Goal: Transaction & Acquisition: Purchase product/service

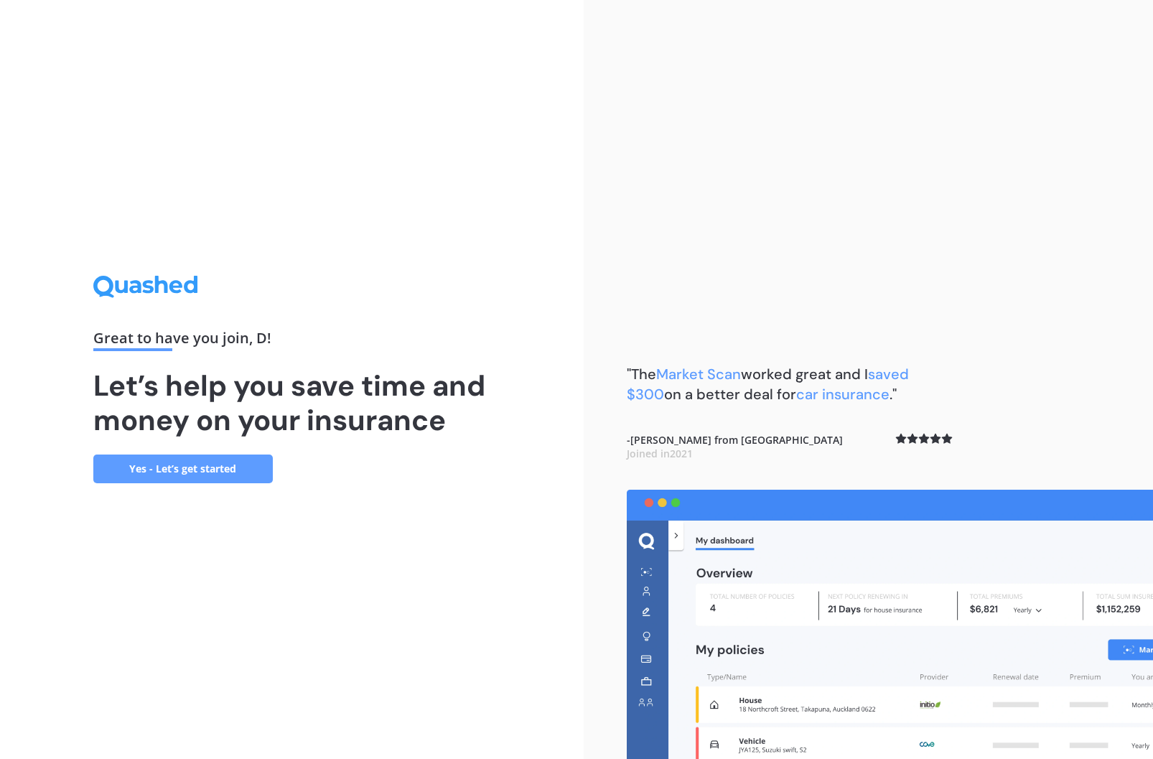
click at [234, 467] on link "Yes - Let’s get started" at bounding box center [183, 469] width 180 height 29
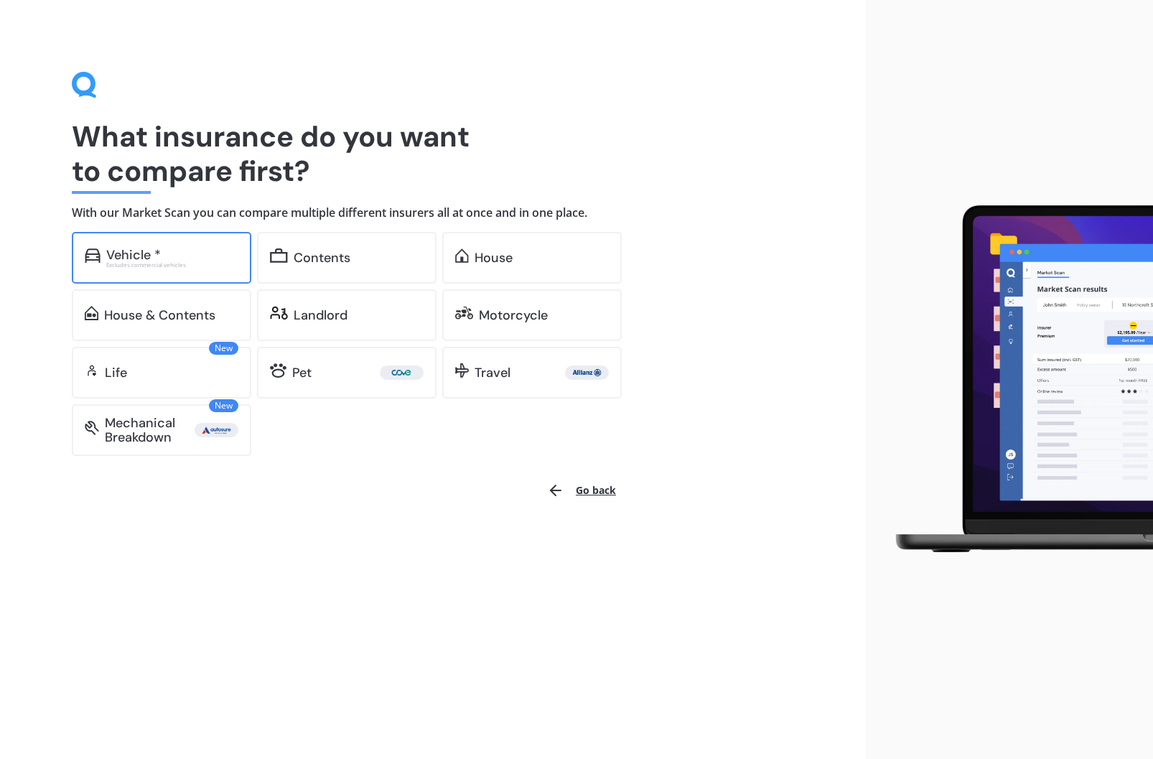
click at [180, 258] on div "Vehicle *" at bounding box center [172, 255] width 132 height 14
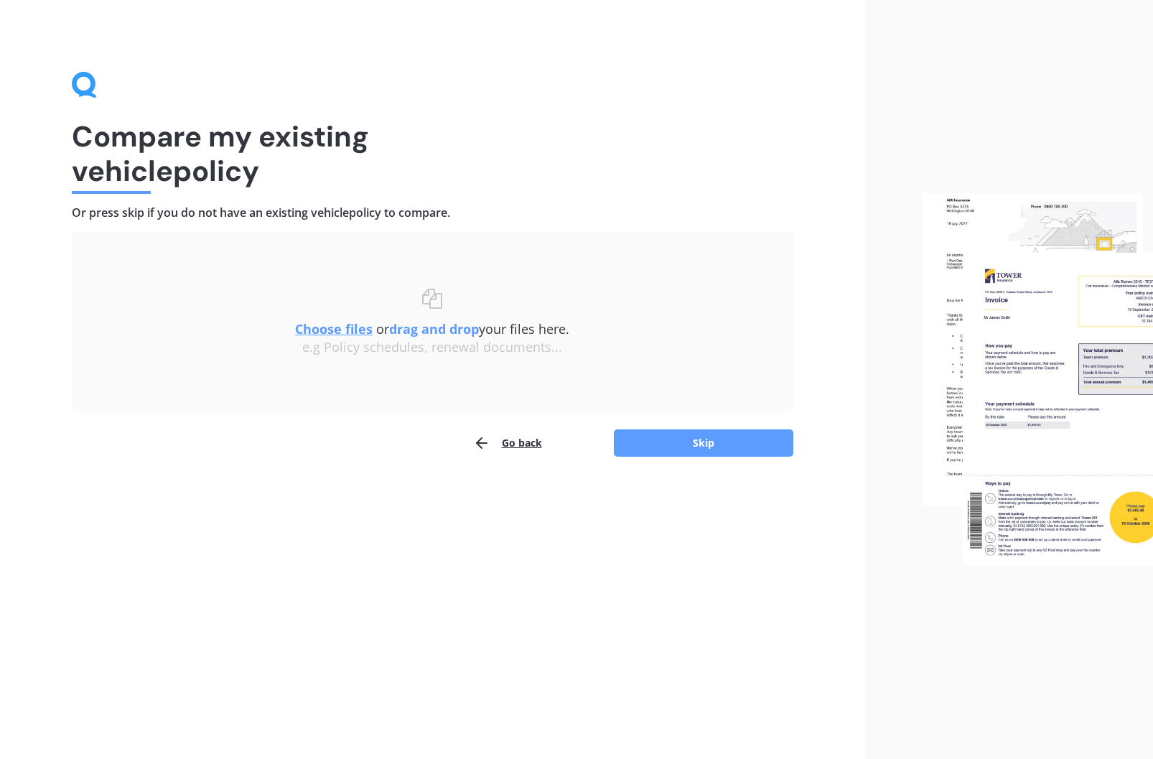
click at [350, 329] on u "Choose files" at bounding box center [334, 328] width 78 height 17
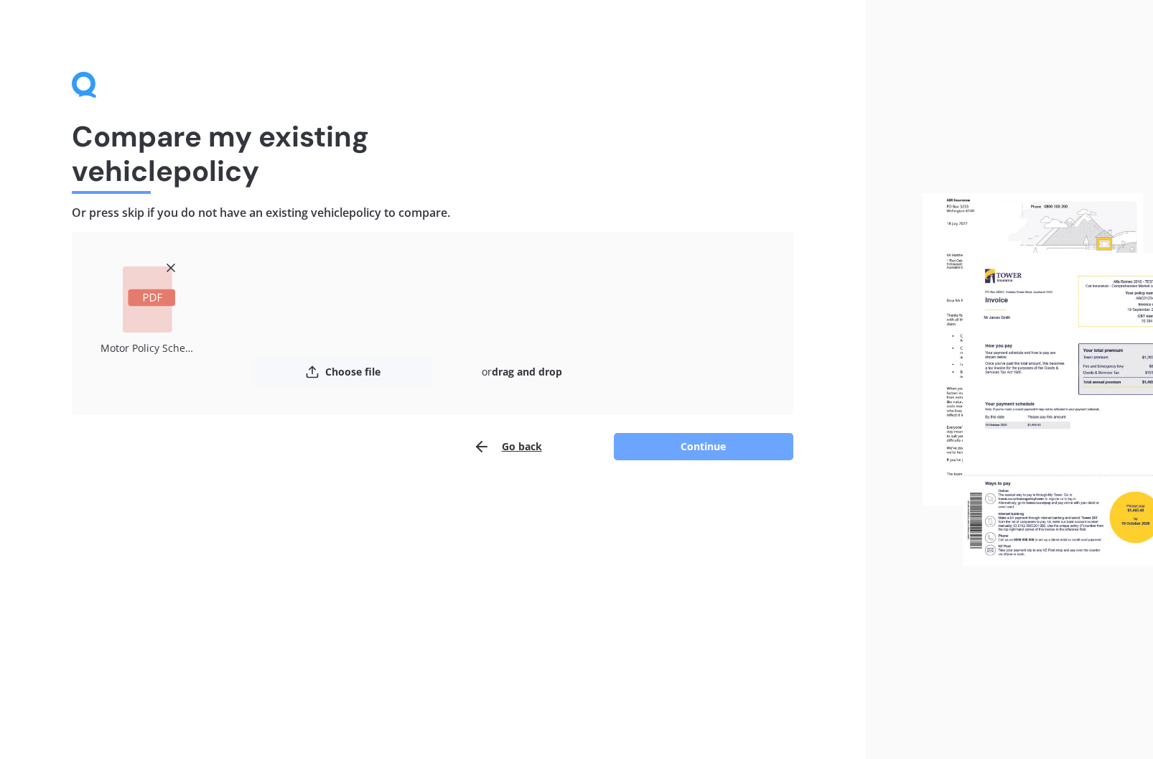
click at [689, 447] on button "Continue" at bounding box center [704, 446] width 180 height 27
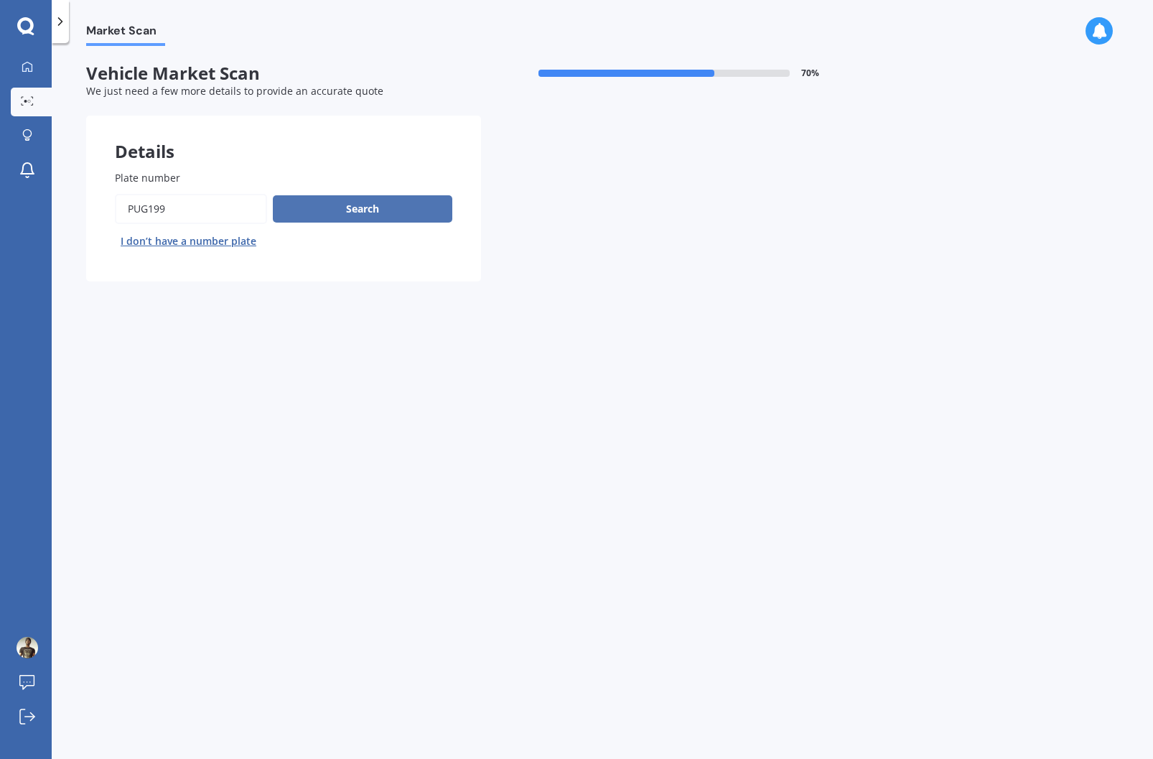
click at [330, 214] on button "Search" at bounding box center [363, 208] width 180 height 27
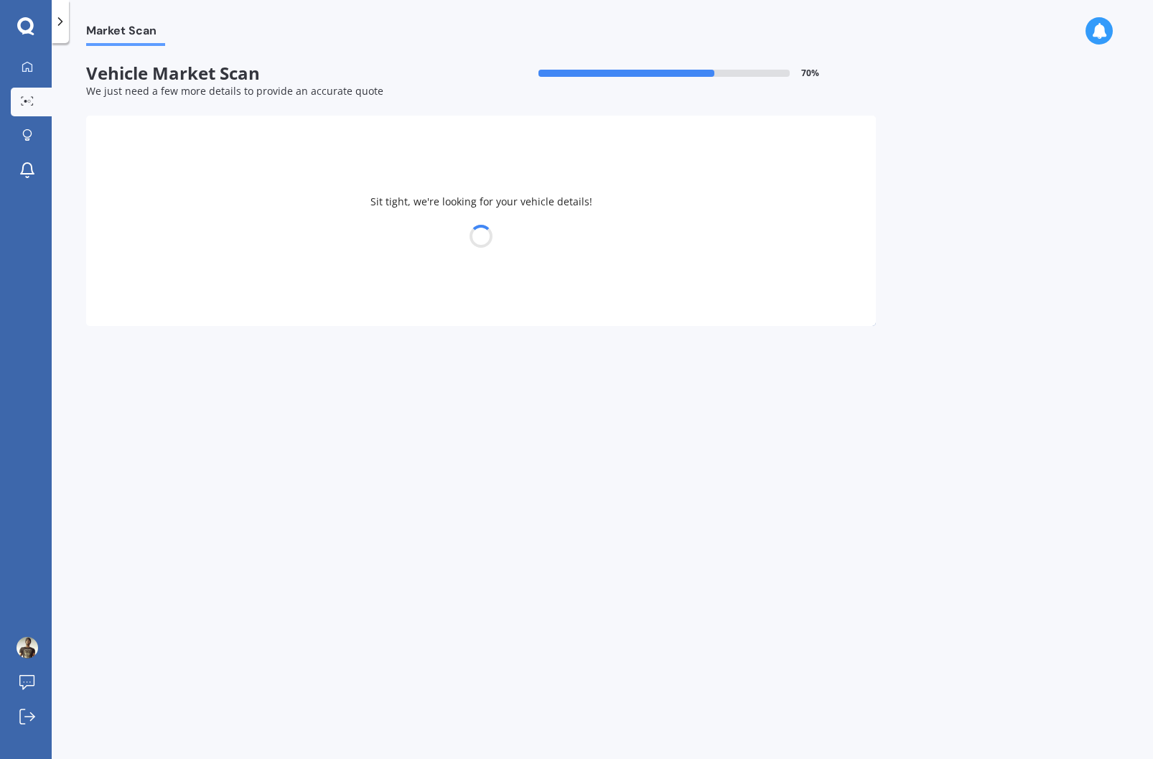
select select "NISSAN"
select select "SERENA"
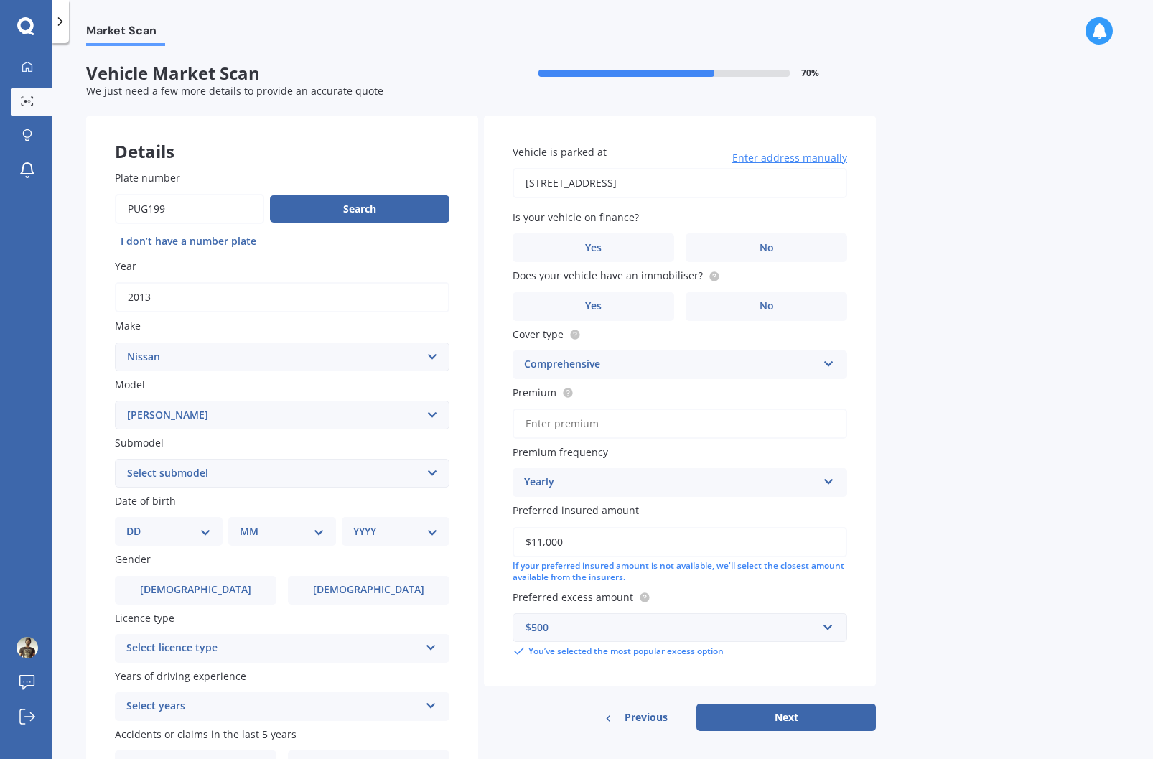
click at [286, 478] on select "Select submodel Hybrid Petrol Turbo Diesel" at bounding box center [282, 473] width 335 height 29
select select "HYBRID"
click at [115, 459] on select "Select submodel Hybrid Petrol Turbo Diesel" at bounding box center [282, 473] width 335 height 29
click at [205, 534] on select "DD 01 02 03 04 05 06 07 08 09 10 11 12 13 14 15 16 17 18 19 20 21 22 23 24 25 2…" at bounding box center [168, 531] width 85 height 16
select select "17"
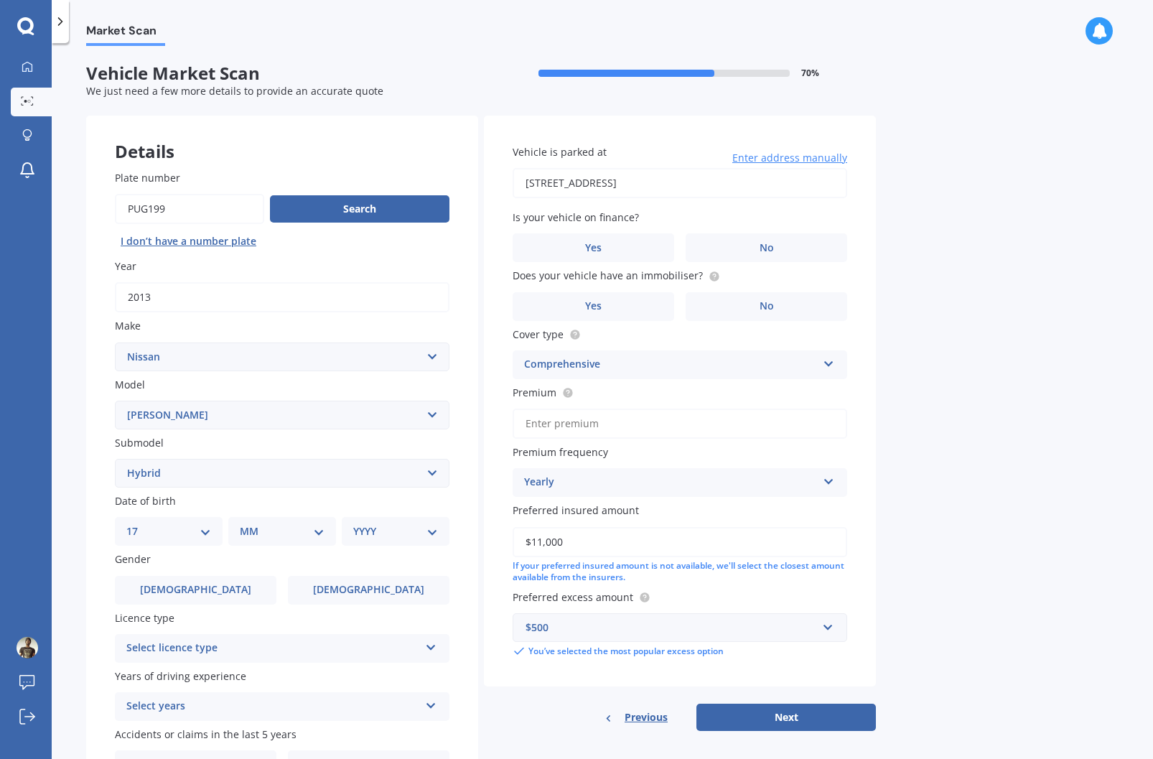
click at [138, 523] on select "DD 01 02 03 04 05 06 07 08 09 10 11 12 13 14 15 16 17 18 19 20 21 22 23 24 25 2…" at bounding box center [168, 531] width 85 height 16
click at [254, 528] on select "MM 01 02 03 04 05 06 07 08 09 10 11 12" at bounding box center [285, 531] width 79 height 16
select select "07"
click at [246, 523] on select "MM 01 02 03 04 05 06 07 08 09 10 11 12" at bounding box center [285, 531] width 79 height 16
click at [373, 531] on select "YYYY 2025 2024 2023 2022 2021 2020 2019 2018 2017 2016 2015 2014 2013 2012 2011…" at bounding box center [392, 531] width 79 height 16
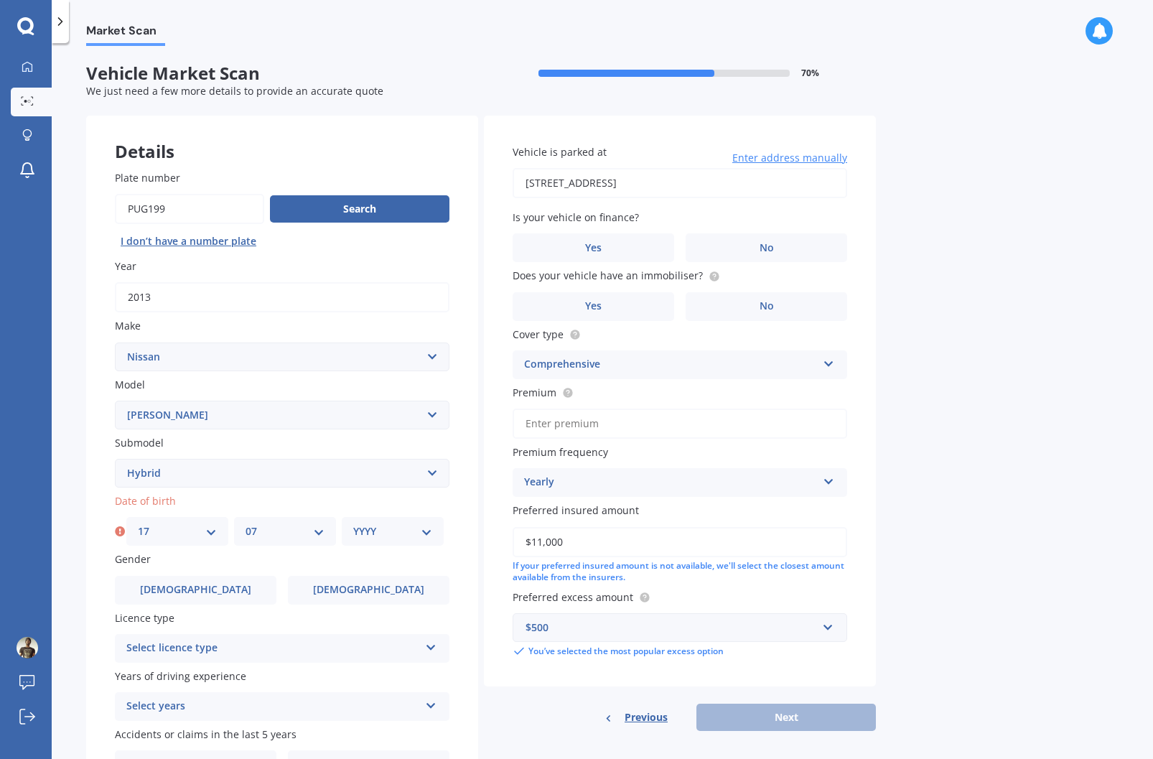
select select "1990"
click at [353, 523] on select "YYYY 2025 2024 2023 2022 2021 2020 2019 2018 2017 2016 2015 2014 2013 2012 2011…" at bounding box center [392, 531] width 79 height 16
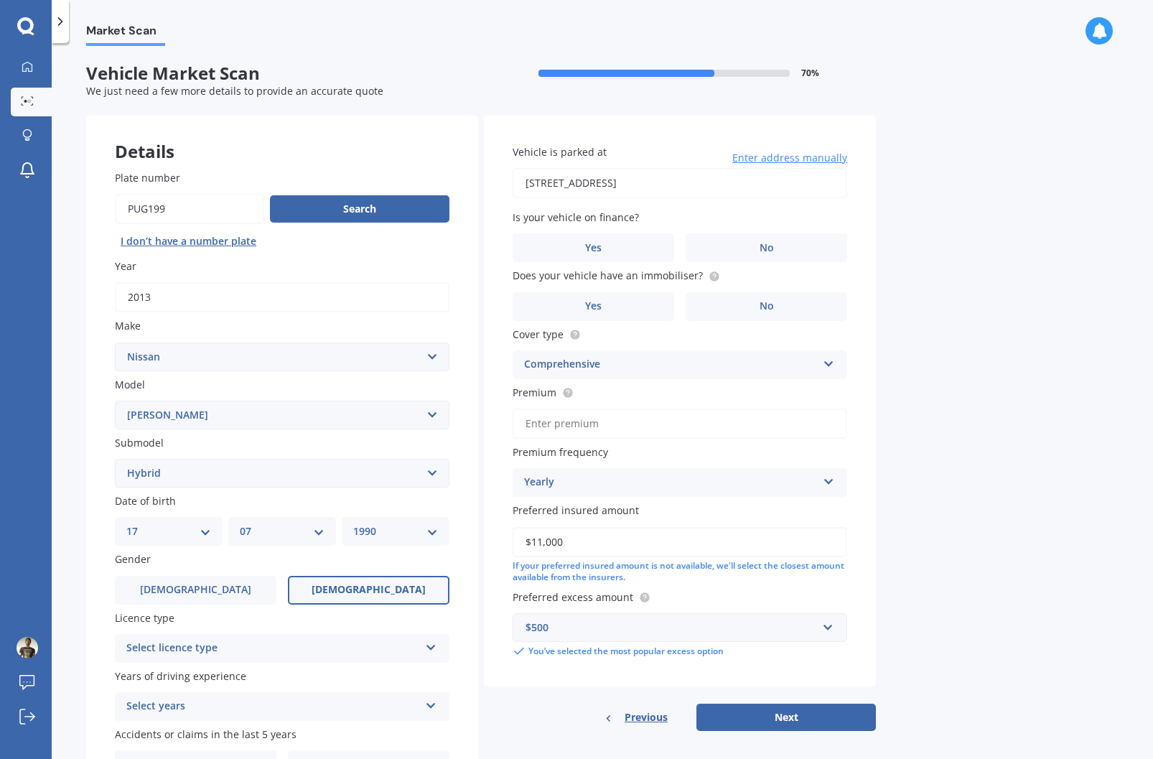
click at [345, 584] on label "[DEMOGRAPHIC_DATA]" at bounding box center [369, 590] width 162 height 29
click at [0, 0] on input "[DEMOGRAPHIC_DATA]" at bounding box center [0, 0] width 0 height 0
click at [310, 647] on div "Select licence type" at bounding box center [272, 648] width 293 height 17
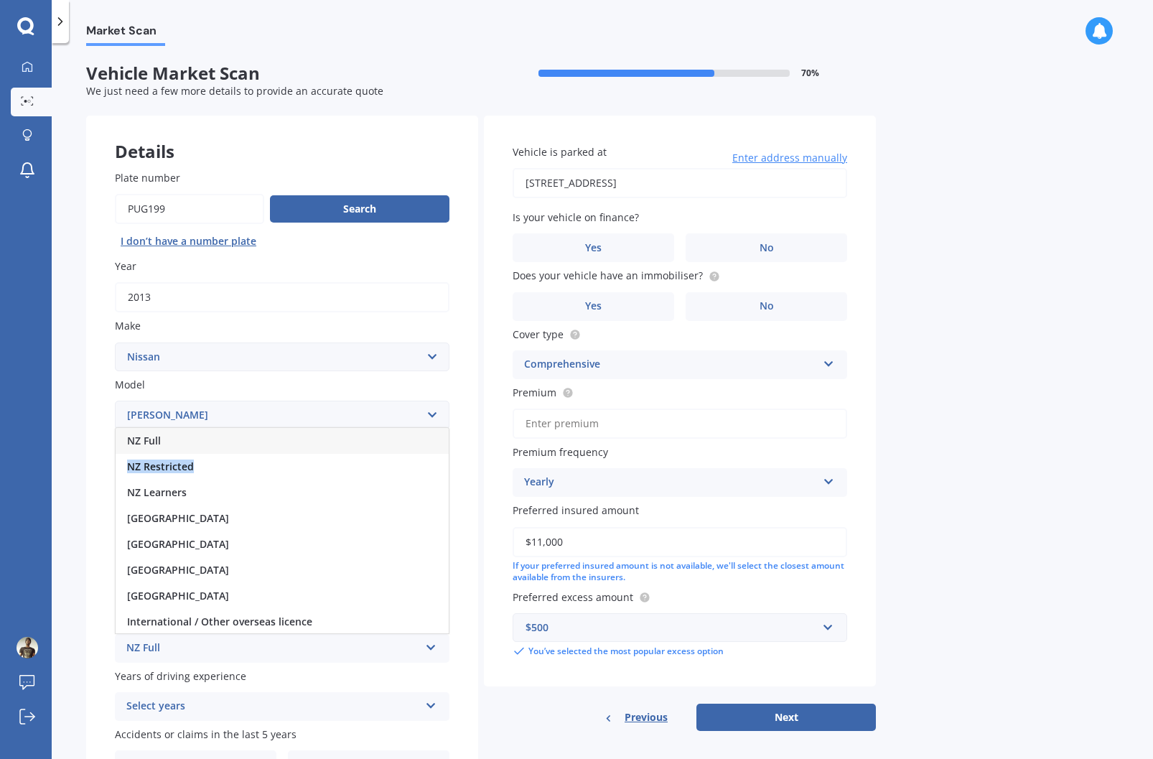
drag, startPoint x: 190, startPoint y: 475, endPoint x: 194, endPoint y: 445, distance: 29.7
click at [194, 445] on div "NZ Full NZ Restricted NZ Learners [GEOGRAPHIC_DATA] [GEOGRAPHIC_DATA] [GEOGRAPH…" at bounding box center [282, 530] width 335 height 207
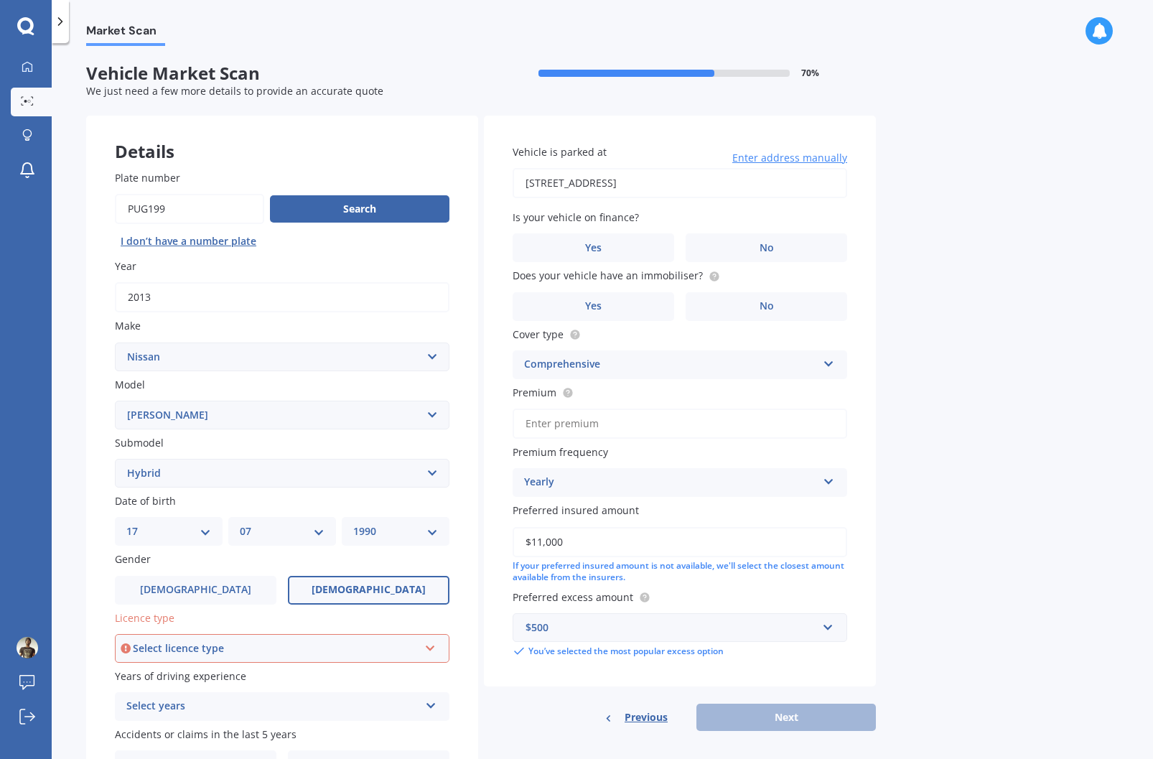
click at [202, 645] on div "Select licence type" at bounding box center [276, 649] width 286 height 16
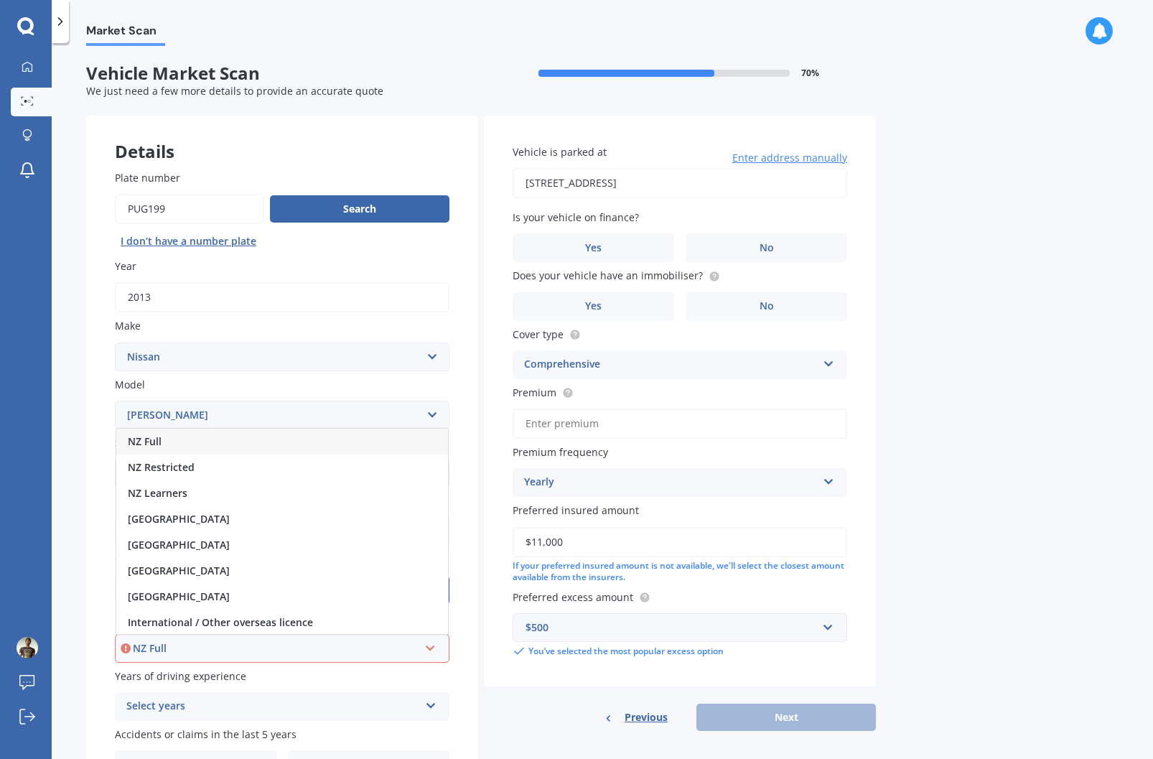
click at [172, 445] on div "NZ Full" at bounding box center [282, 442] width 332 height 26
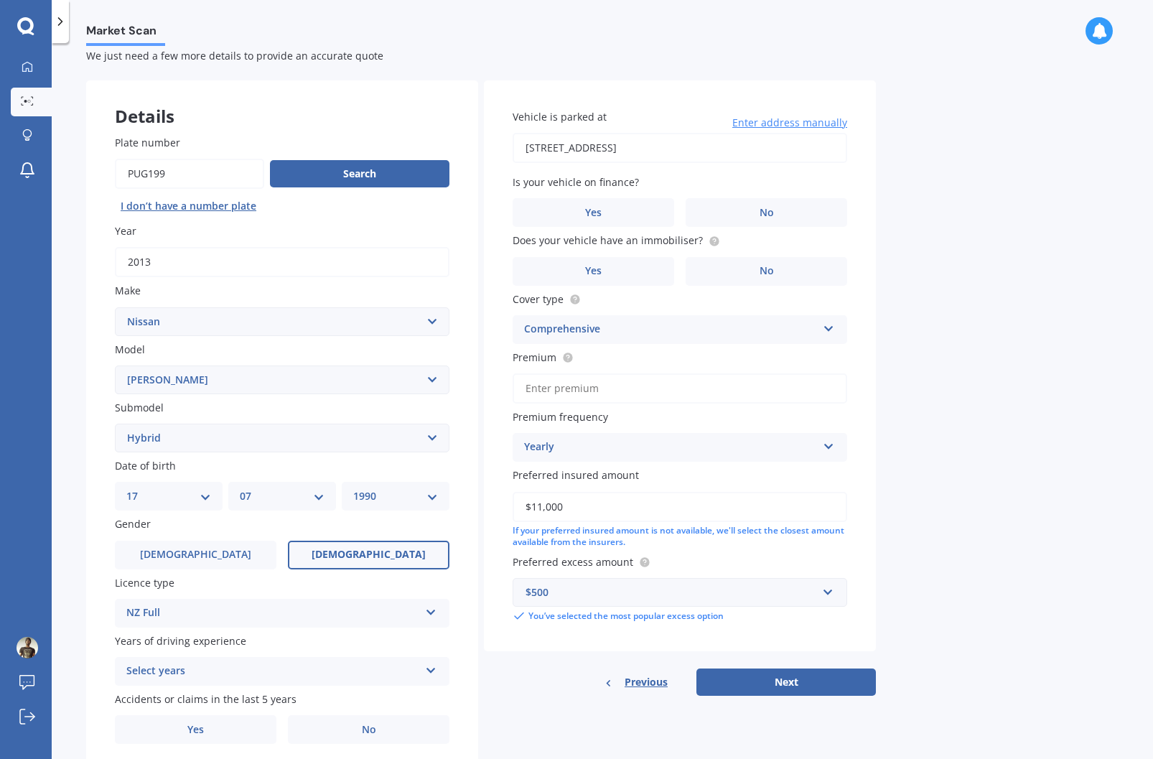
scroll to position [86, 0]
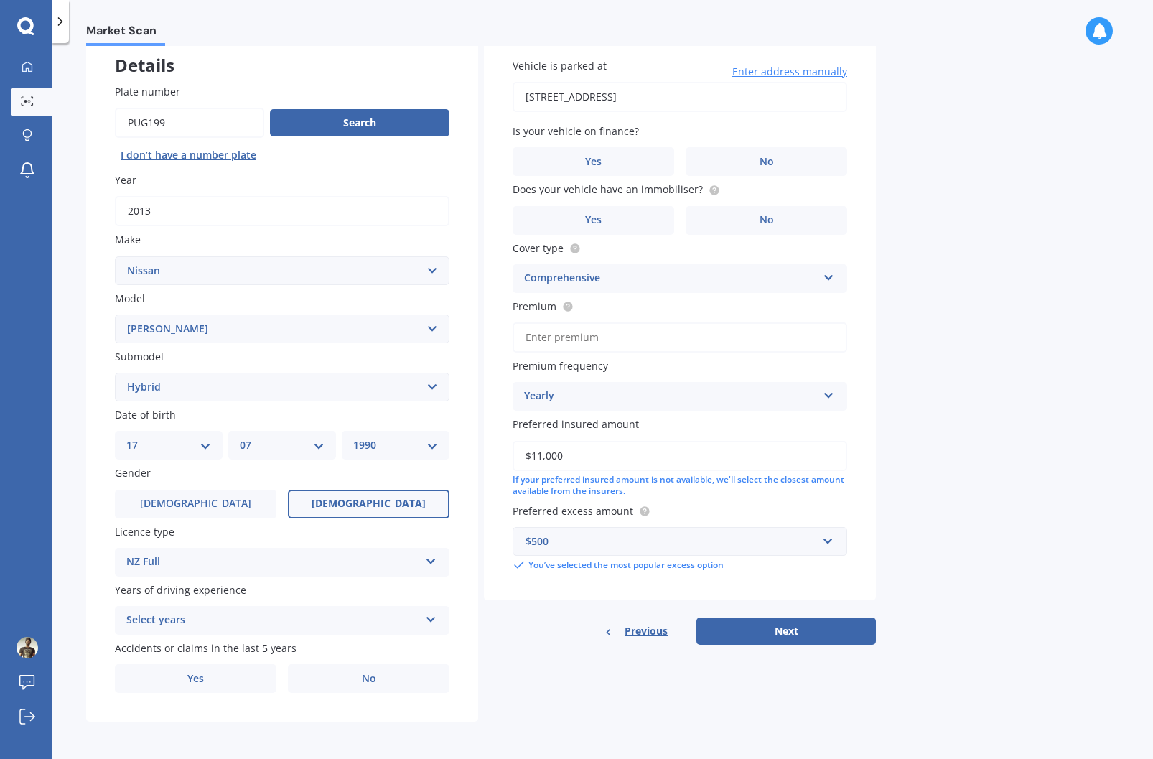
click at [235, 633] on div "Select years 5 or more years 4 years 3 years 2 years 1 year" at bounding box center [282, 620] width 335 height 29
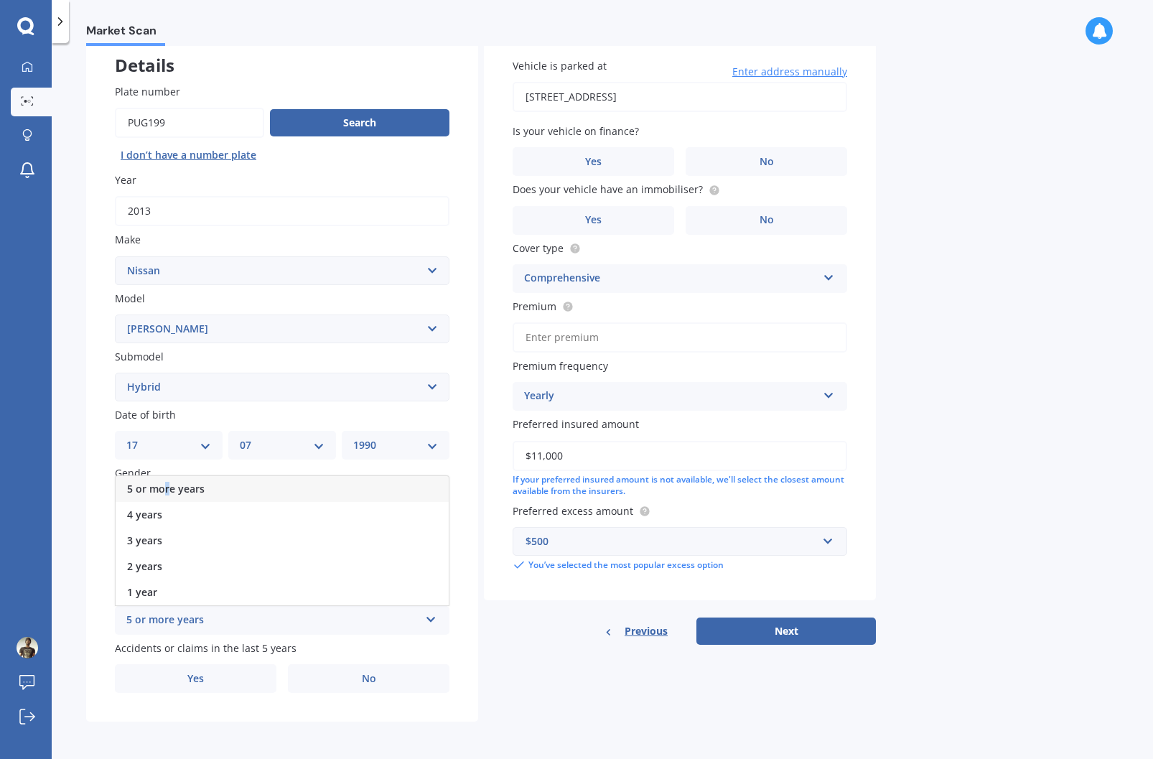
click at [167, 495] on div "5 or more years" at bounding box center [282, 489] width 333 height 26
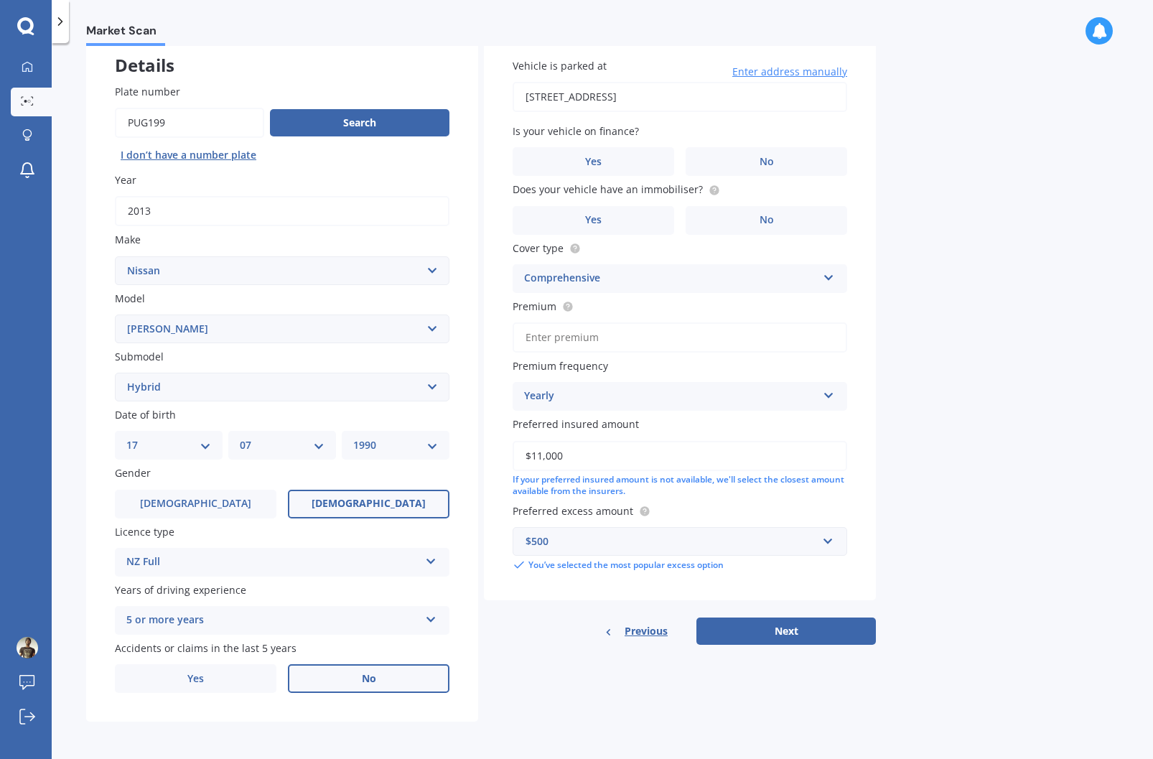
click at [334, 681] on label "No" at bounding box center [369, 678] width 162 height 29
click at [0, 0] on input "No" at bounding box center [0, 0] width 0 height 0
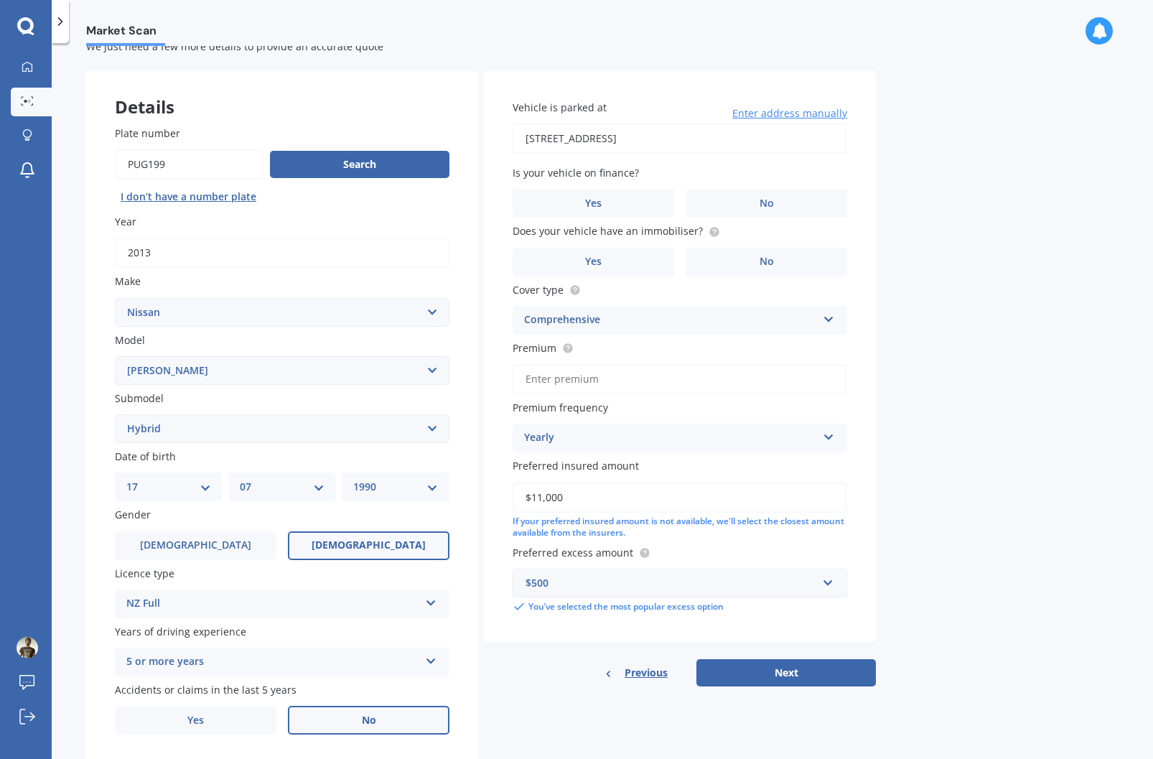
scroll to position [0, 0]
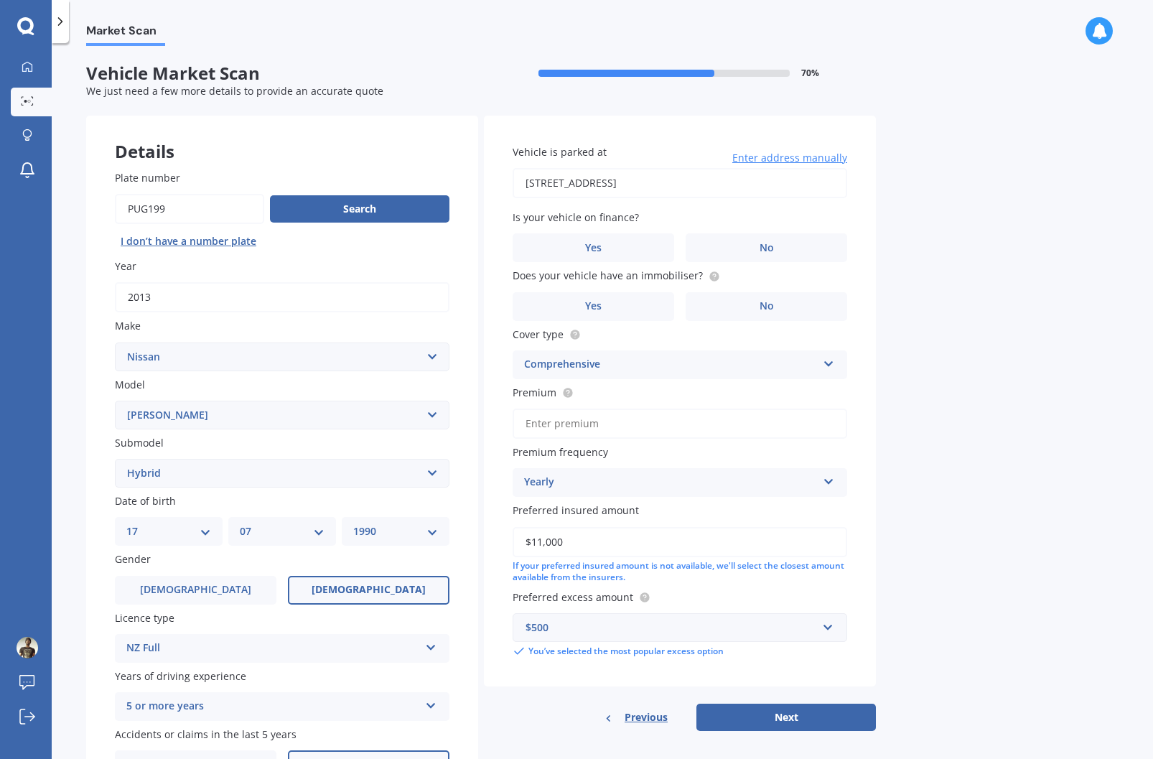
click at [556, 179] on input "[STREET_ADDRESS]" at bounding box center [680, 183] width 335 height 30
click at [563, 182] on input "[STREET_ADDRESS]" at bounding box center [680, 183] width 335 height 30
type input "[STREET_ADDRESS]"
click at [725, 240] on label "No" at bounding box center [767, 247] width 162 height 29
click at [0, 0] on input "No" at bounding box center [0, 0] width 0 height 0
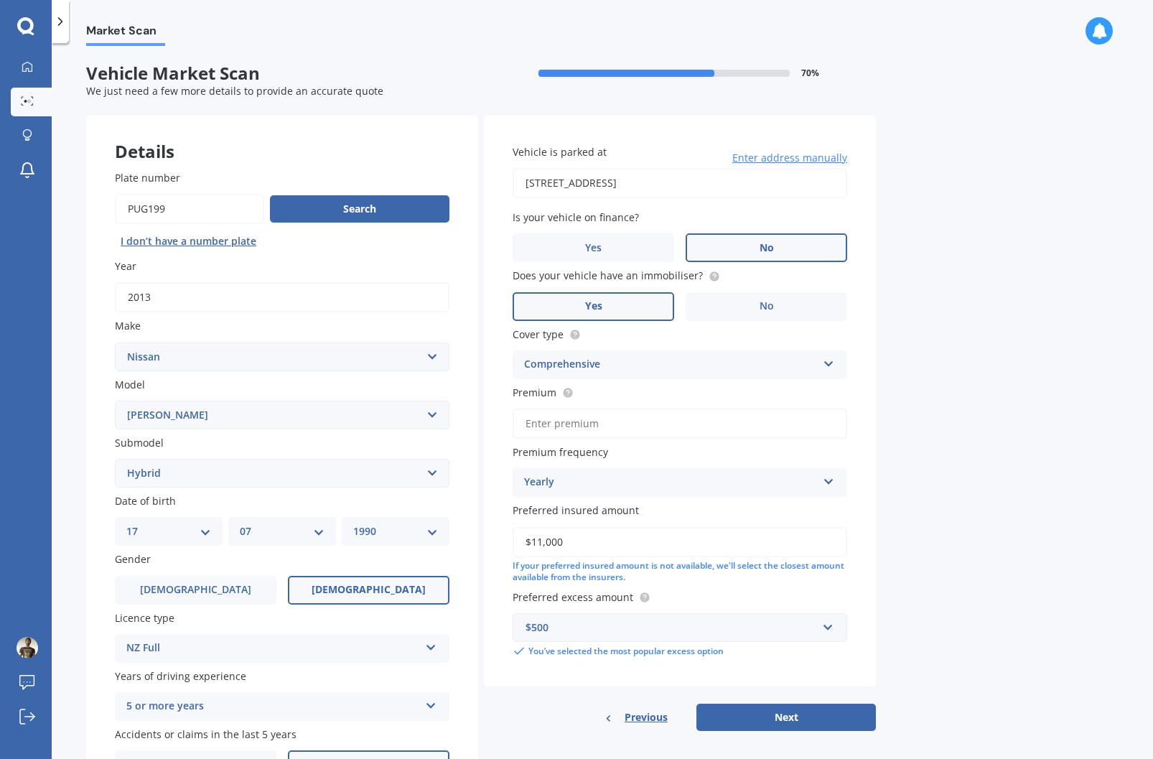
drag, startPoint x: 727, startPoint y: 312, endPoint x: 602, endPoint y: 308, distance: 124.3
click at [602, 308] on div "Yes No" at bounding box center [680, 306] width 335 height 29
click at [662, 291] on div "Does your vehicle have an immobiliser? Yes No" at bounding box center [680, 294] width 335 height 52
click at [656, 303] on label "Yes" at bounding box center [594, 306] width 162 height 29
click at [0, 0] on input "Yes" at bounding box center [0, 0] width 0 height 0
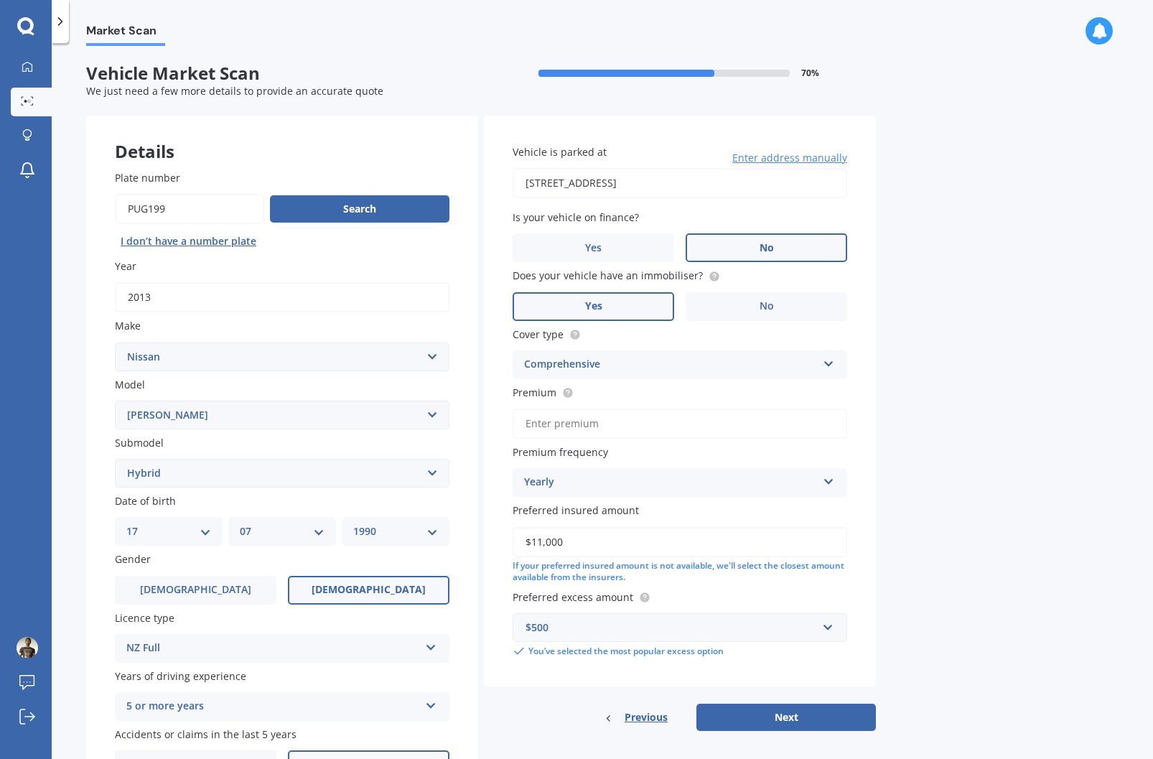
click at [589, 423] on input "Premium" at bounding box center [680, 424] width 335 height 30
paste input "$836.03"
type input "$836.03"
click at [770, 715] on button "Next" at bounding box center [787, 717] width 180 height 27
select select "17"
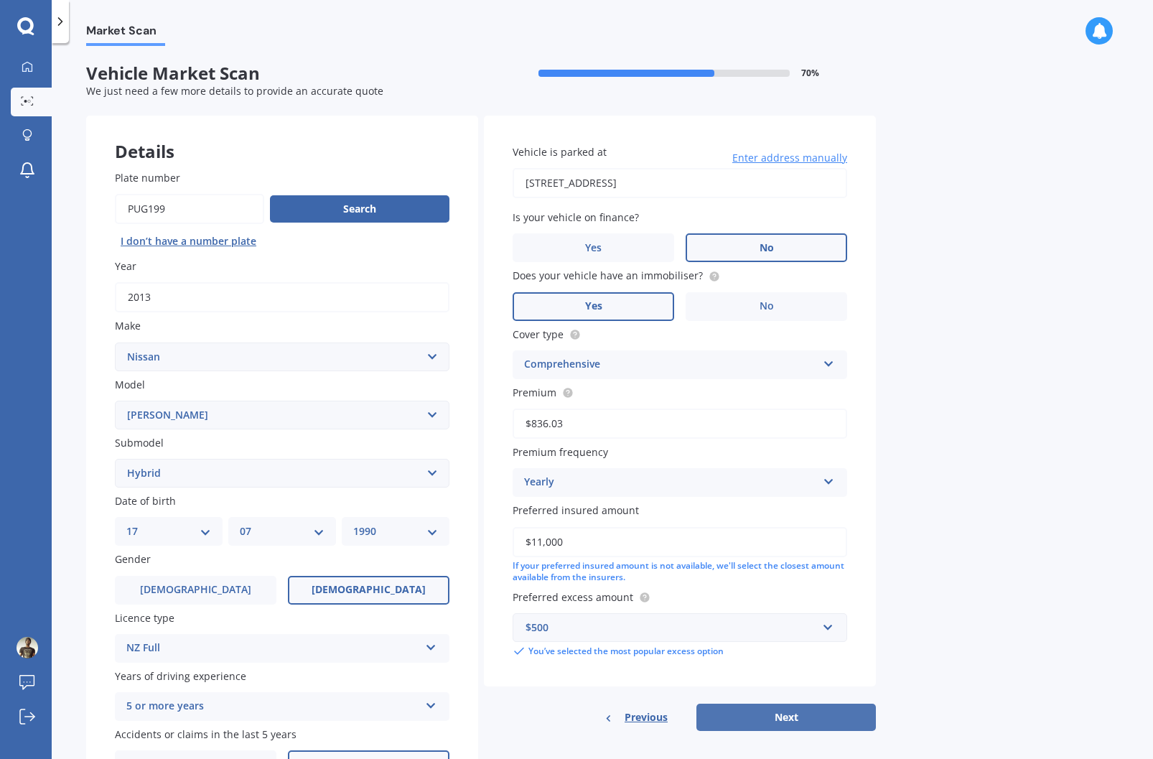
select select "07"
select select "1990"
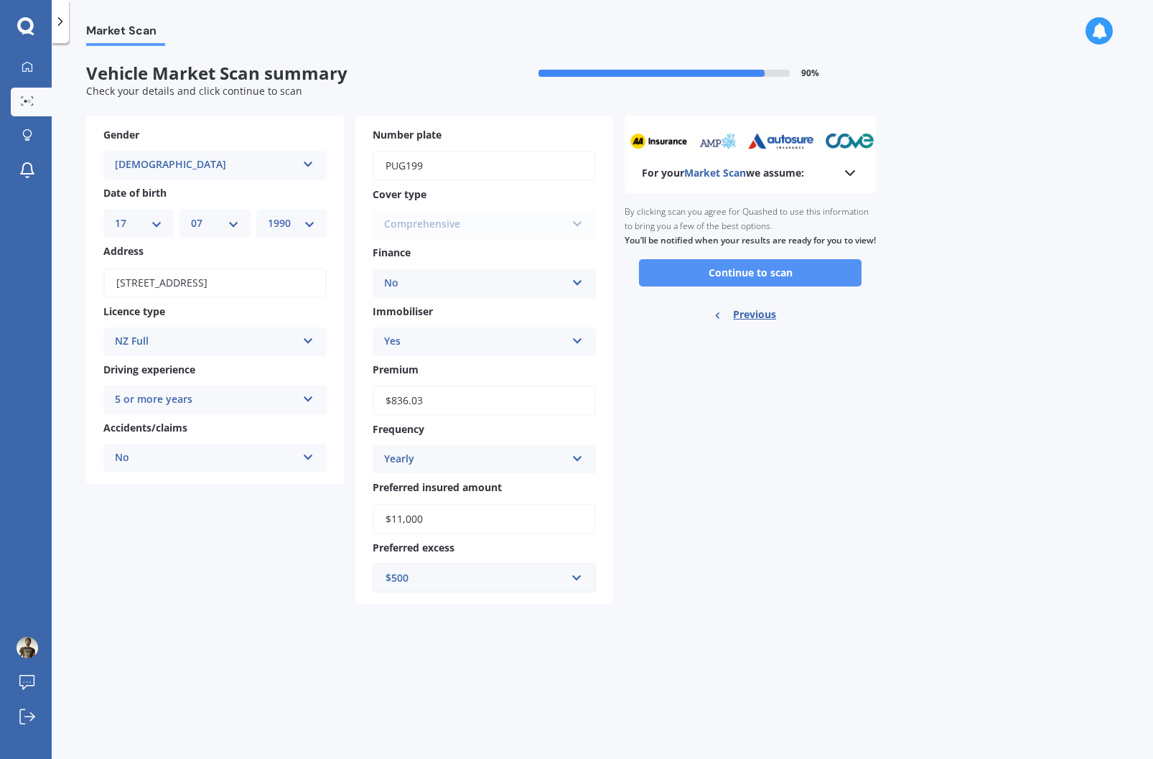
click at [730, 285] on button "Continue to scan" at bounding box center [750, 272] width 223 height 27
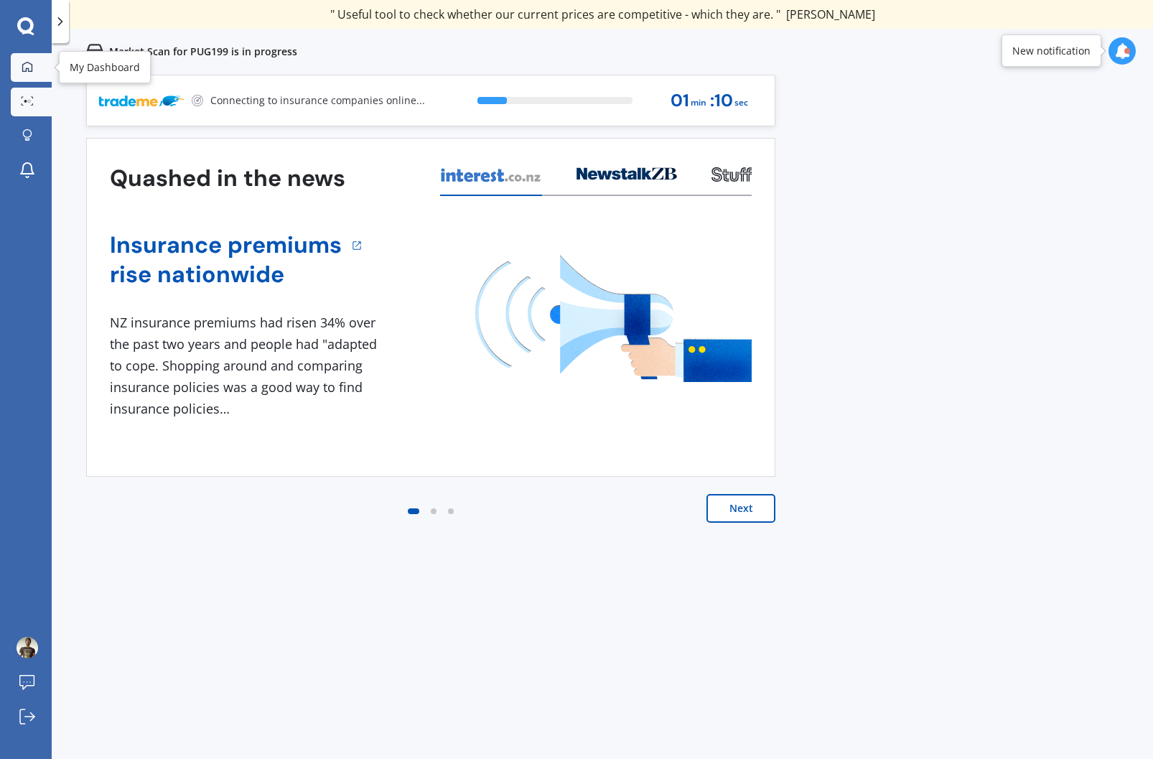
click at [25, 70] on icon at bounding box center [27, 66] width 11 height 11
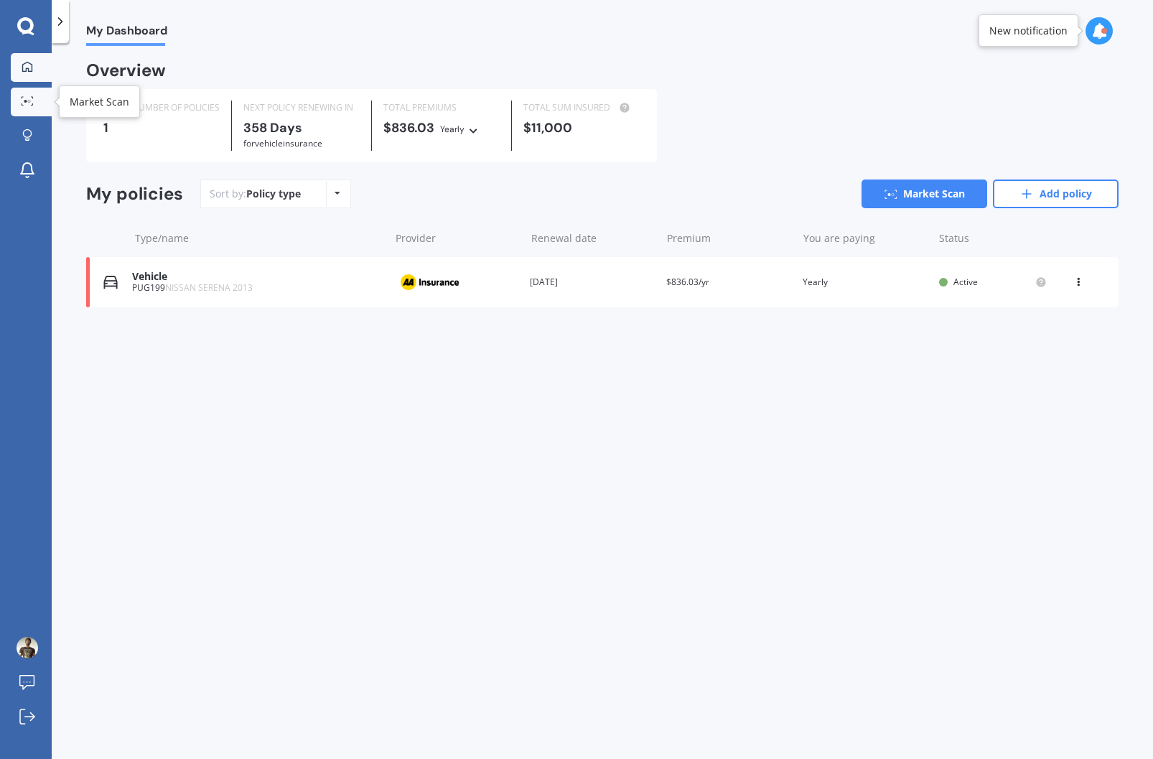
click at [32, 103] on icon at bounding box center [27, 100] width 13 height 9
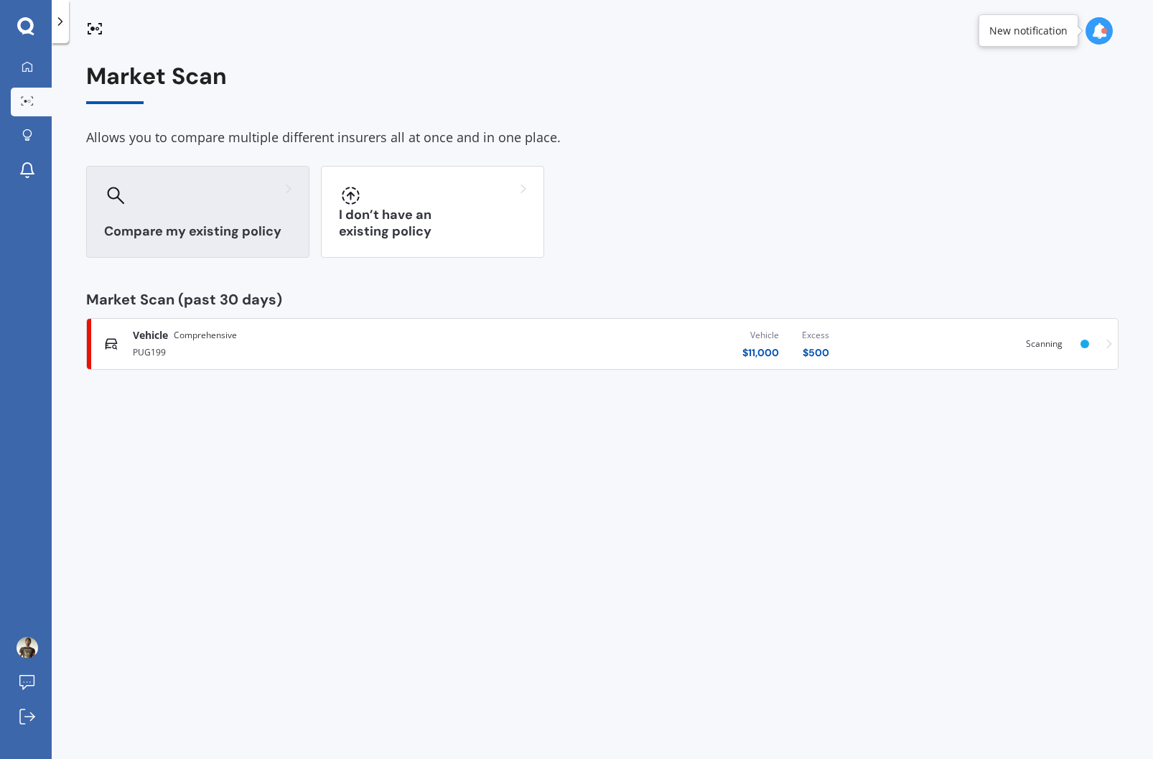
click at [213, 216] on div "Compare my existing policy" at bounding box center [197, 212] width 223 height 92
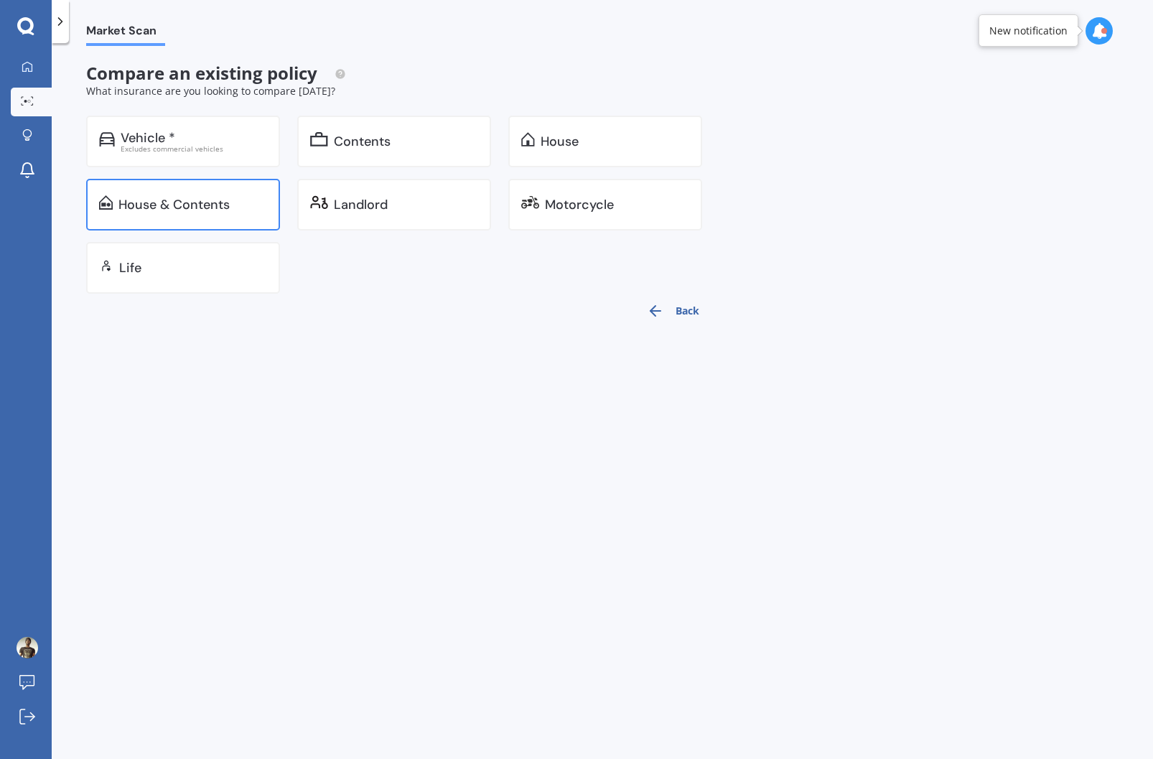
click at [236, 195] on div "House & Contents" at bounding box center [183, 205] width 194 height 52
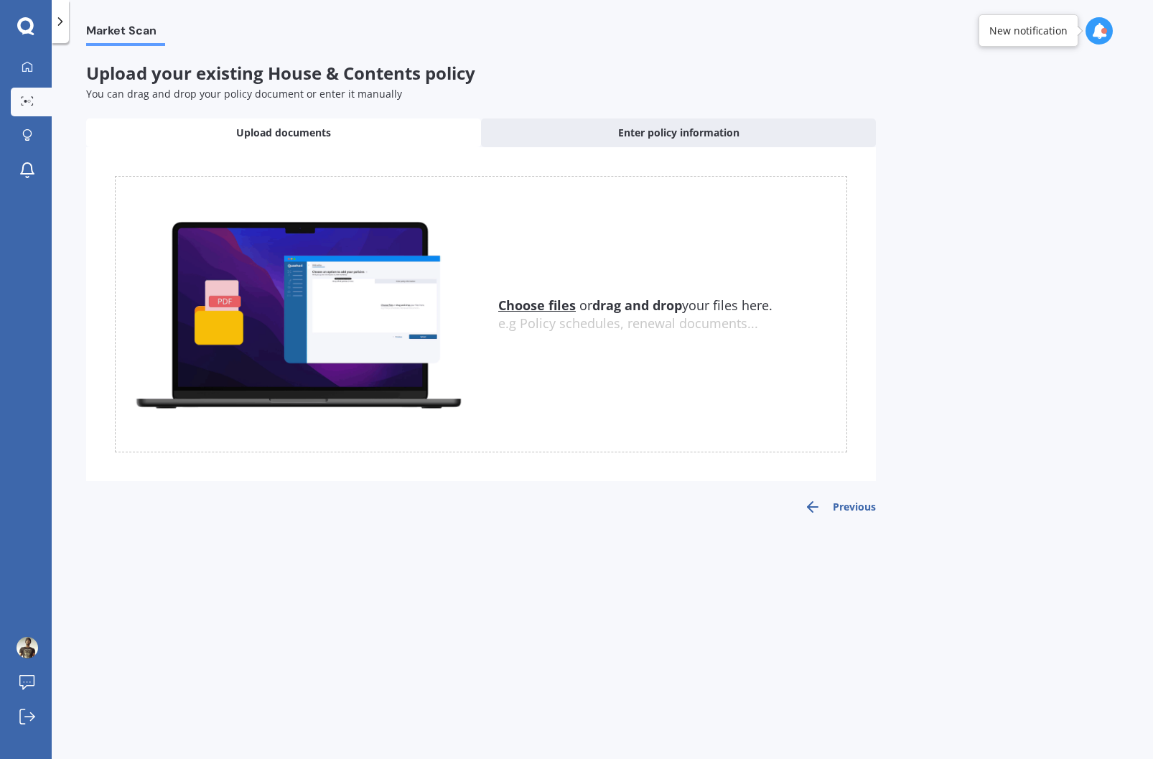
click at [544, 305] on u "Choose files" at bounding box center [537, 305] width 78 height 17
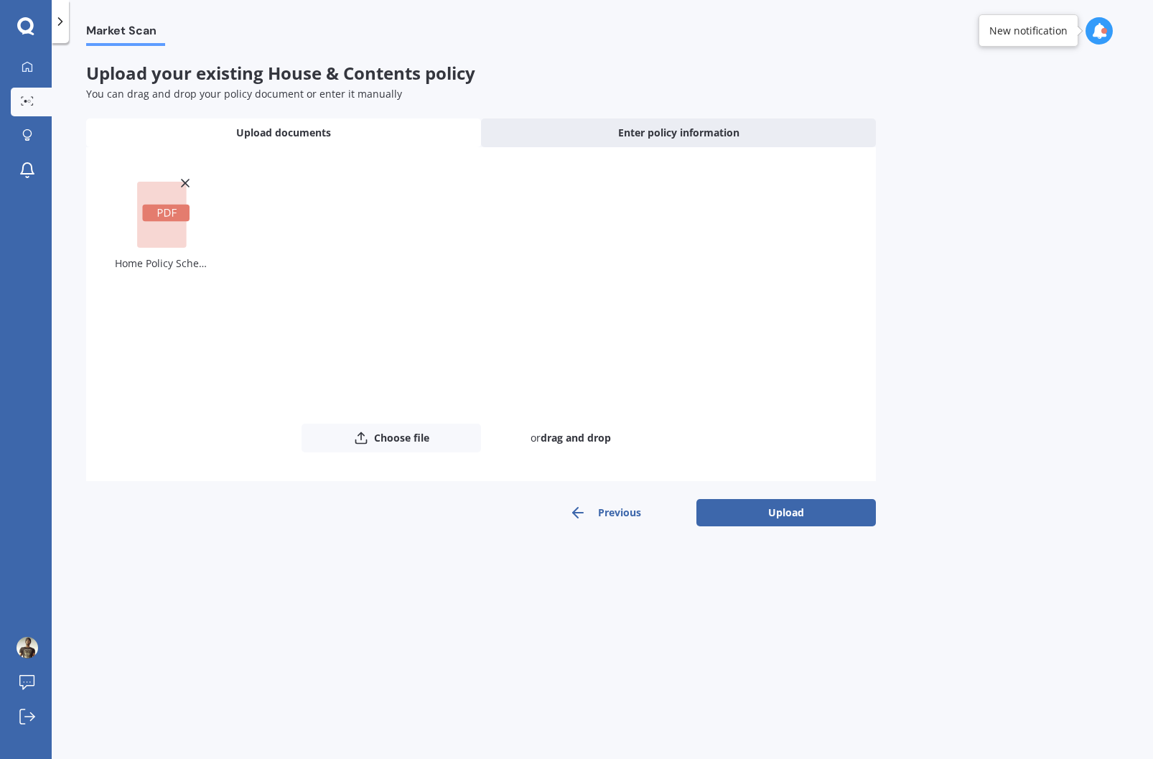
click at [770, 516] on button "Upload" at bounding box center [787, 512] width 180 height 27
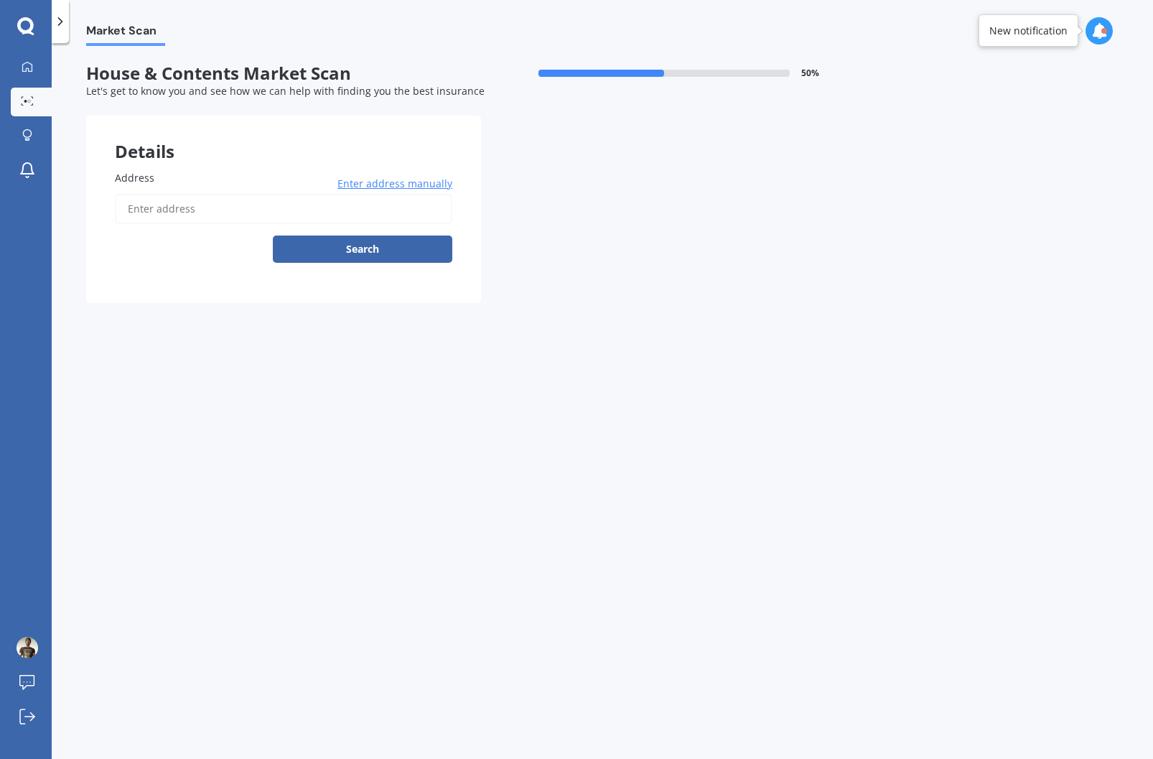
click at [148, 208] on input "Address" at bounding box center [283, 209] width 337 height 30
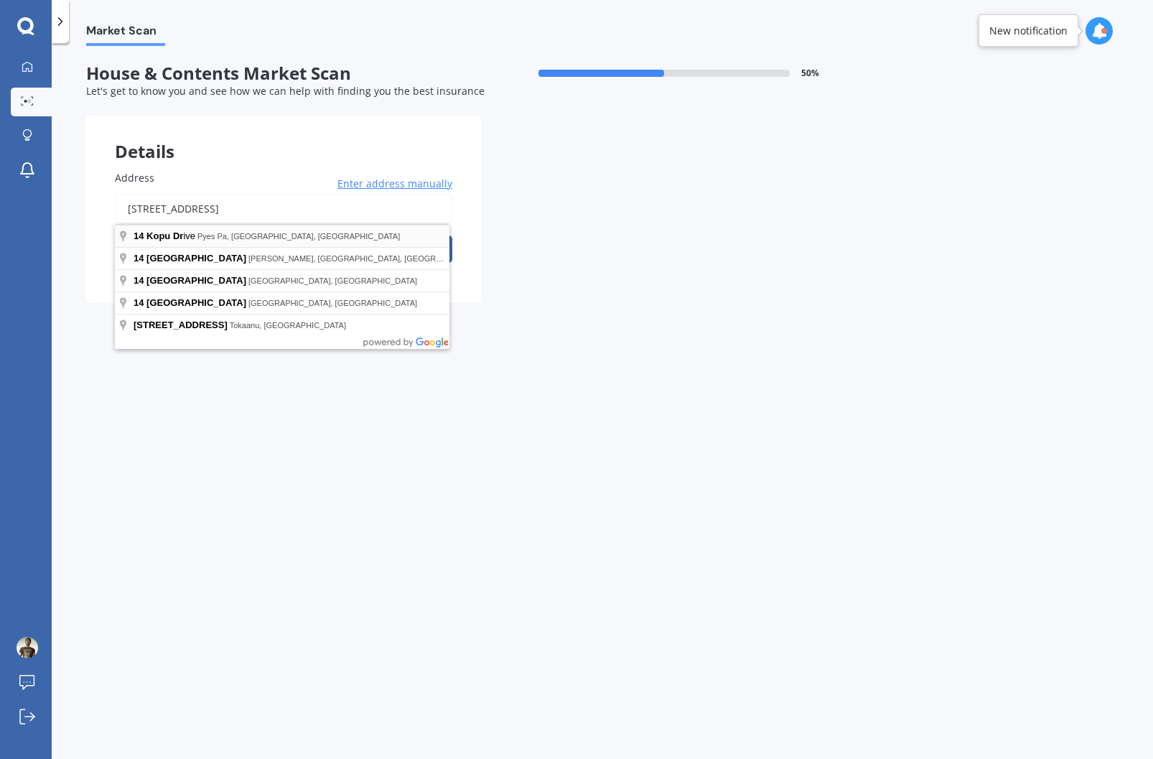
type input "[STREET_ADDRESS]"
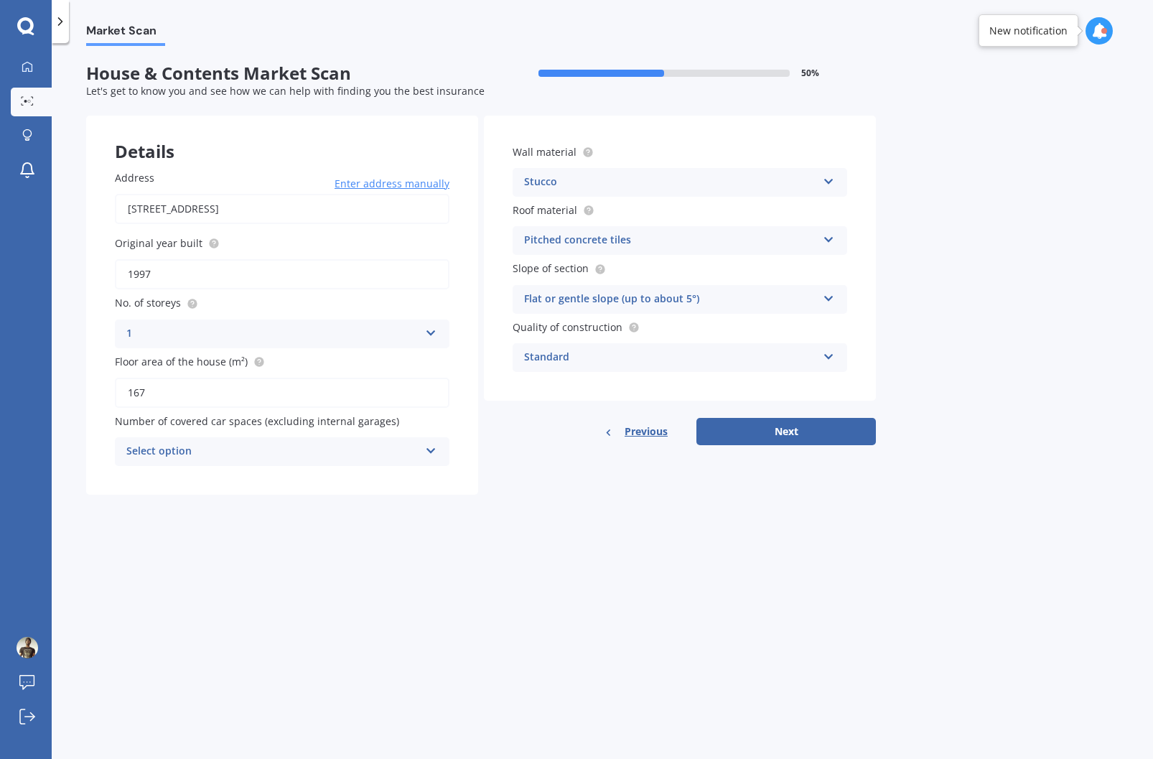
click at [553, 184] on div "Stucco" at bounding box center [670, 182] width 293 height 17
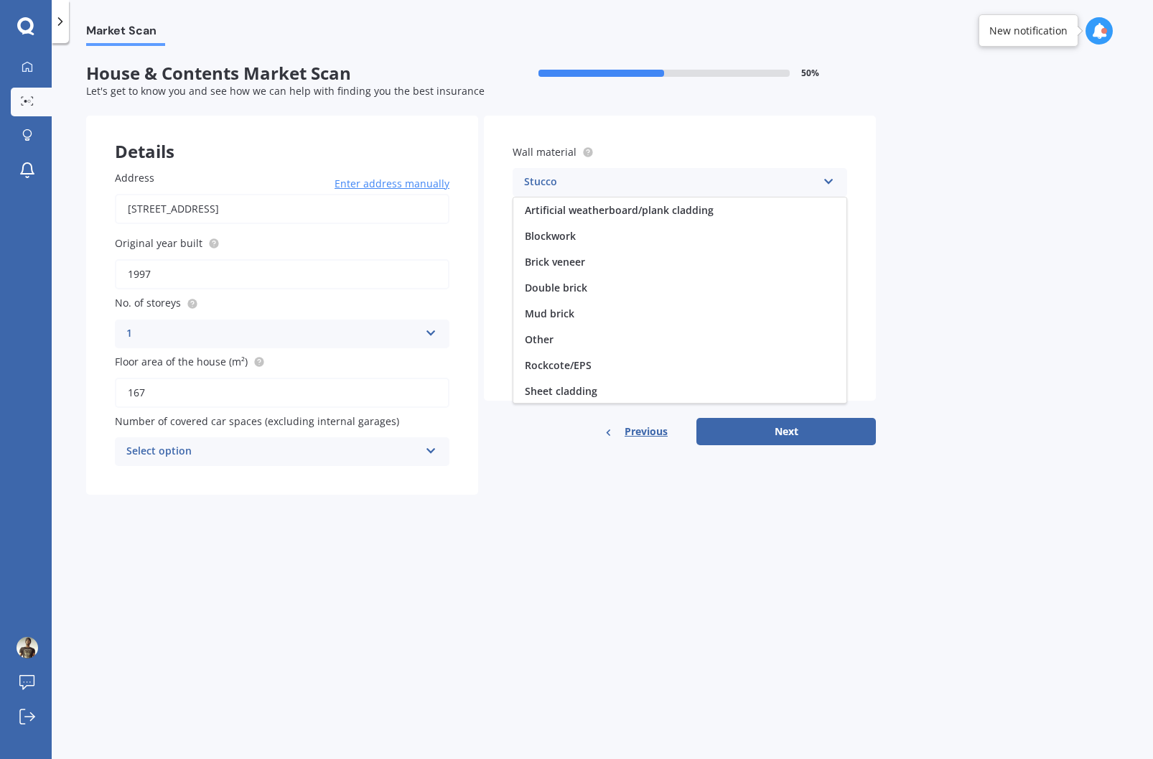
scroll to position [105, 0]
click at [554, 183] on div "Stucco" at bounding box center [670, 182] width 293 height 17
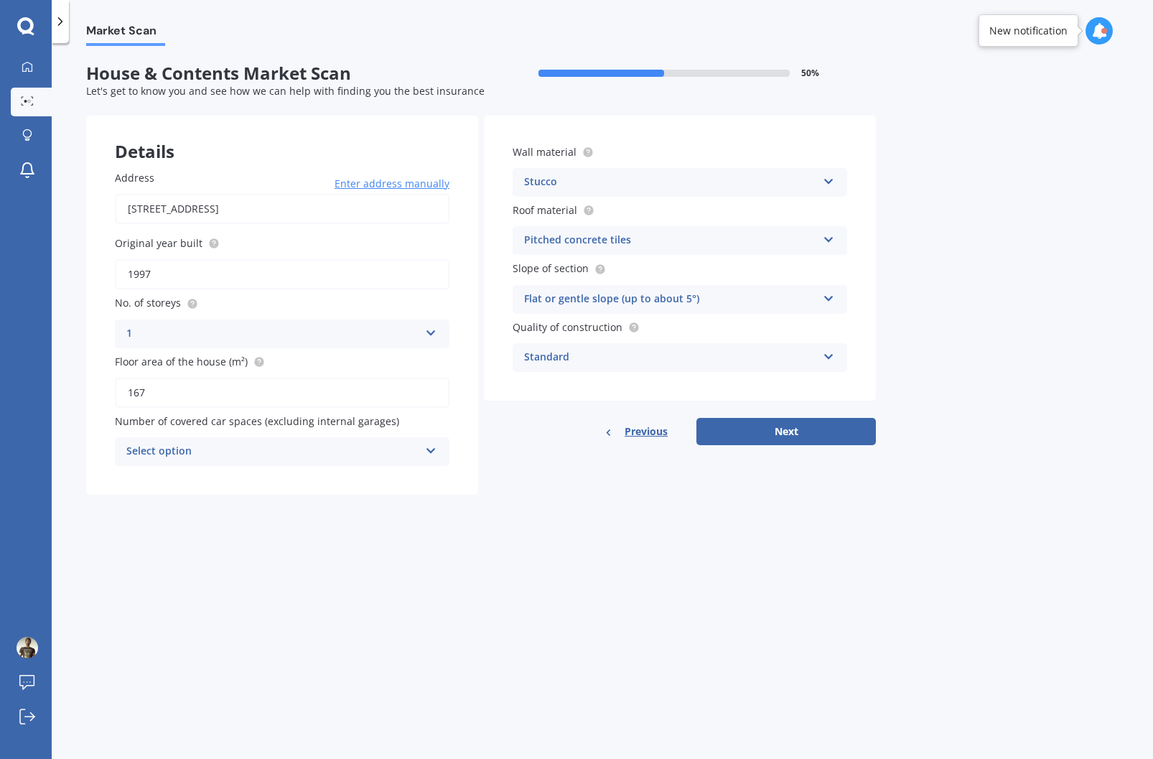
click at [572, 241] on div "Pitched concrete tiles" at bounding box center [670, 240] width 293 height 17
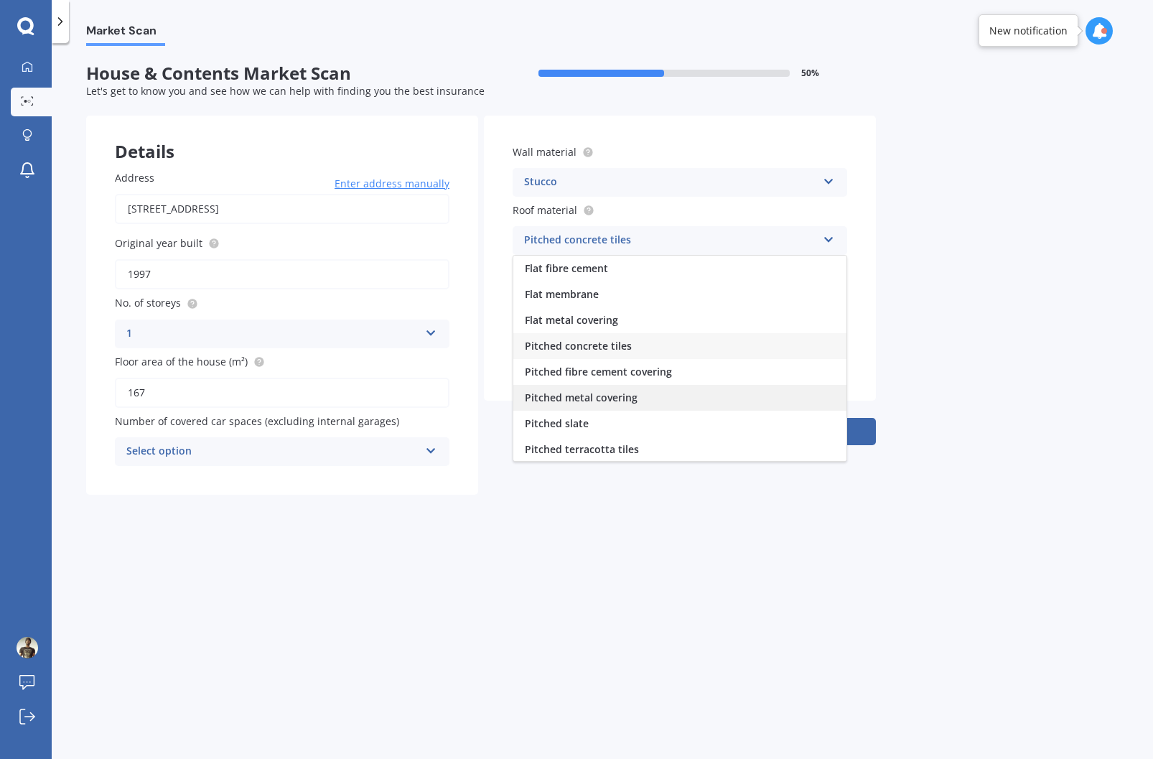
click at [595, 399] on span "Pitched metal covering" at bounding box center [581, 398] width 113 height 14
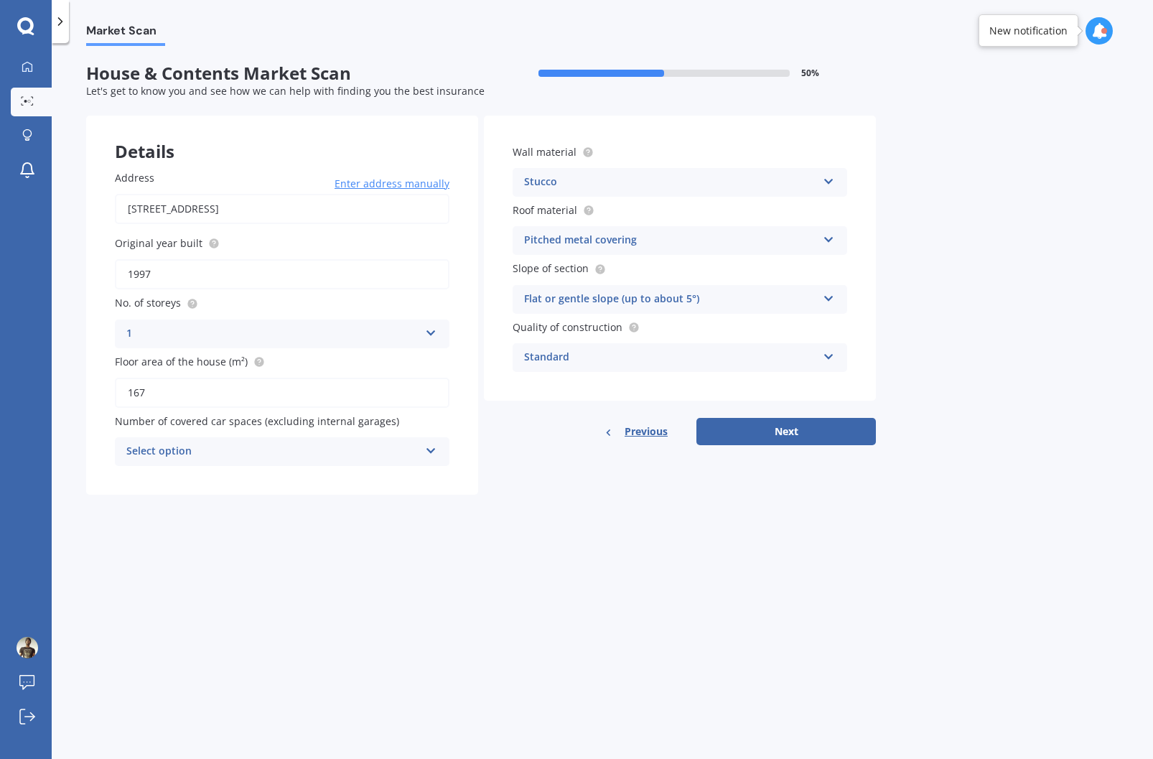
click at [582, 296] on div "Flat or gentle slope (up to about 5°)" at bounding box center [670, 299] width 293 height 17
click at [587, 325] on span "Flat or gentle slope (up to about 5°)" at bounding box center [612, 327] width 175 height 14
click at [306, 452] on div "Select option" at bounding box center [272, 451] width 293 height 17
click at [156, 531] on div "2" at bounding box center [282, 531] width 333 height 26
click at [200, 274] on input "1997" at bounding box center [282, 274] width 335 height 30
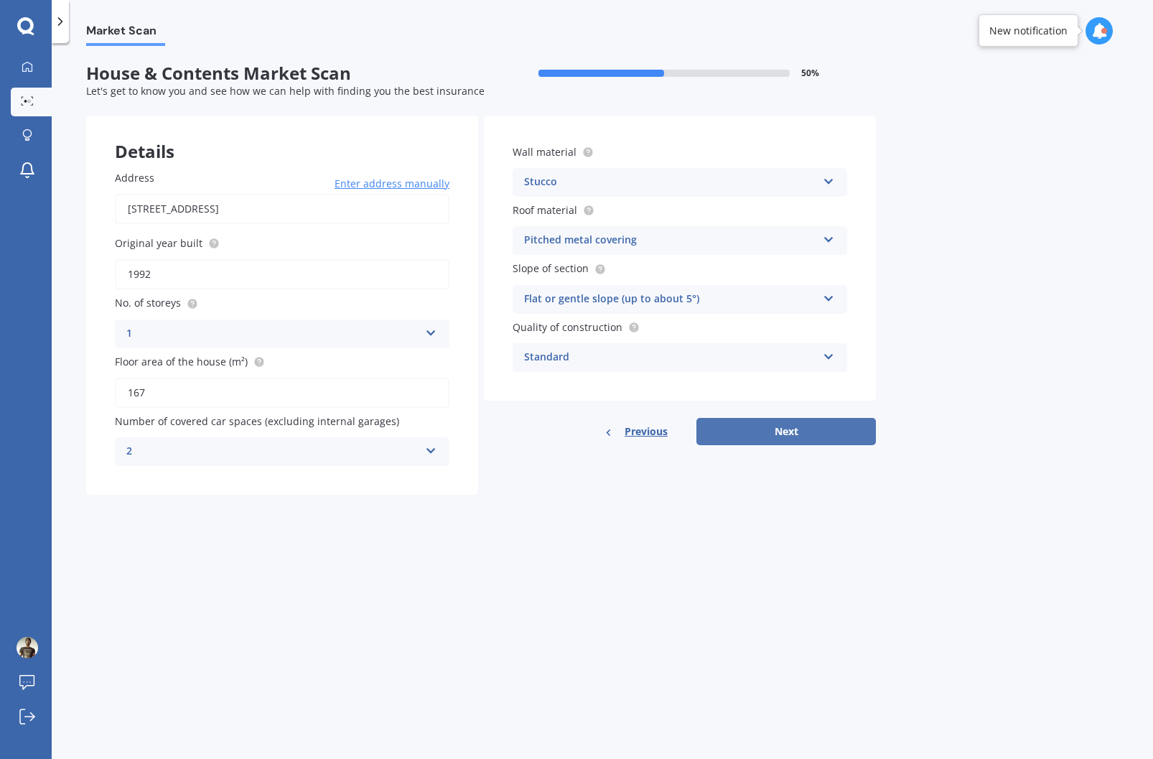
type input "1992"
click at [788, 424] on button "Next" at bounding box center [787, 431] width 180 height 27
select select "17"
select select "07"
select select "1990"
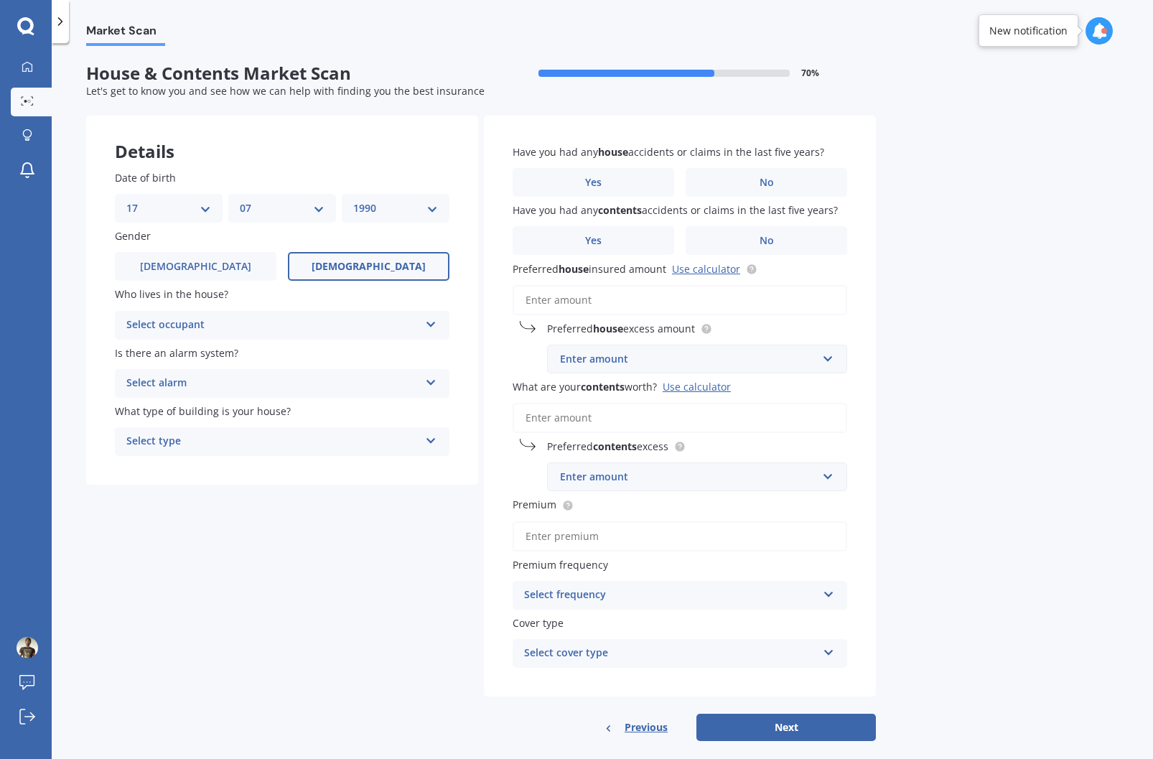
click at [284, 322] on div "Select occupant" at bounding box center [272, 325] width 293 height 17
click at [189, 350] on div "Owner" at bounding box center [282, 353] width 333 height 26
click at [196, 381] on div "Select alarm" at bounding box center [272, 383] width 293 height 17
click at [182, 439] on span "Yes, not monitored" at bounding box center [174, 437] width 95 height 14
click at [186, 437] on div "Select type" at bounding box center [272, 441] width 293 height 17
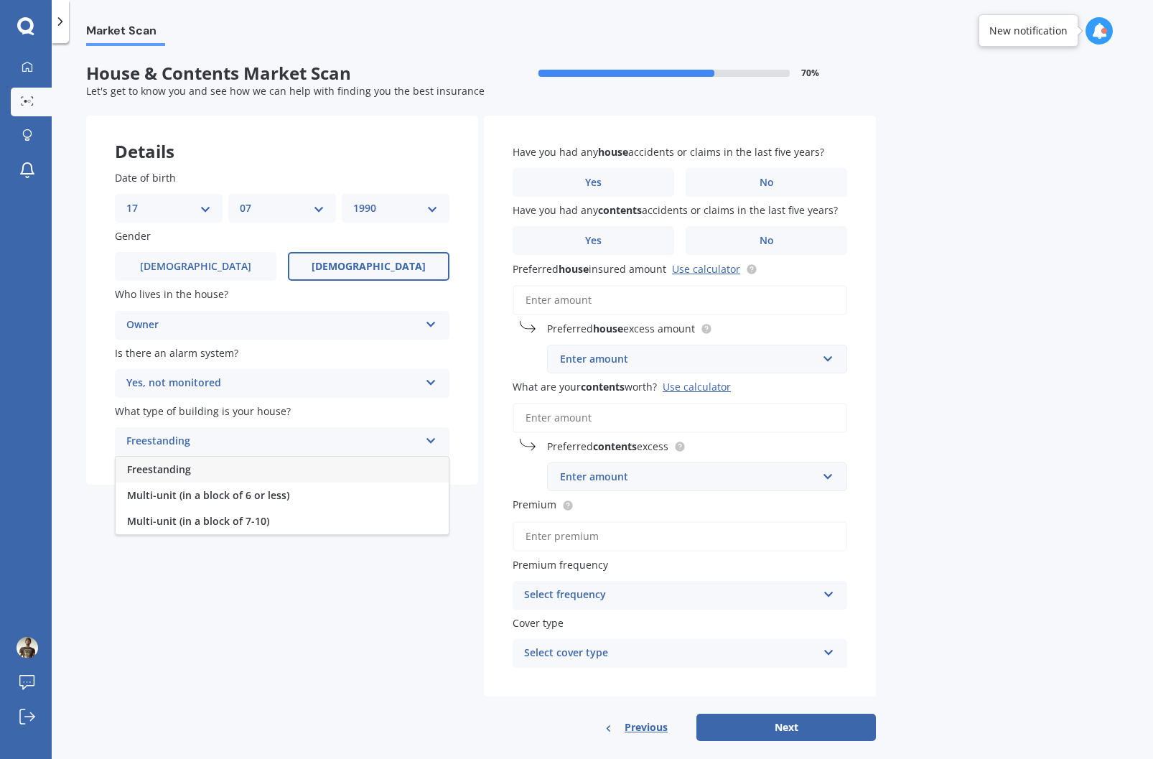
click at [190, 475] on span "Freestanding" at bounding box center [159, 469] width 64 height 14
click at [643, 241] on label "Yes" at bounding box center [594, 240] width 162 height 29
click at [0, 0] on input "Yes" at bounding box center [0, 0] width 0 height 0
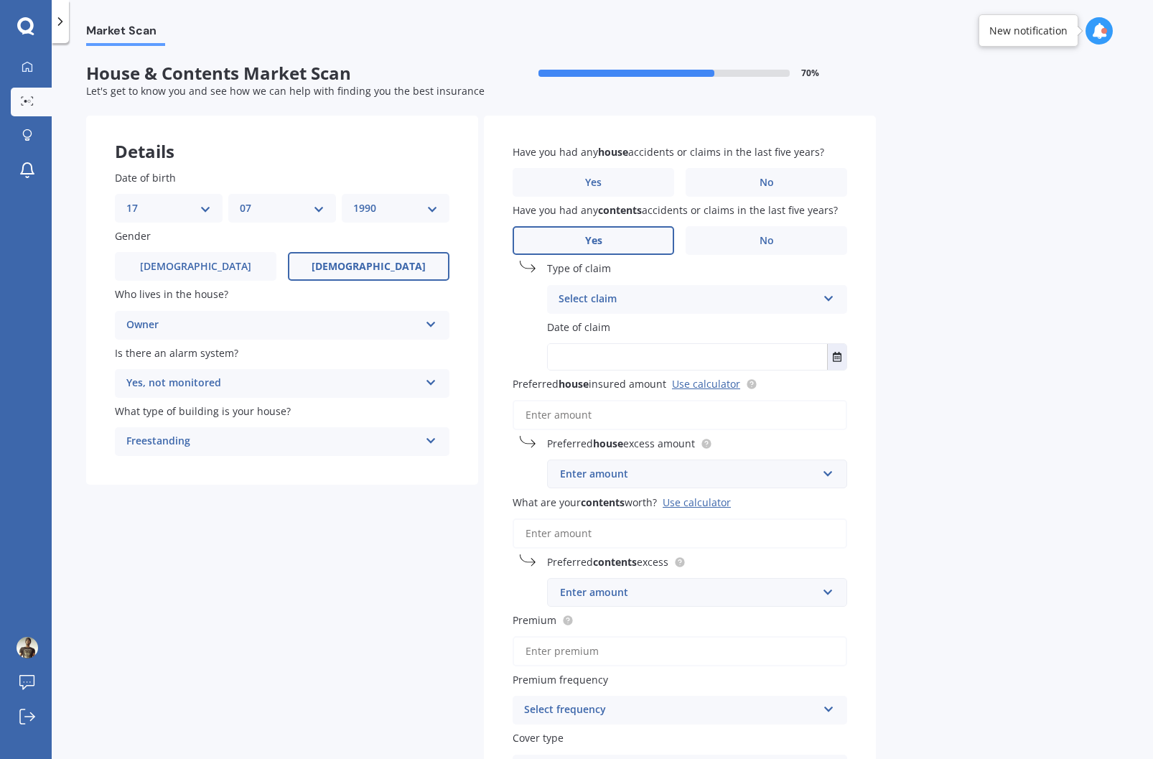
click at [612, 298] on div "Select claim" at bounding box center [688, 299] width 258 height 17
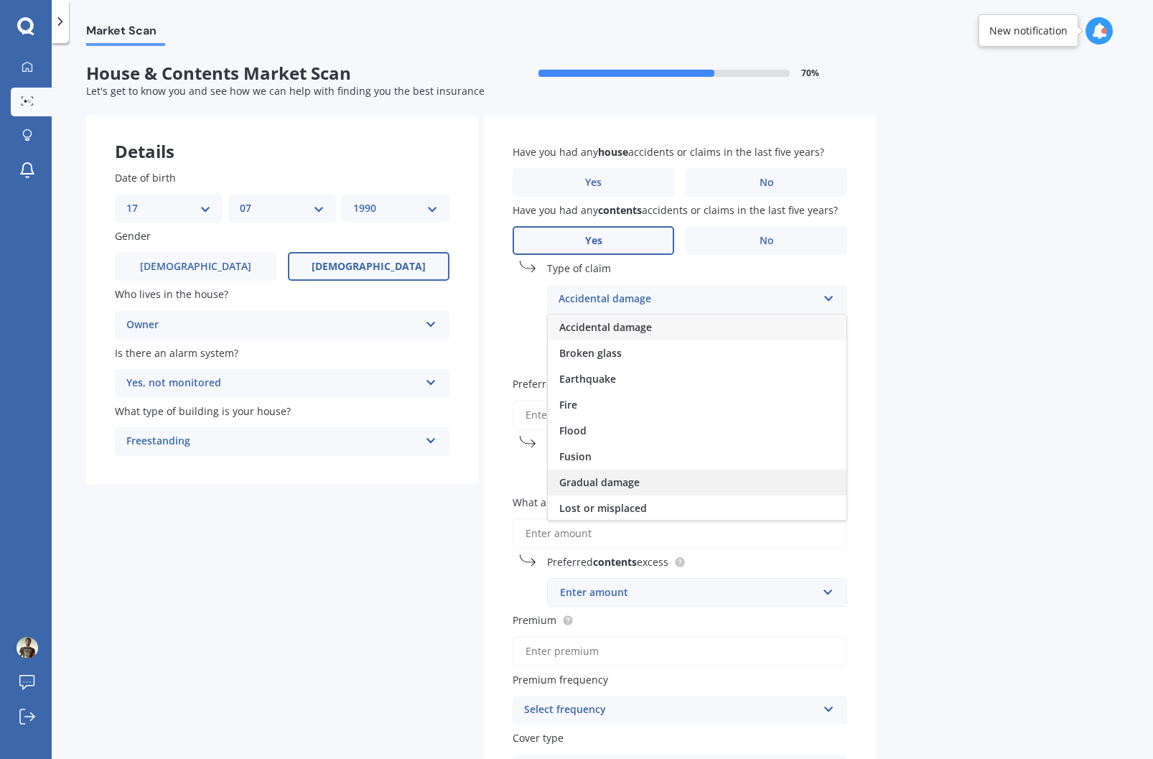
click at [613, 483] on span "Gradual damage" at bounding box center [599, 482] width 80 height 14
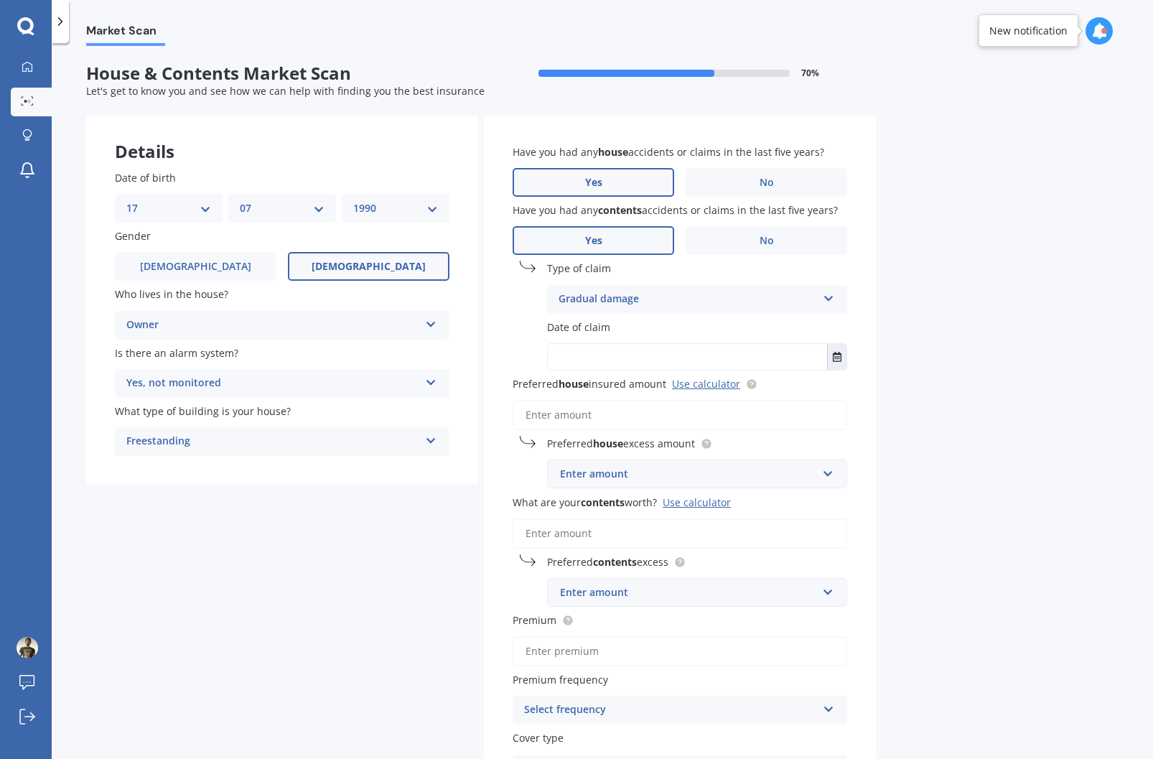
click at [627, 179] on label "Yes" at bounding box center [594, 182] width 162 height 29
click at [0, 0] on input "Yes" at bounding box center [0, 0] width 0 height 0
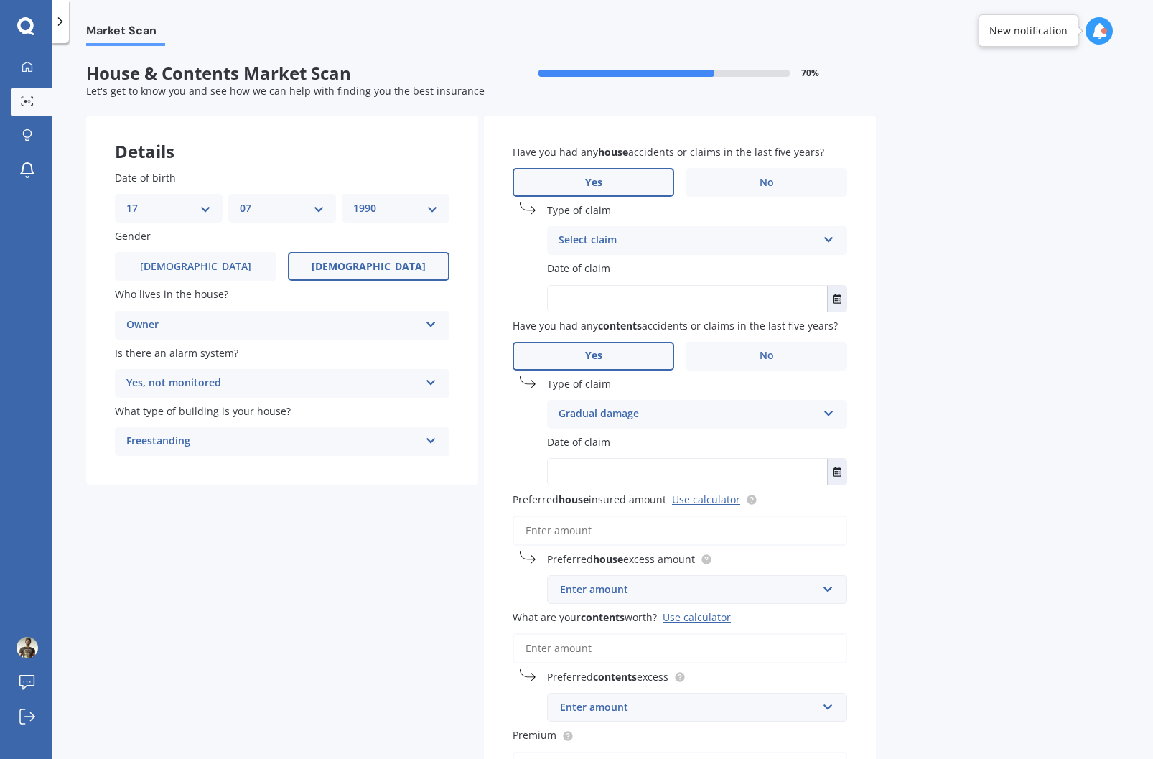
click at [604, 238] on div "Select claim" at bounding box center [688, 240] width 258 height 17
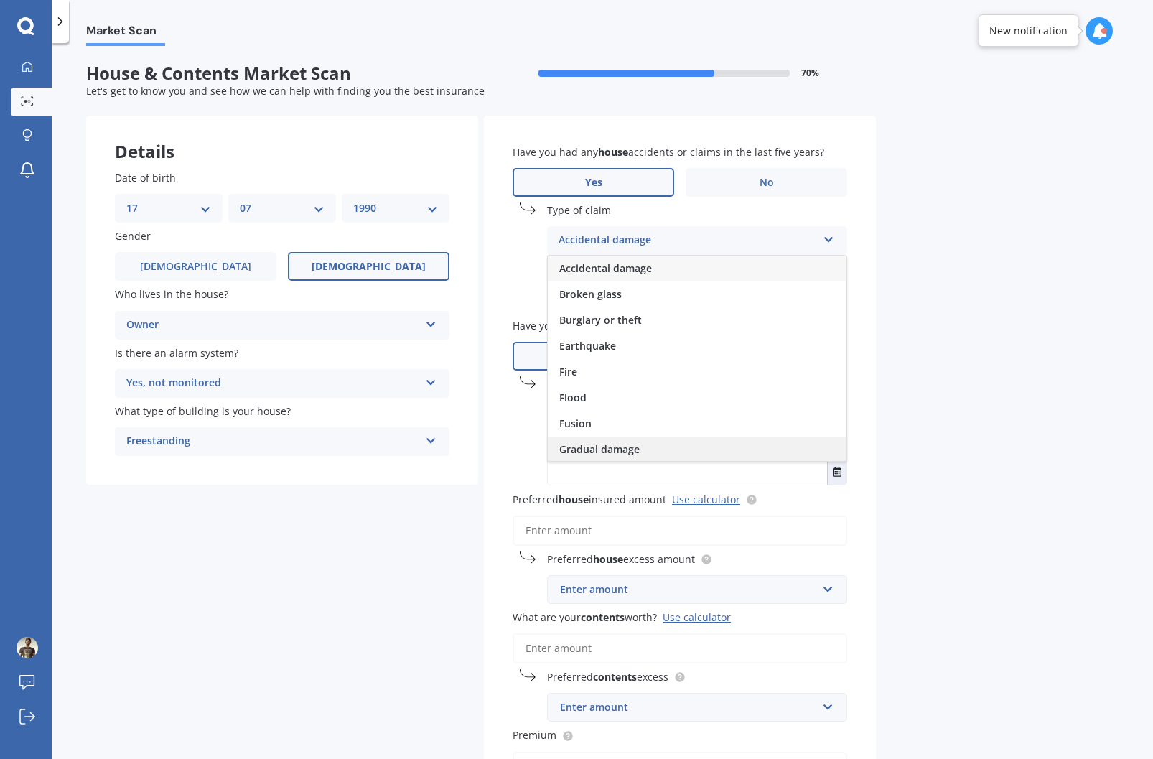
click at [586, 446] on span "Gradual damage" at bounding box center [599, 449] width 80 height 14
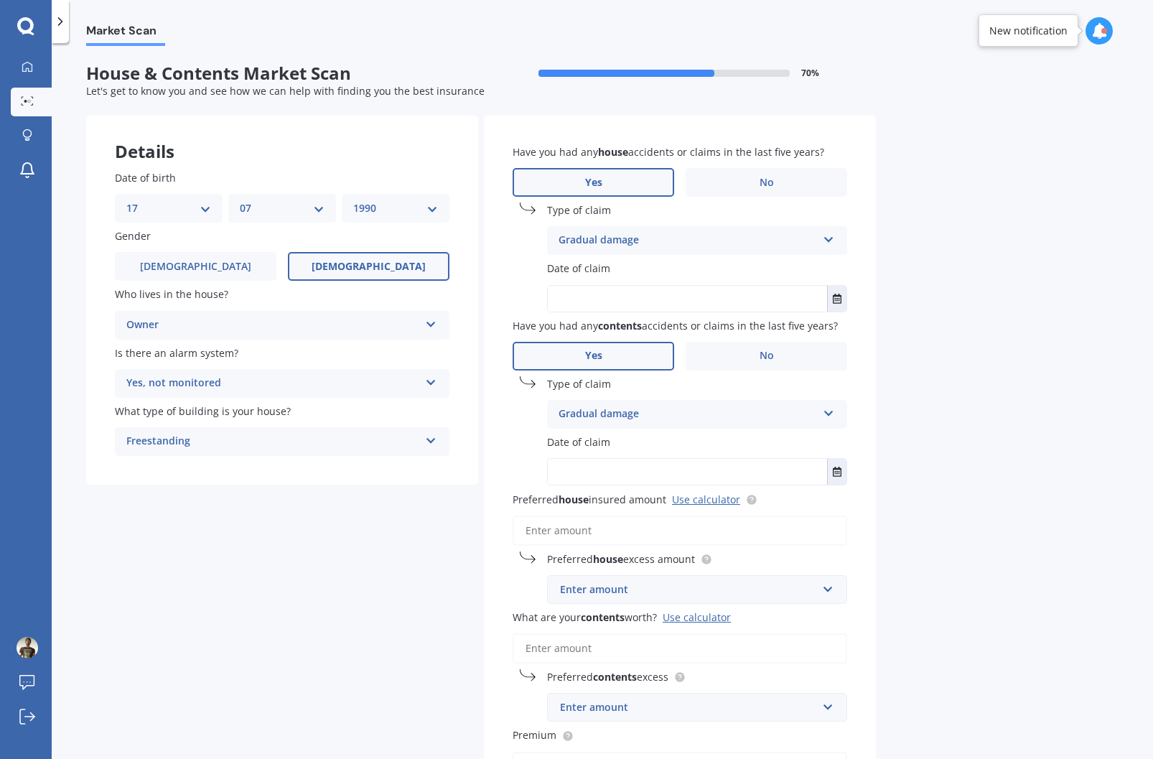
click at [588, 298] on input "text" at bounding box center [687, 299] width 279 height 26
click at [836, 294] on icon "Select date" at bounding box center [837, 299] width 9 height 10
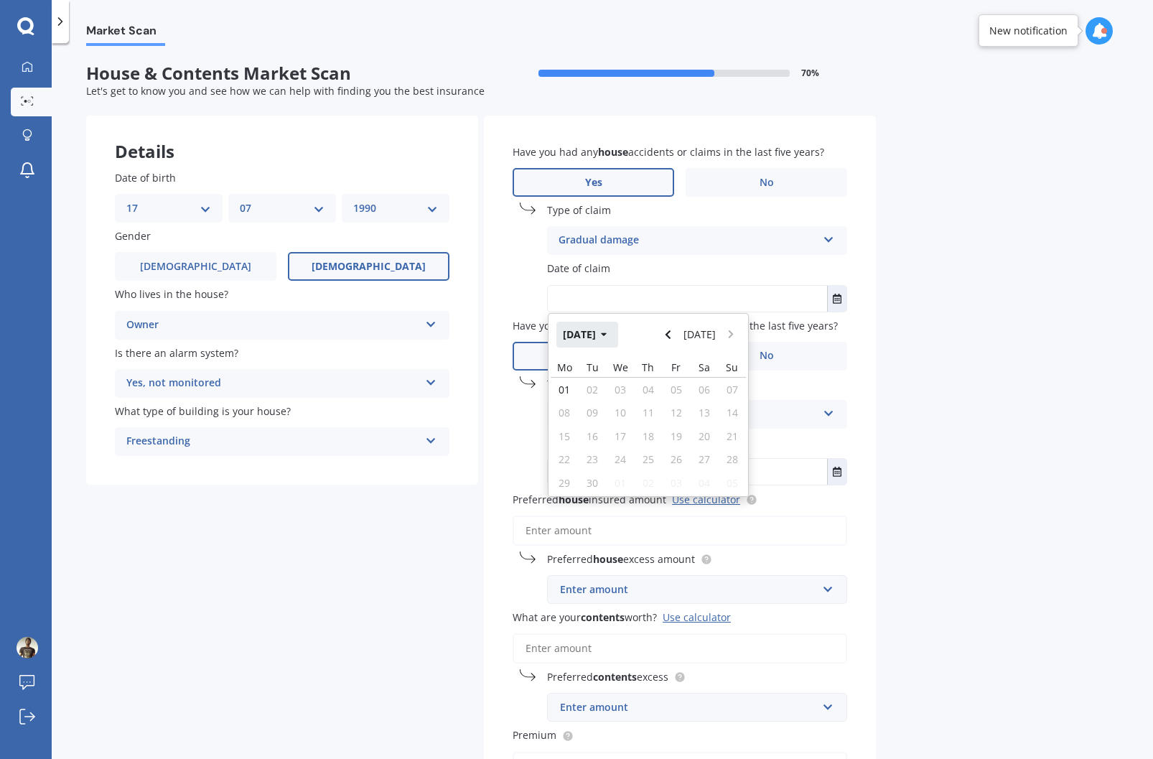
click at [607, 334] on icon "button" at bounding box center [604, 335] width 6 height 4
click at [671, 424] on span "[DATE]" at bounding box center [673, 426] width 32 height 14
click at [607, 335] on icon "button" at bounding box center [604, 335] width 6 height 4
click at [583, 336] on button "2025" at bounding box center [582, 335] width 52 height 26
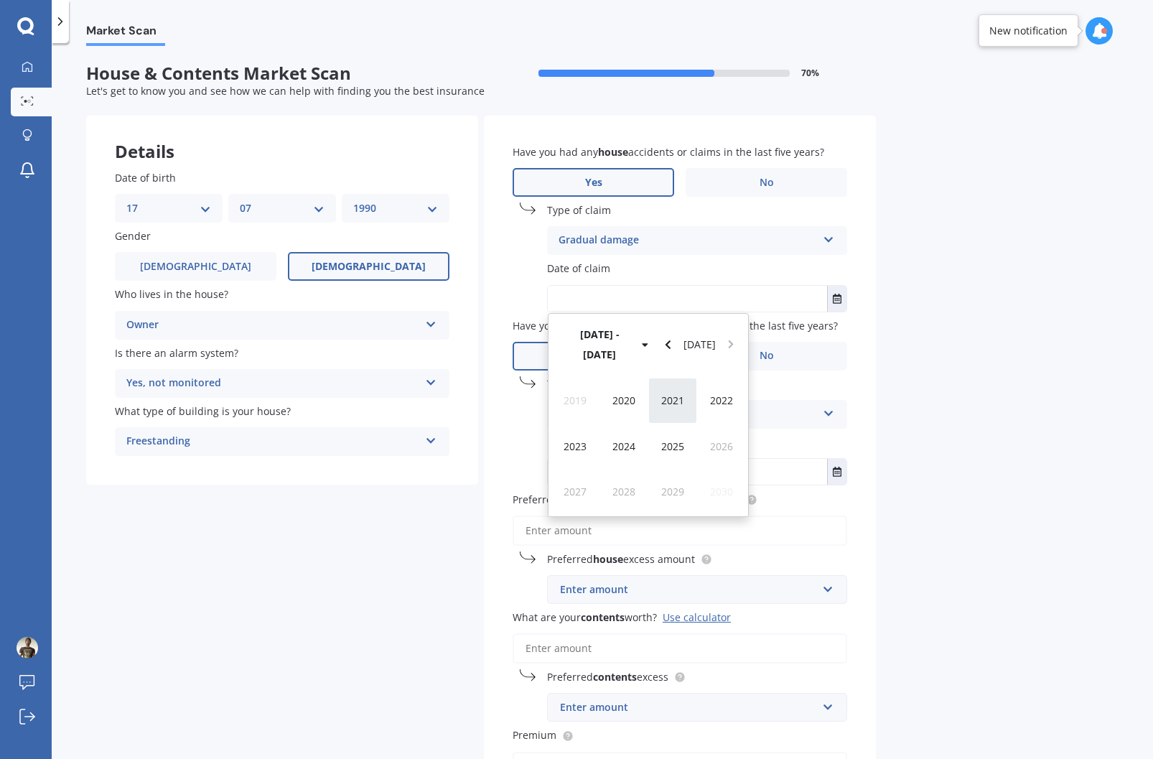
click at [664, 393] on span "2021" at bounding box center [672, 400] width 23 height 14
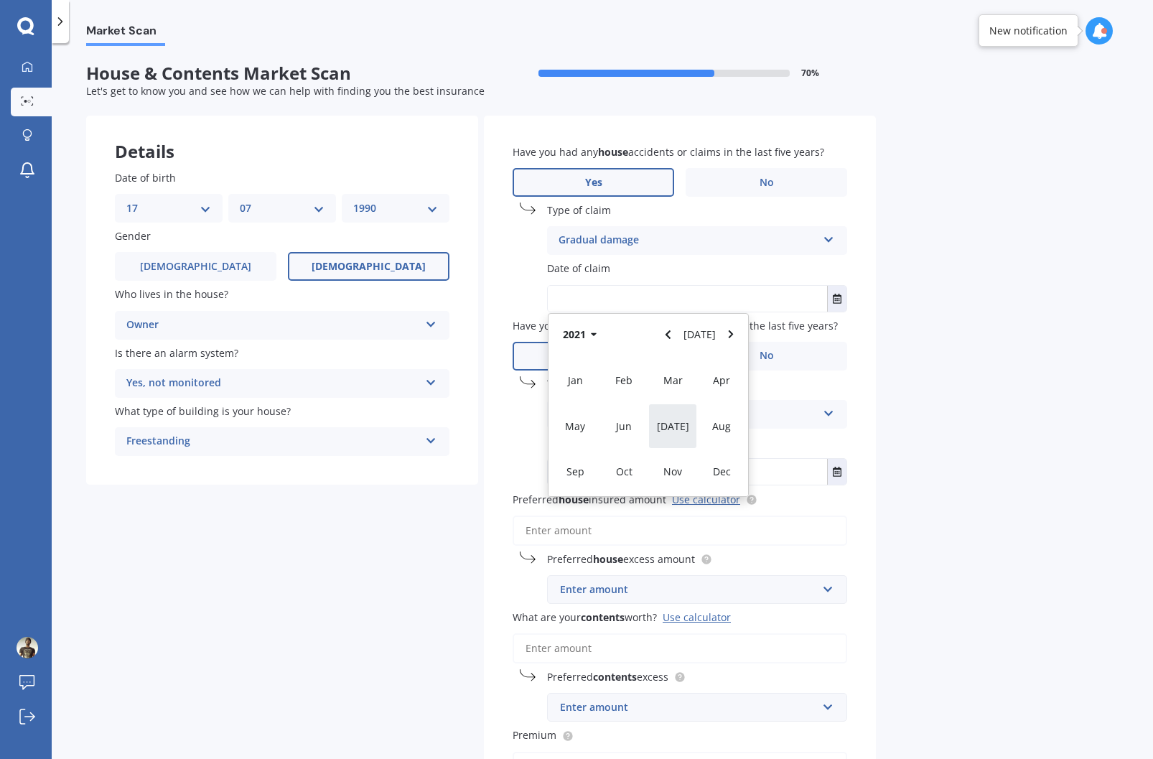
click at [666, 431] on div "[DATE]" at bounding box center [672, 426] width 49 height 45
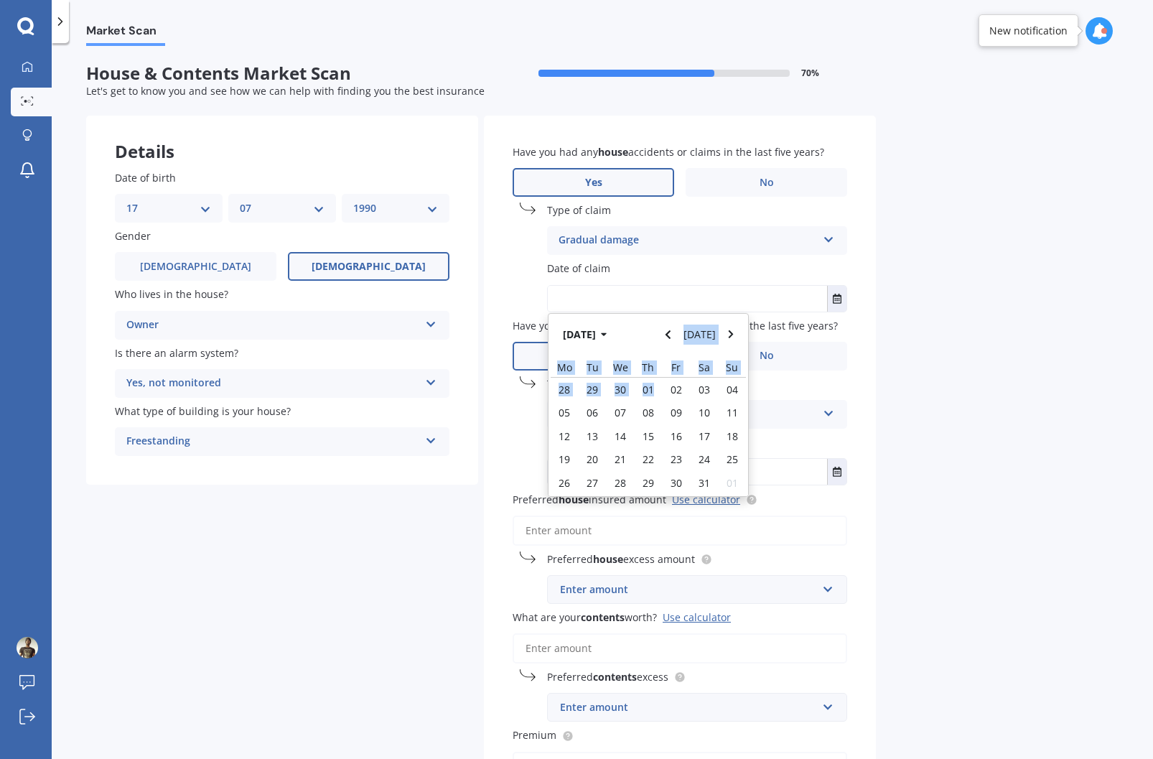
drag, startPoint x: 654, startPoint y: 390, endPoint x: 641, endPoint y: 332, distance: 59.0
click at [646, 335] on div "[DATE] [DATE] Mo Tu We Th Fr Sa Su 28 29 30 01 02 03 04 05 06 07 08 09 10 11 12…" at bounding box center [649, 405] width 200 height 183
click at [604, 338] on button "[DATE]" at bounding box center [587, 335] width 62 height 26
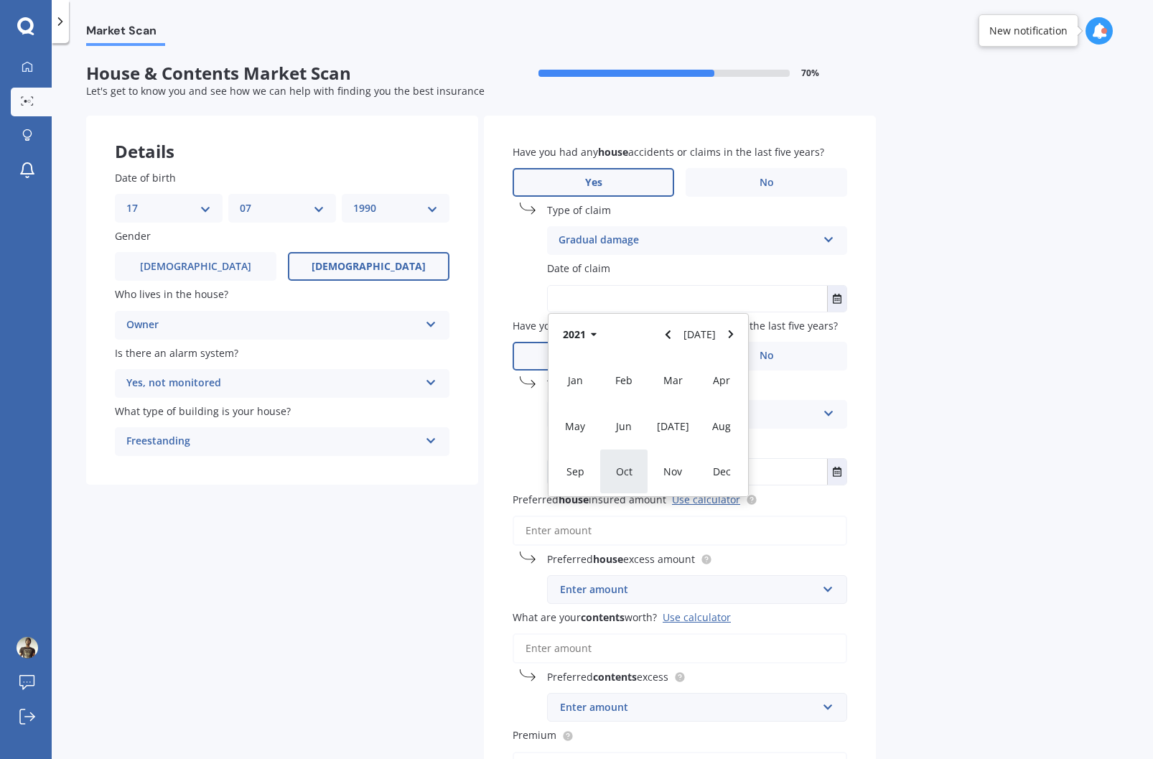
click at [619, 467] on span "Oct" at bounding box center [624, 472] width 17 height 14
click at [675, 395] on span "01" at bounding box center [676, 390] width 11 height 14
type input "[DATE]"
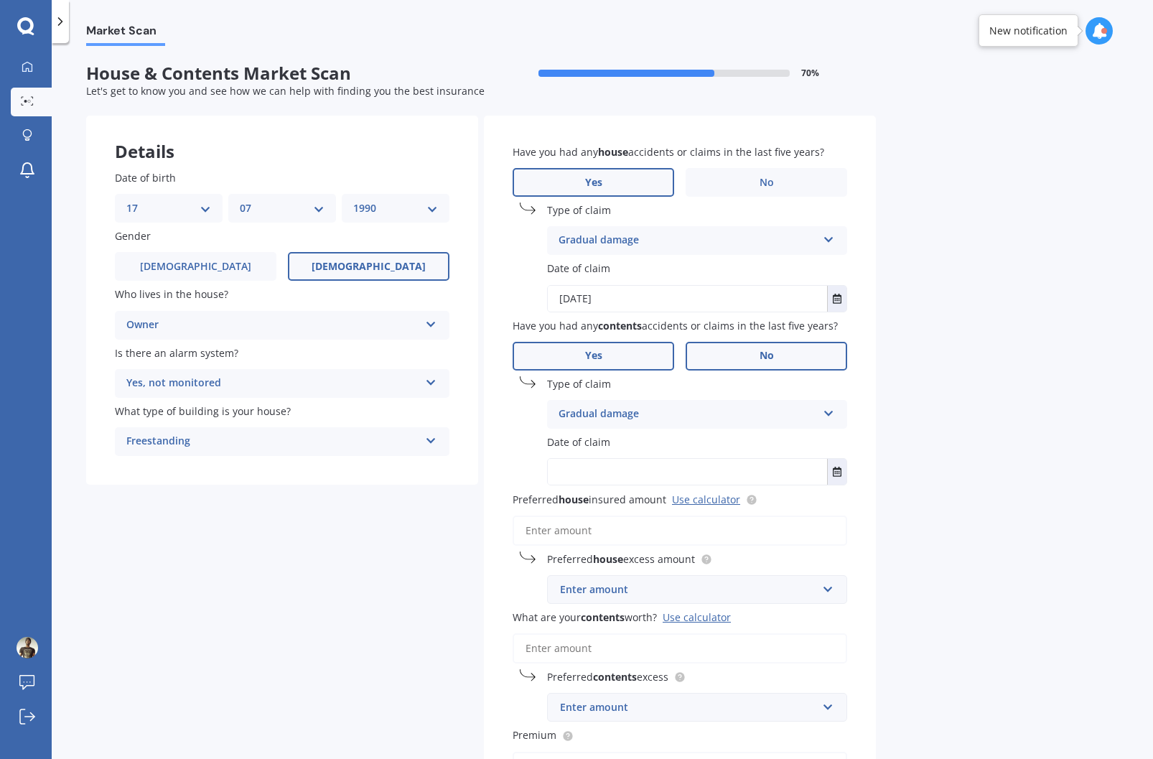
click at [756, 358] on label "No" at bounding box center [767, 356] width 162 height 29
click at [0, 0] on input "No" at bounding box center [0, 0] width 0 height 0
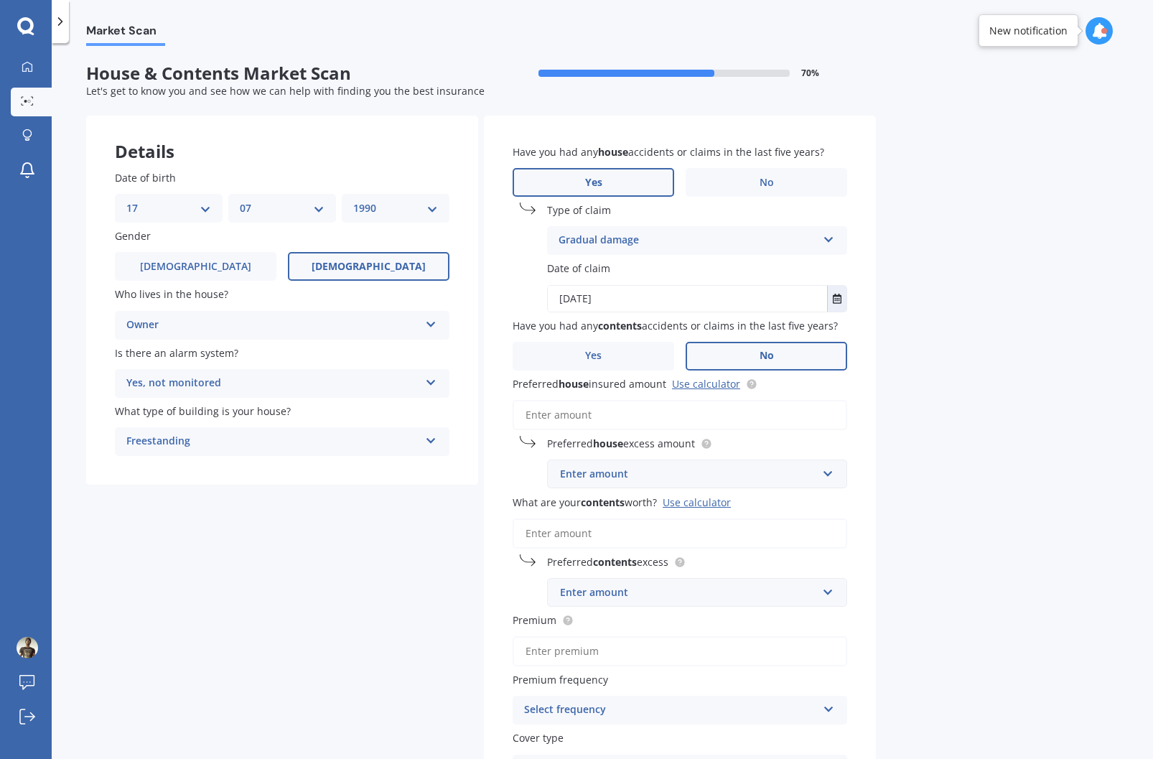
click at [671, 411] on input "Preferred house insured amount Use calculator" at bounding box center [680, 415] width 335 height 30
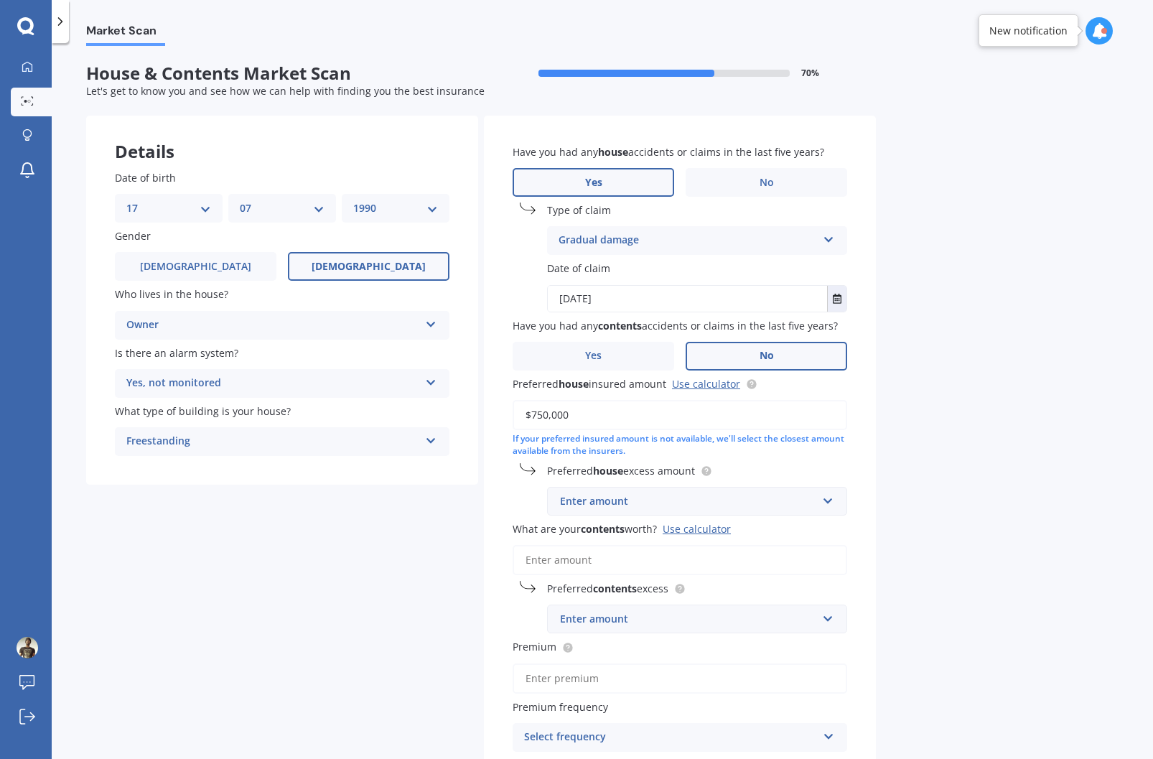
type input "$750,000"
click at [731, 496] on div "Enter amount" at bounding box center [688, 501] width 257 height 16
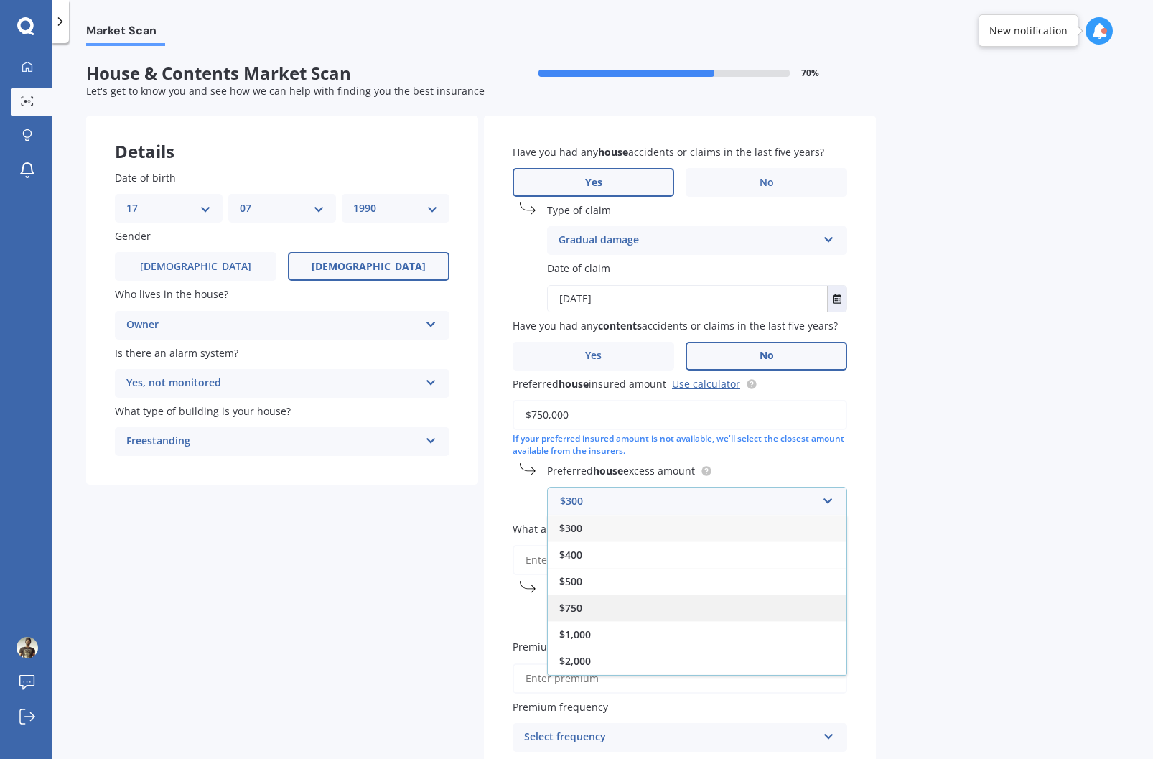
click at [587, 607] on div "$750" at bounding box center [697, 608] width 299 height 27
click at [624, 551] on input "What are your contents worth? Use calculator" at bounding box center [680, 560] width 335 height 30
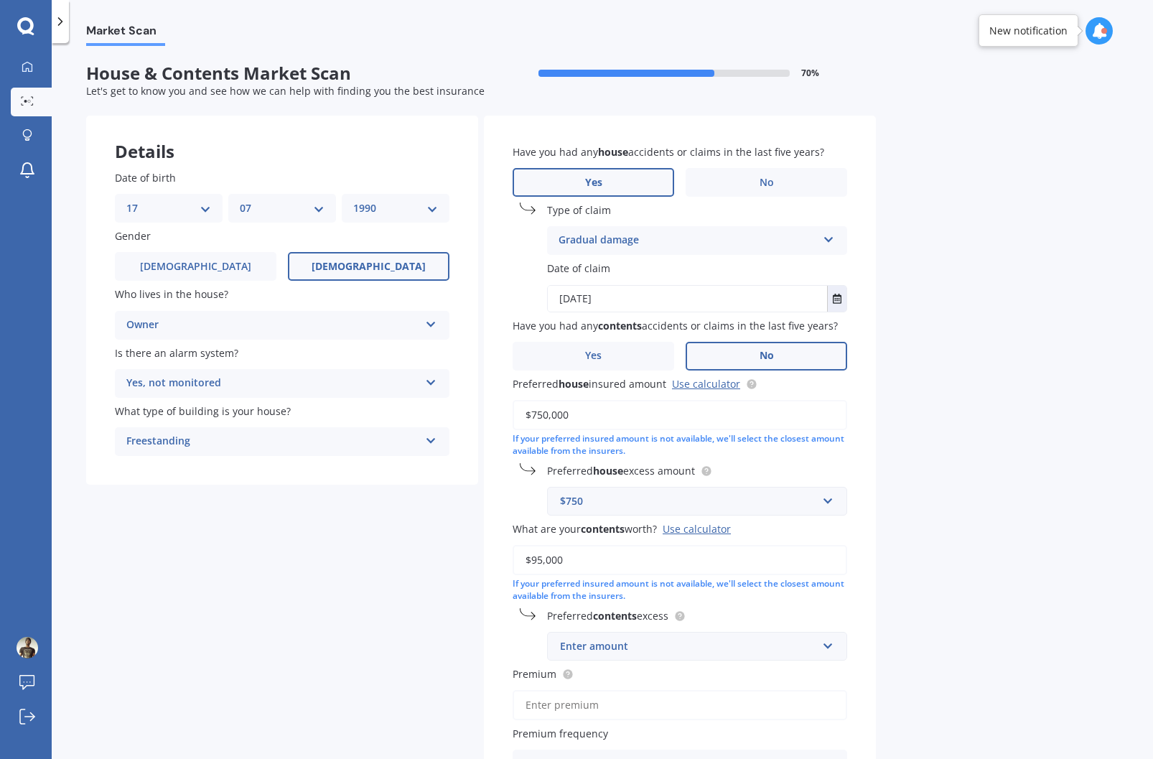
type input "$95,000"
click at [625, 634] on input "text" at bounding box center [692, 646] width 287 height 27
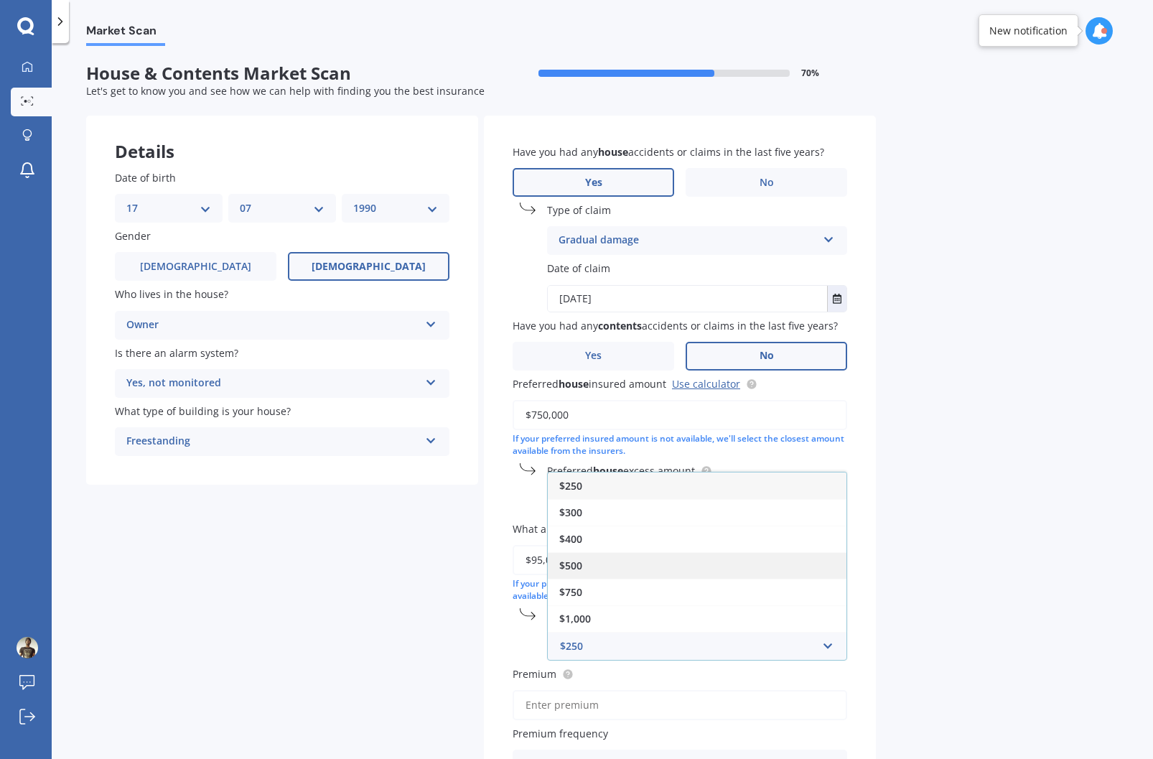
click at [598, 565] on div "$500" at bounding box center [697, 565] width 299 height 27
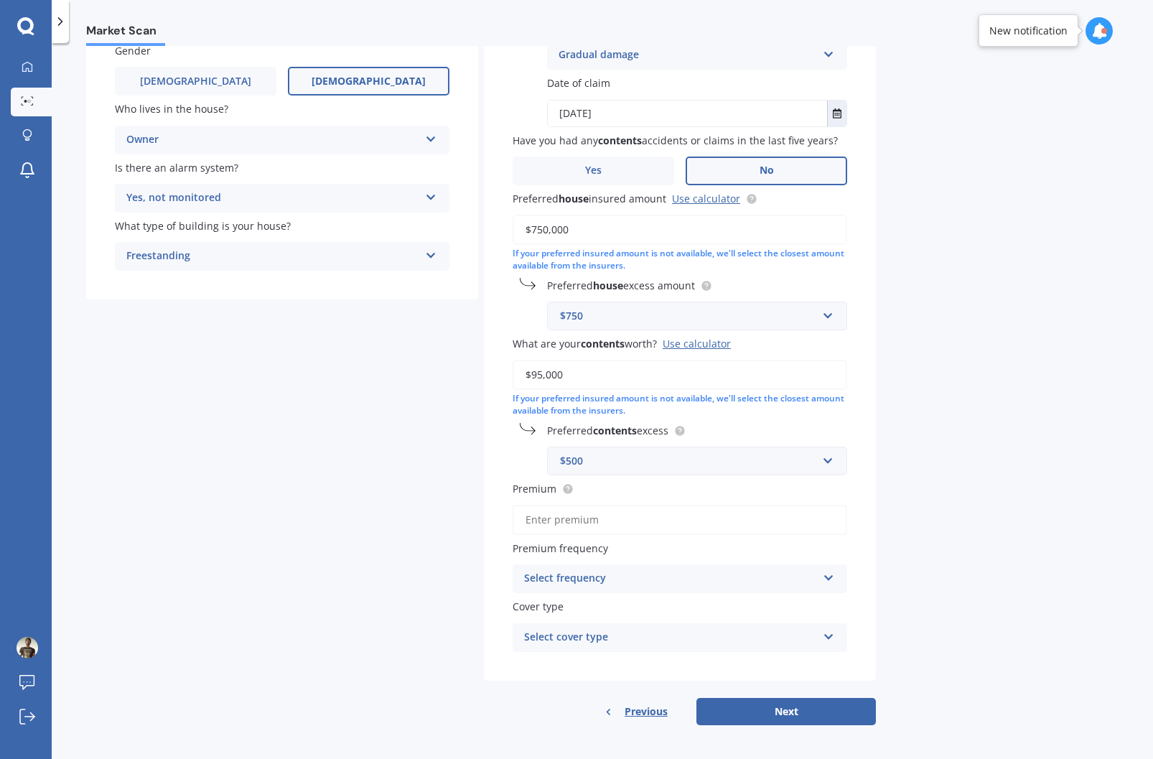
scroll to position [189, 0]
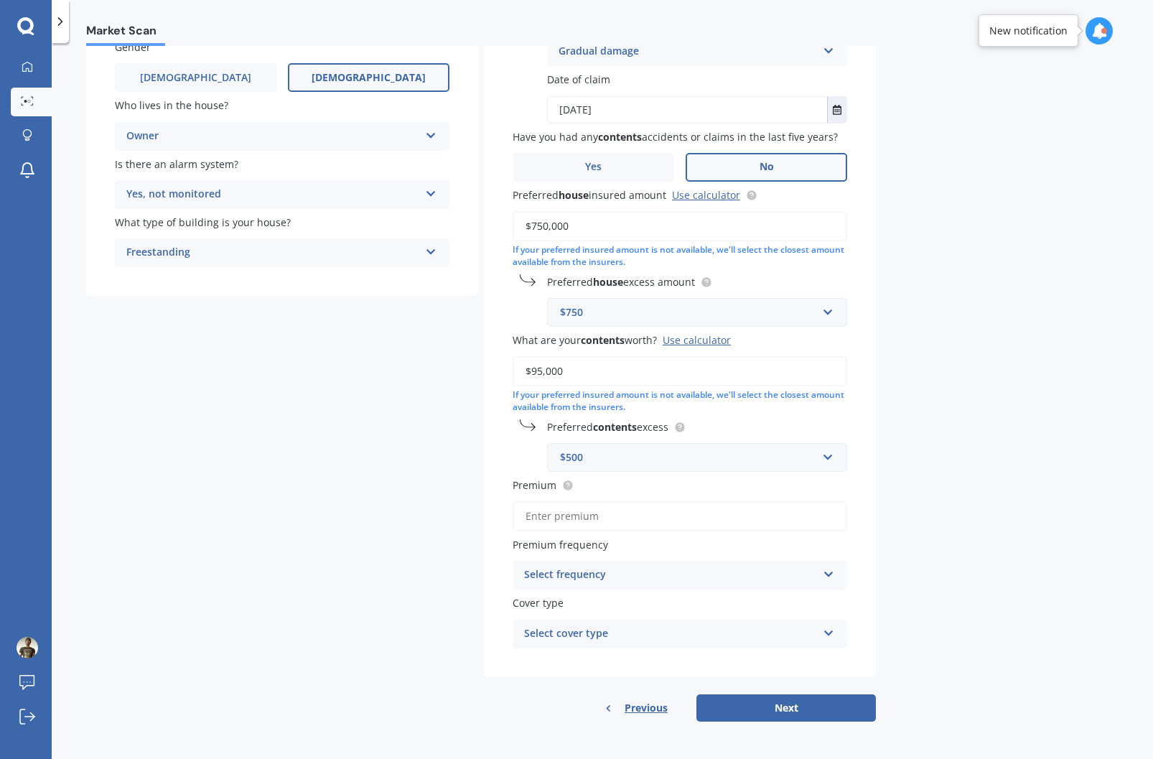
click at [608, 516] on input "Premium" at bounding box center [680, 516] width 335 height 30
paste input "$2,572.74"
type input "$2,572.74"
click at [701, 578] on div "Select frequency" at bounding box center [670, 575] width 293 height 17
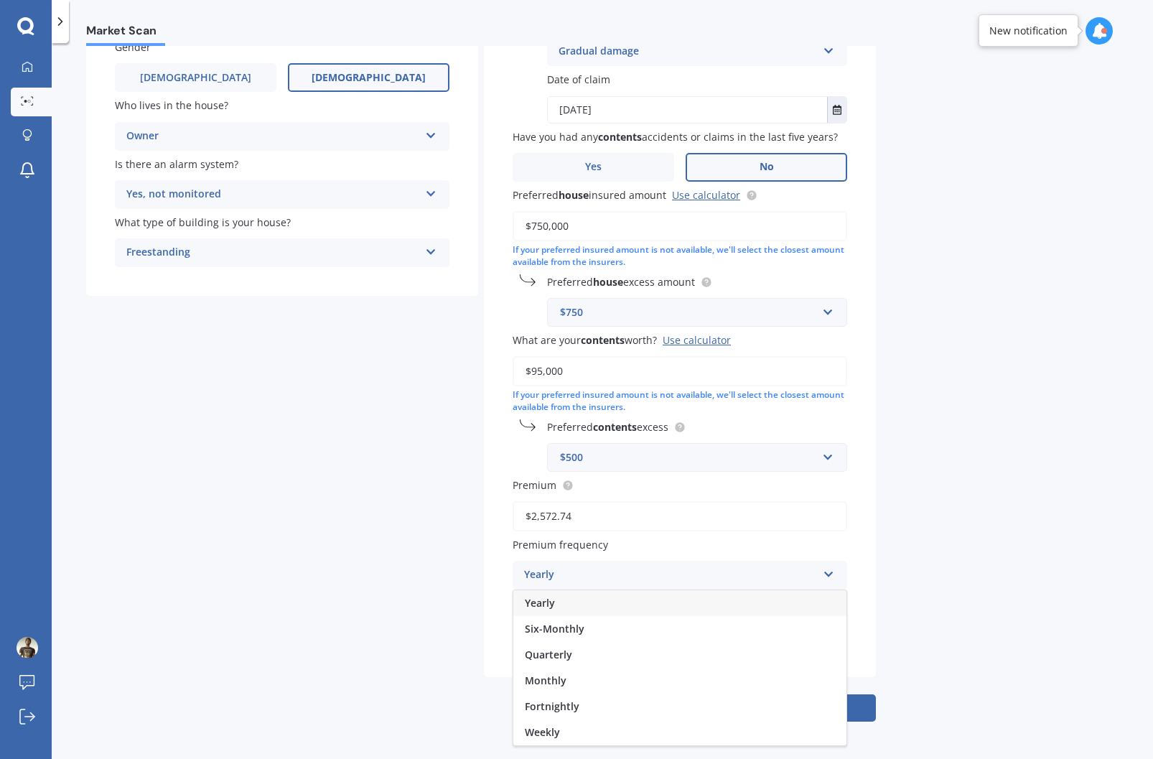
click at [579, 602] on div "Yearly" at bounding box center [679, 603] width 333 height 26
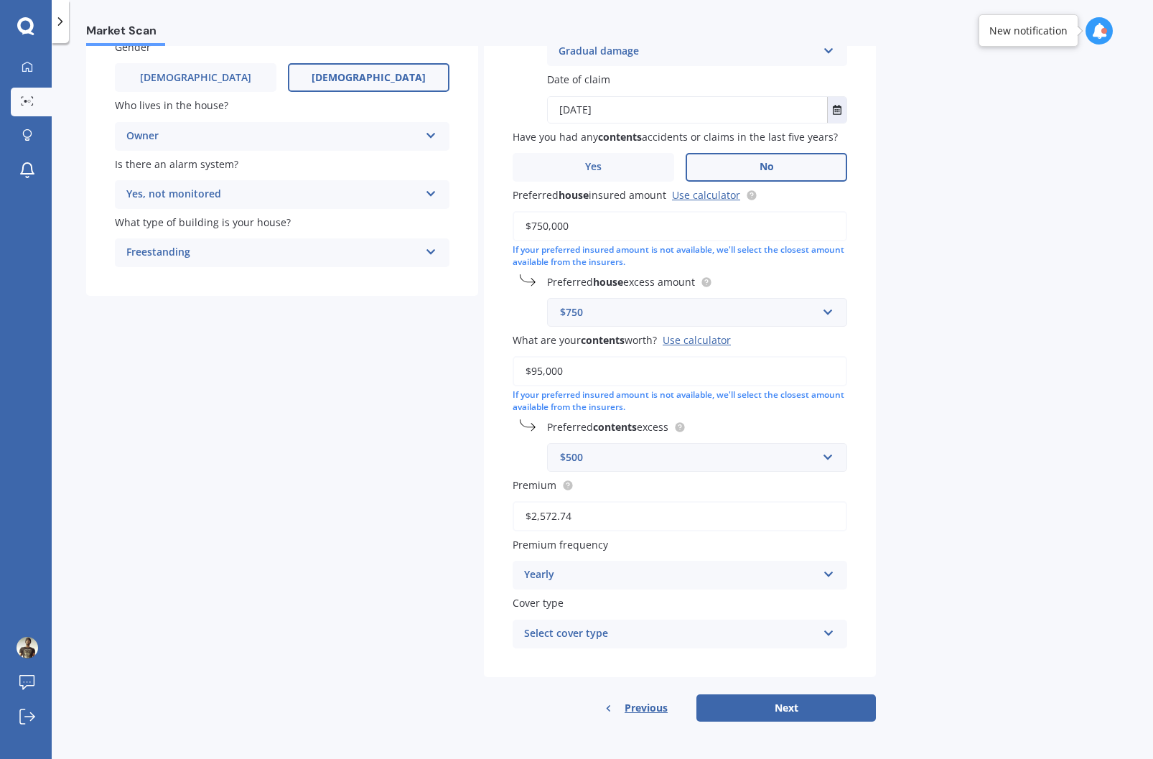
click at [653, 635] on div "Select cover type" at bounding box center [670, 633] width 293 height 17
click at [648, 601] on label "Cover type" at bounding box center [677, 602] width 329 height 15
click at [647, 635] on div "High" at bounding box center [670, 633] width 293 height 17
click at [678, 638] on div "High" at bounding box center [670, 633] width 293 height 17
click at [758, 704] on button "Next" at bounding box center [787, 707] width 180 height 27
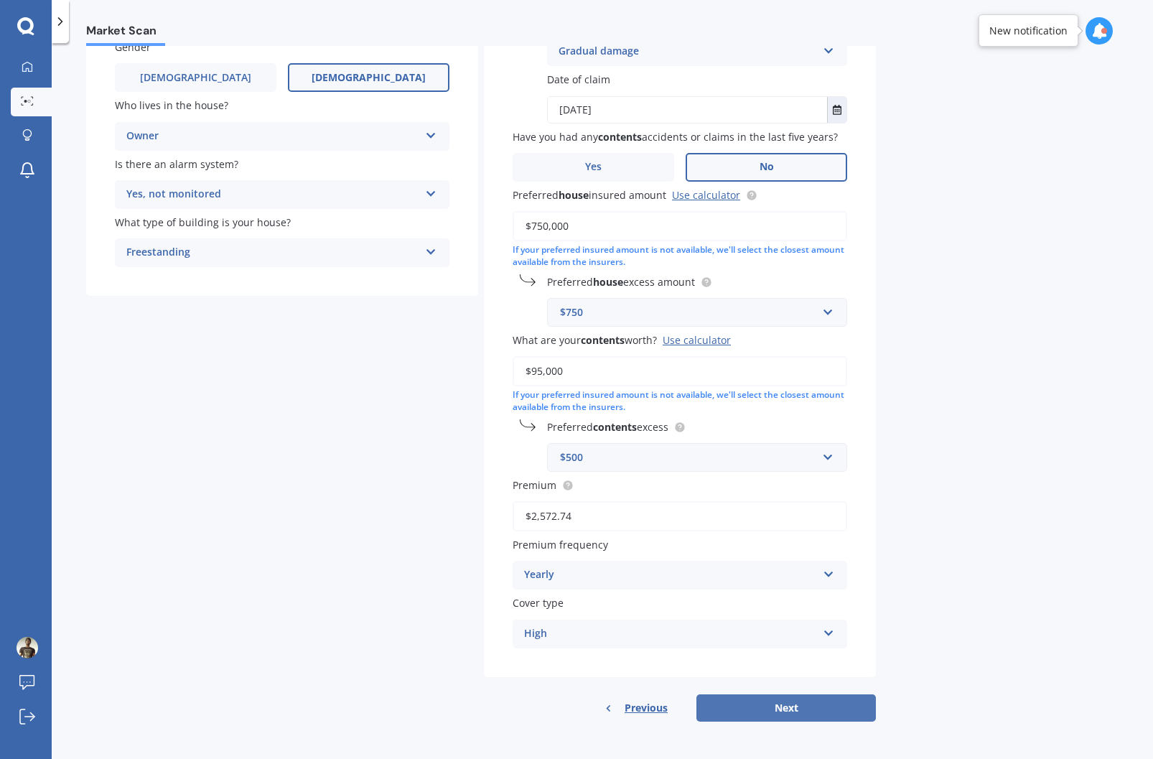
select select "17"
select select "07"
select select "1990"
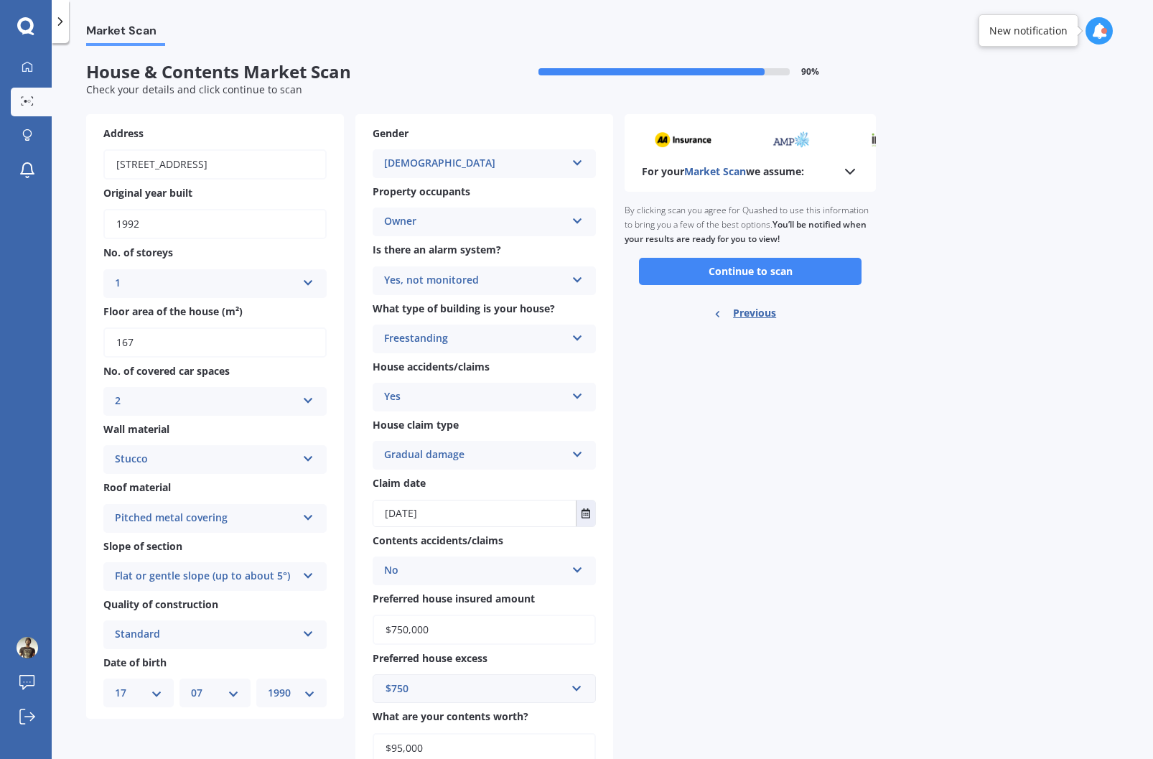
scroll to position [0, 0]
click at [847, 180] on icon at bounding box center [850, 172] width 17 height 17
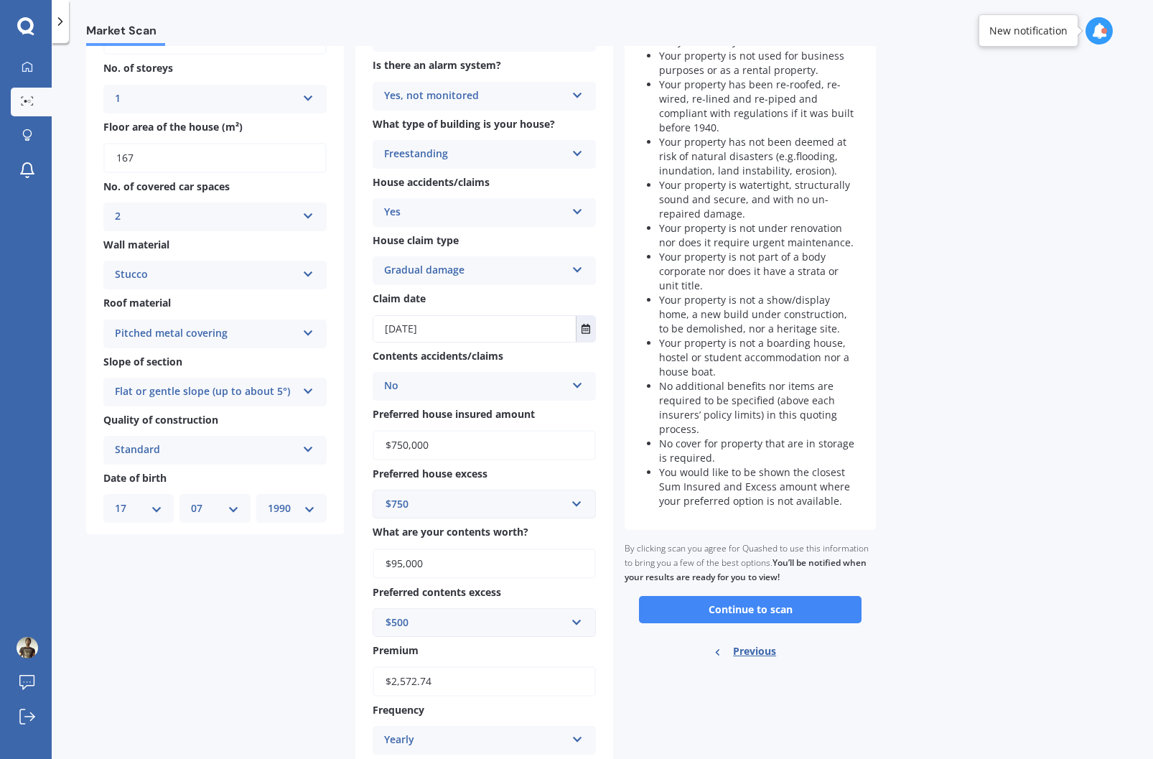
scroll to position [215, 0]
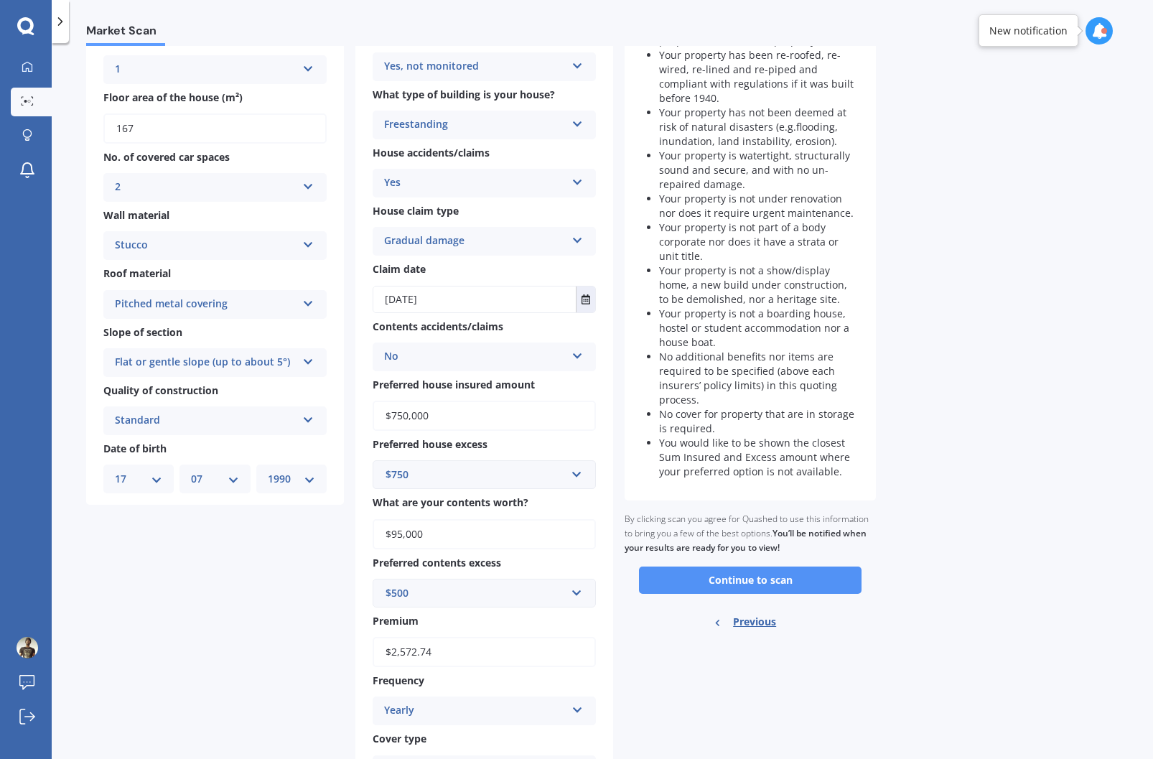
click at [779, 584] on button "Continue to scan" at bounding box center [750, 580] width 223 height 27
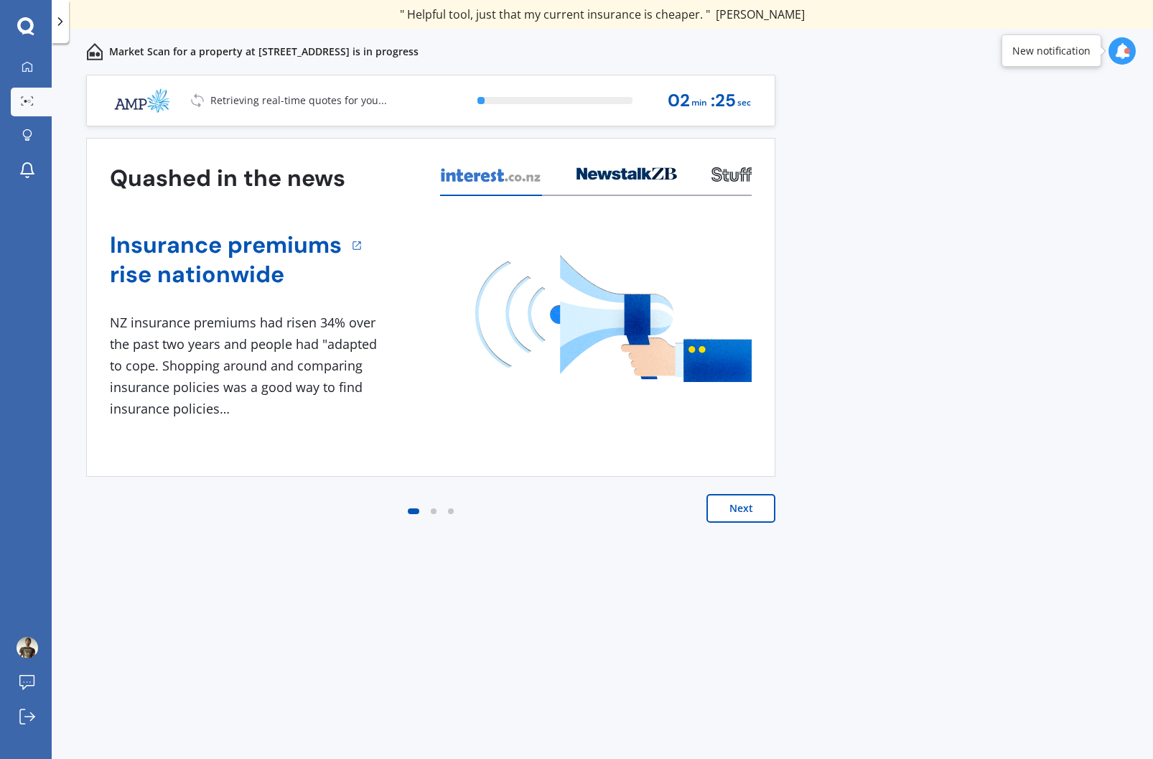
click at [734, 511] on button "Next" at bounding box center [741, 508] width 69 height 29
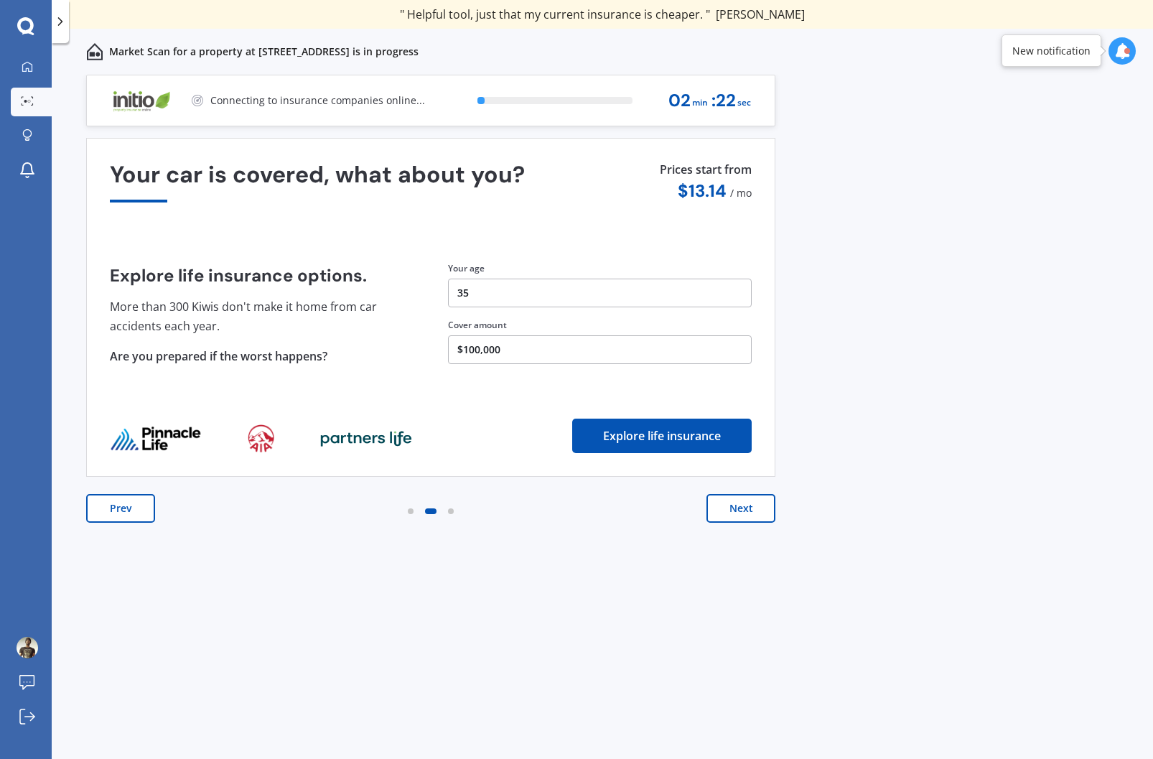
click at [745, 509] on button "Next" at bounding box center [741, 508] width 69 height 29
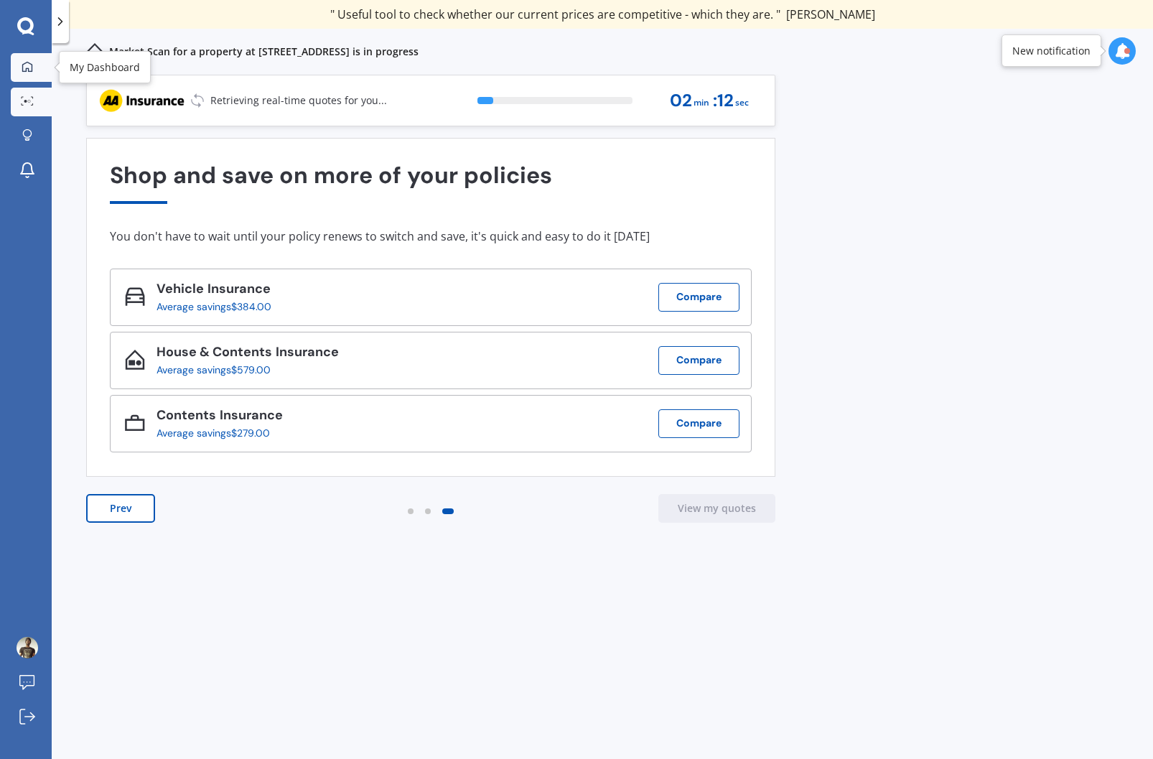
click at [28, 75] on link "My Dashboard" at bounding box center [31, 67] width 41 height 29
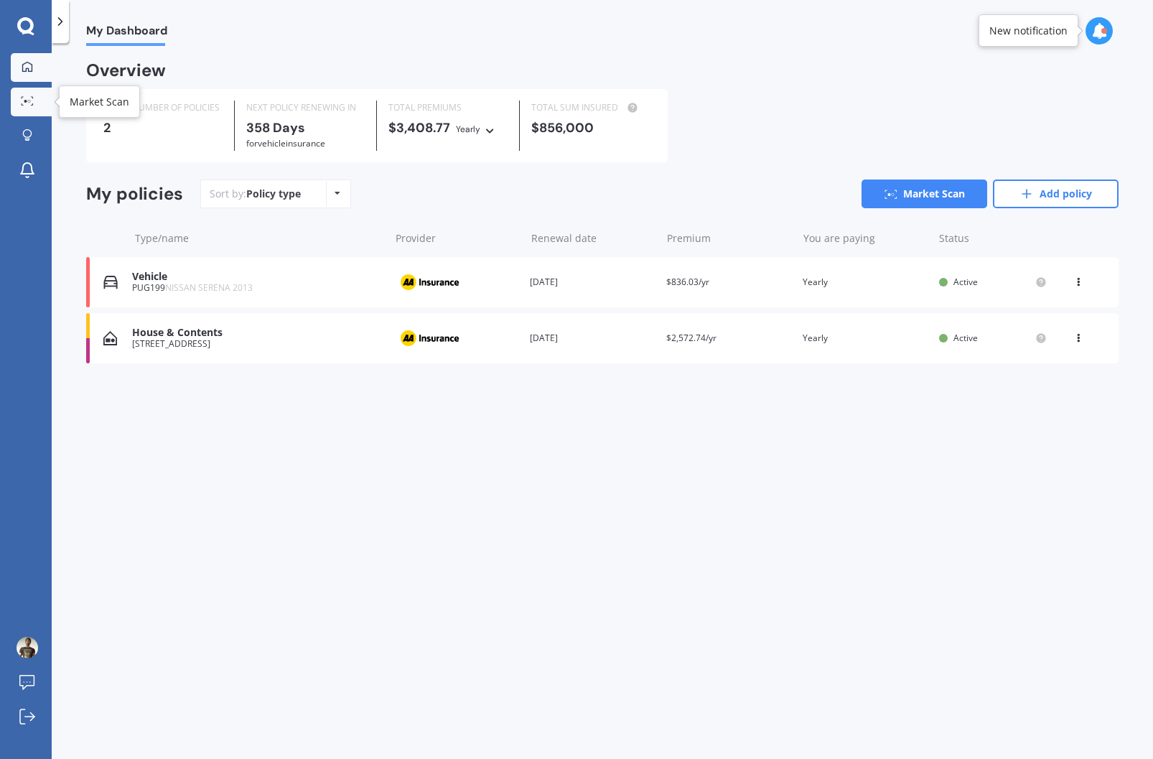
click at [24, 104] on icon at bounding box center [27, 100] width 13 height 9
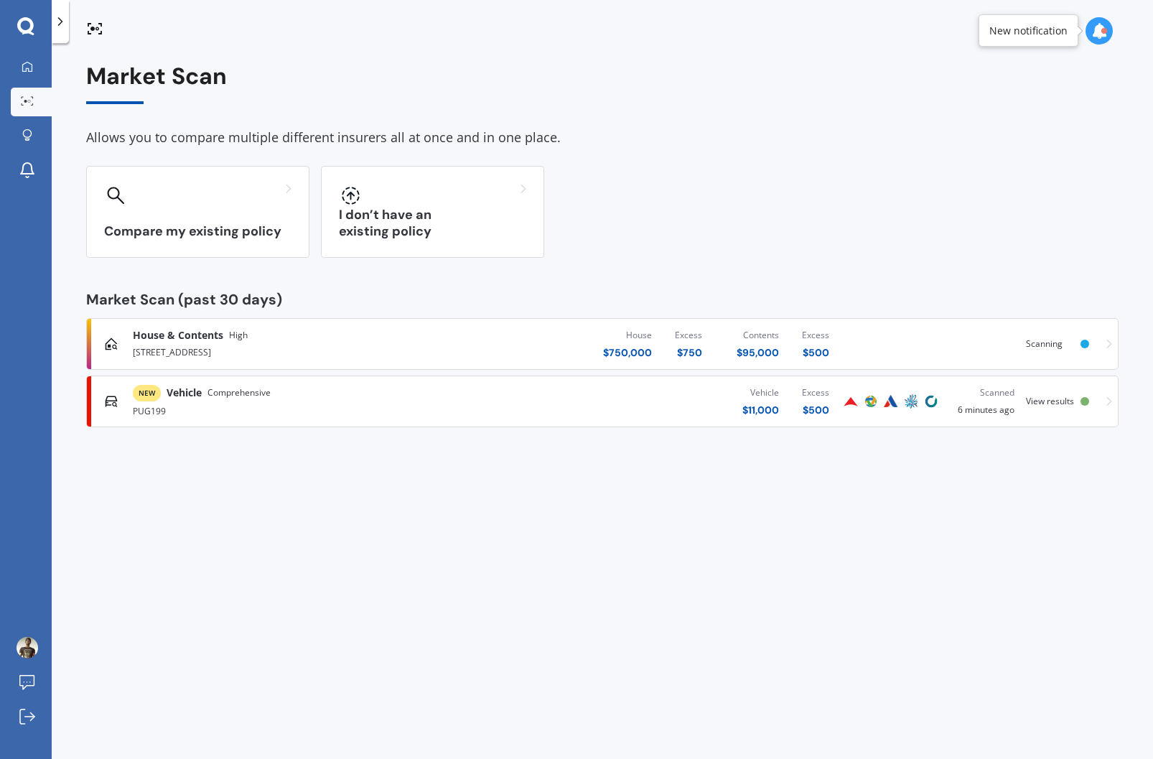
click at [388, 404] on div "PUG199" at bounding box center [303, 409] width 340 height 17
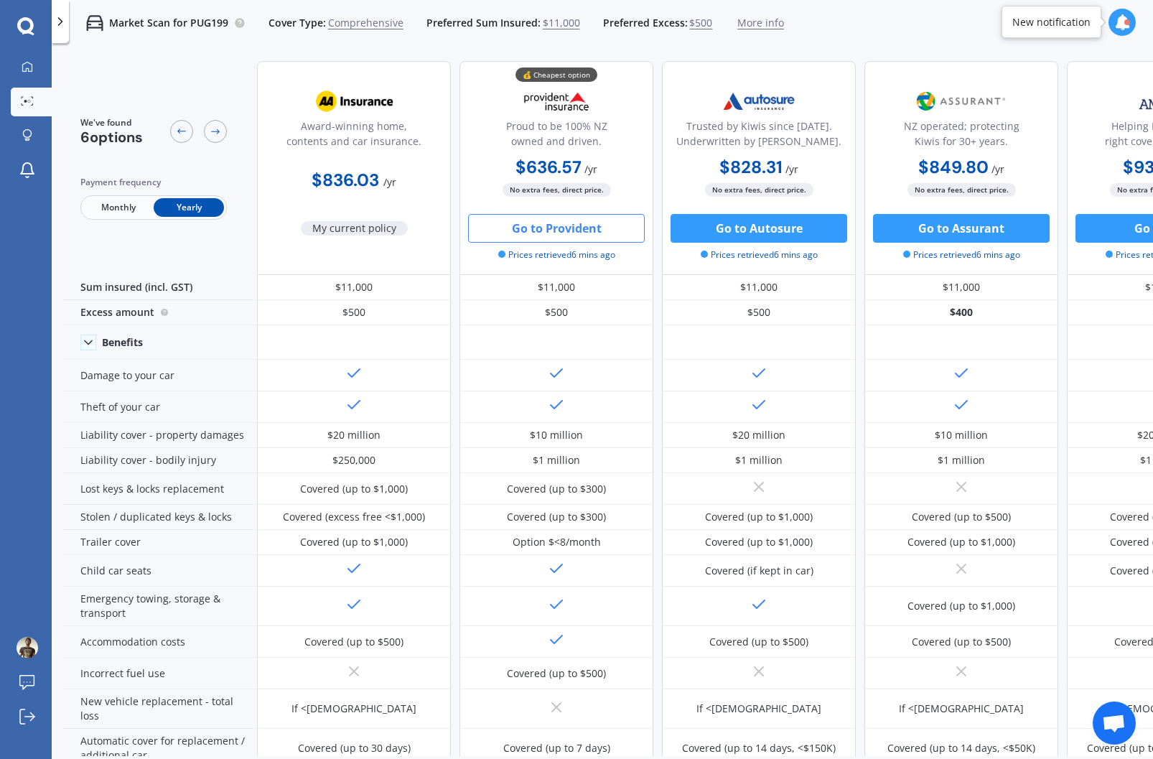
click at [548, 230] on button "Go to Provident" at bounding box center [556, 228] width 177 height 29
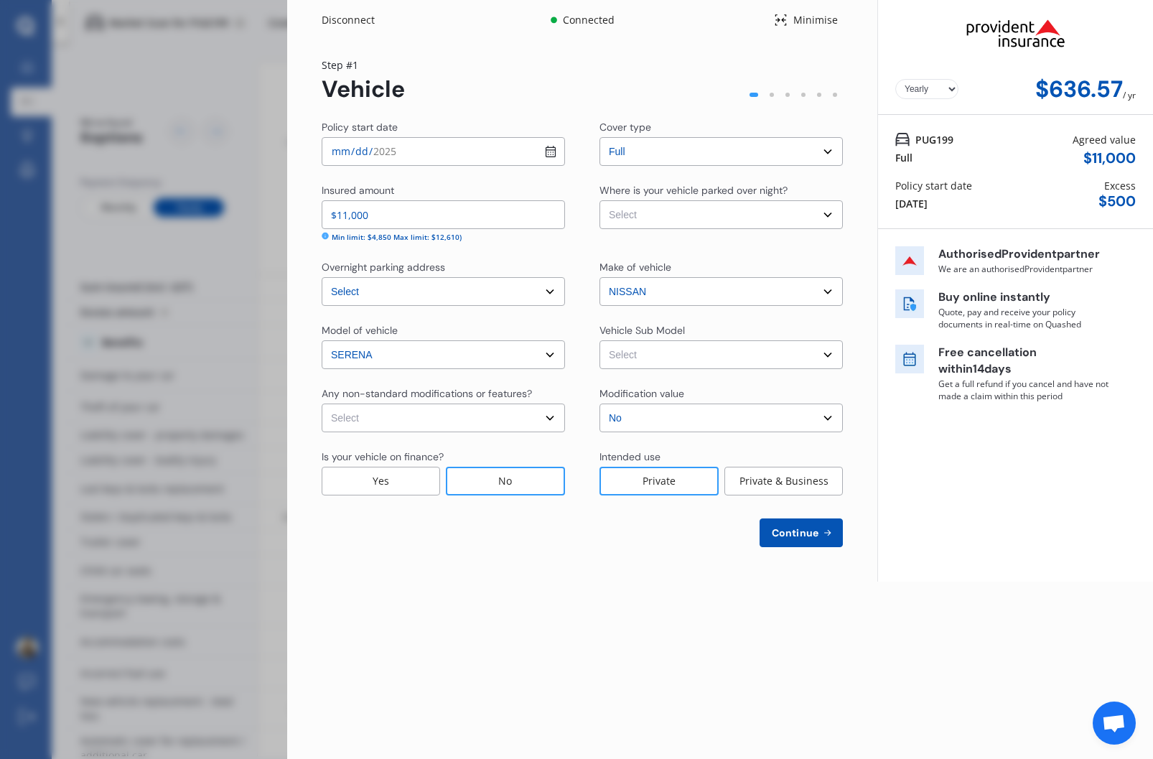
click at [643, 212] on select "Select Garage (fully enclosed) Off Street Parking Other" at bounding box center [721, 214] width 243 height 29
select select "OFF-STREET"
click at [600, 200] on select "Select Garage (fully enclosed) Off Street Parking Other" at bounding box center [721, 214] width 243 height 29
click at [638, 352] on select "Select [PERSON_NAME] S-Hybrid Wagon 8st 5dr CVT 1sp 2.0i Hybrid [IMP]" at bounding box center [721, 354] width 243 height 29
select select "NZVNISS2013AEFA"
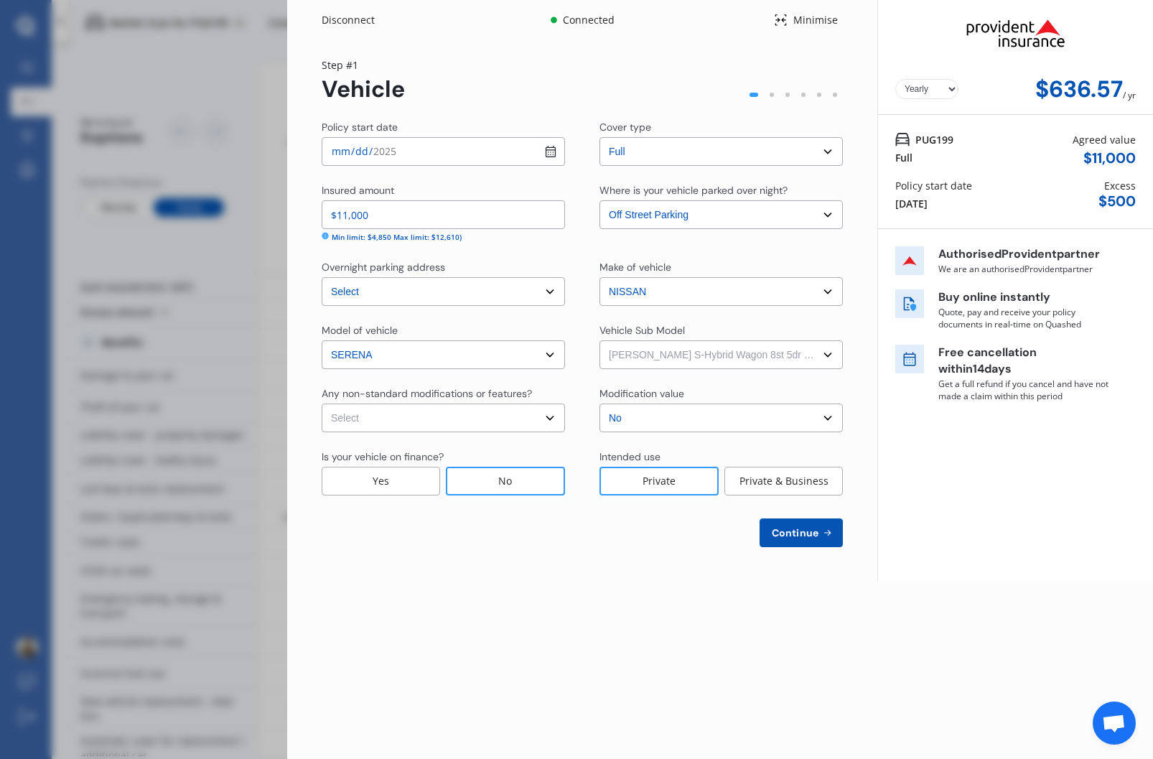
click at [600, 340] on select "Select [PERSON_NAME] S-Hybrid Wagon 8st 5dr CVT 1sp 2.0i Hybrid [IMP]" at bounding box center [721, 354] width 243 height 29
click at [500, 419] on select "Select None [MEDICAL_DATA] System(NOS) Roll Cage Full Racing Harness" at bounding box center [443, 418] width 243 height 29
select select "none"
click at [322, 404] on select "Select None [MEDICAL_DATA] System(NOS) Roll Cage Full Racing Harness" at bounding box center [443, 418] width 243 height 29
click at [791, 530] on span "Continue" at bounding box center [795, 532] width 52 height 11
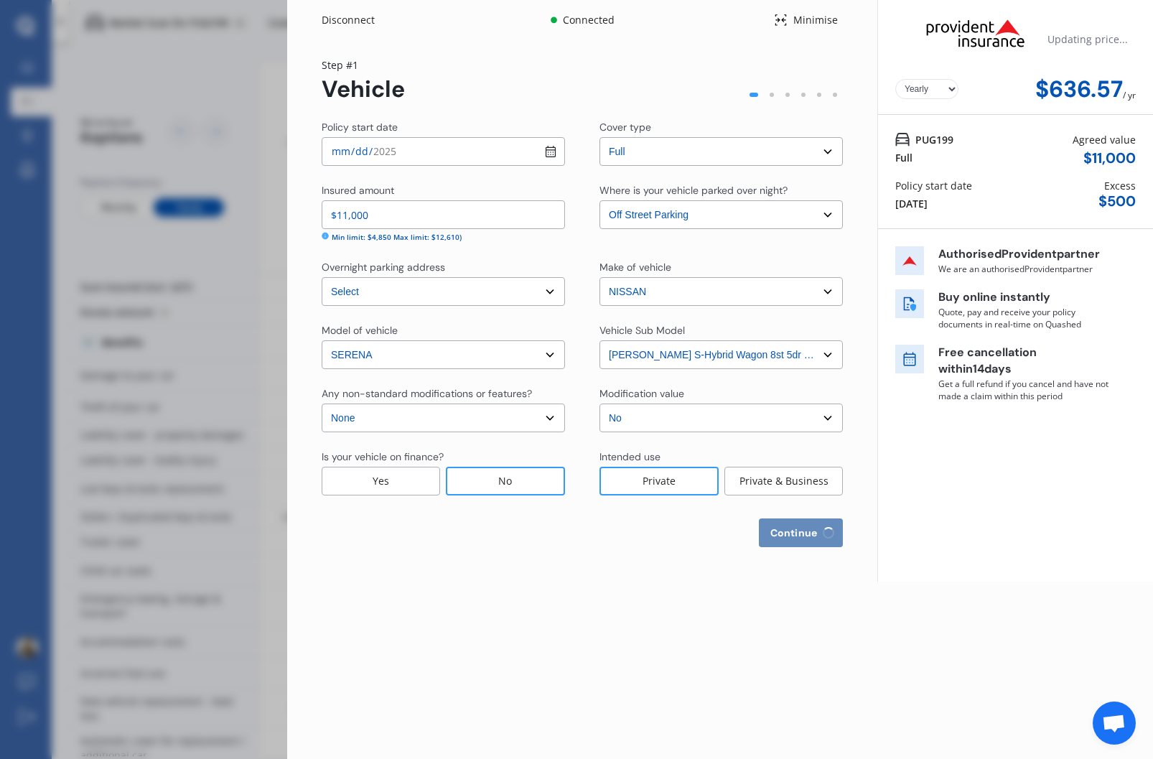
select select "17"
select select "07"
select select "1990"
select select "NZ_FULL"
select select "0"
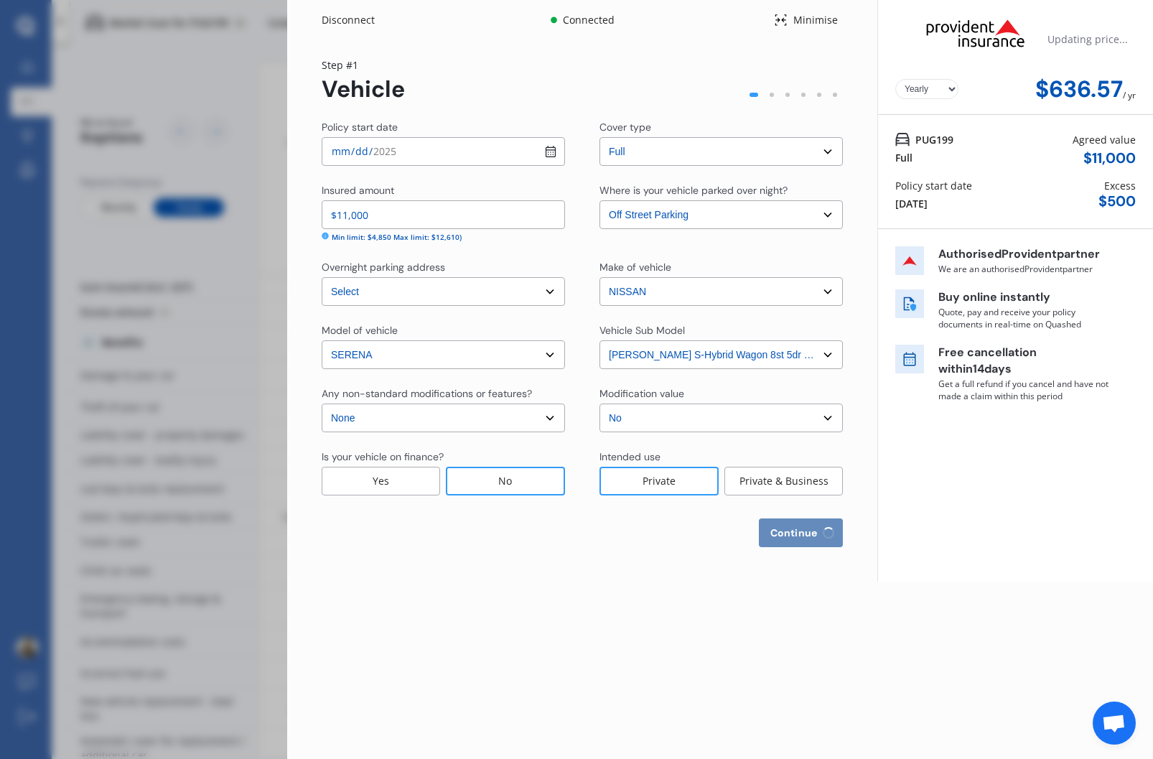
select select "25"
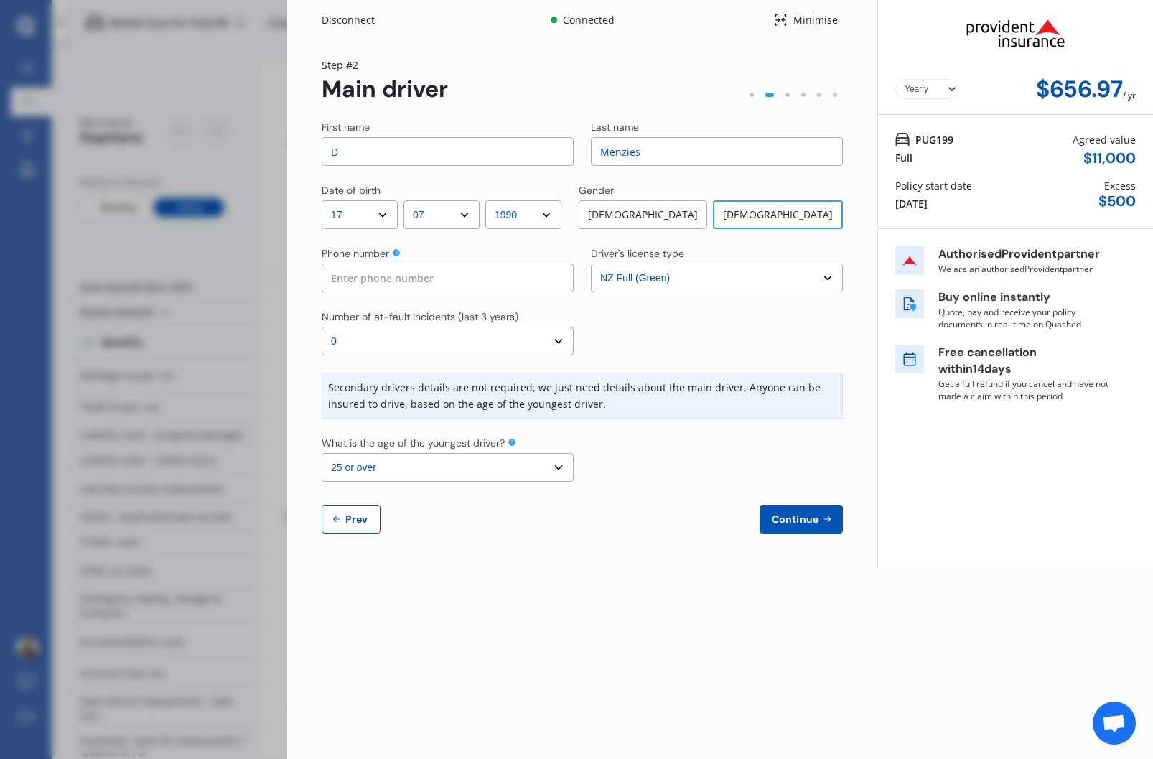
drag, startPoint x: 390, startPoint y: 149, endPoint x: 261, endPoint y: 150, distance: 129.3
click at [261, 150] on div "Disconnect Connected Minimise Yearly Monthly $656.97 / yr Step # 2 Main driver …" at bounding box center [576, 379] width 1153 height 759
type input "[PERSON_NAME]"
click at [600, 153] on input "Menzies" at bounding box center [717, 151] width 252 height 29
type input "[PERSON_NAME]"
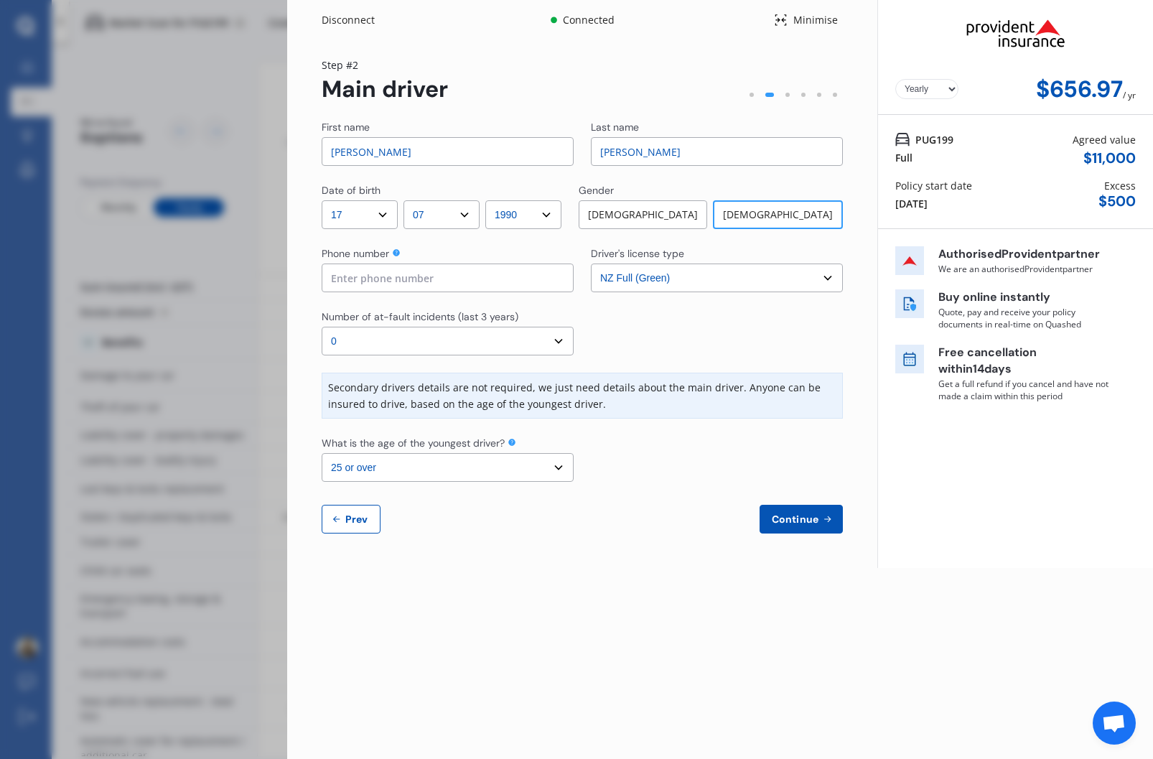
click at [445, 279] on input at bounding box center [448, 278] width 252 height 29
type input "02102695855"
click at [353, 343] on select "Select number of at-fault incidents (last 3 years) 0 1 2 3 4 5 or more" at bounding box center [448, 341] width 252 height 29
click at [667, 348] on div at bounding box center [717, 332] width 252 height 46
click at [783, 512] on button "Continue" at bounding box center [801, 519] width 83 height 29
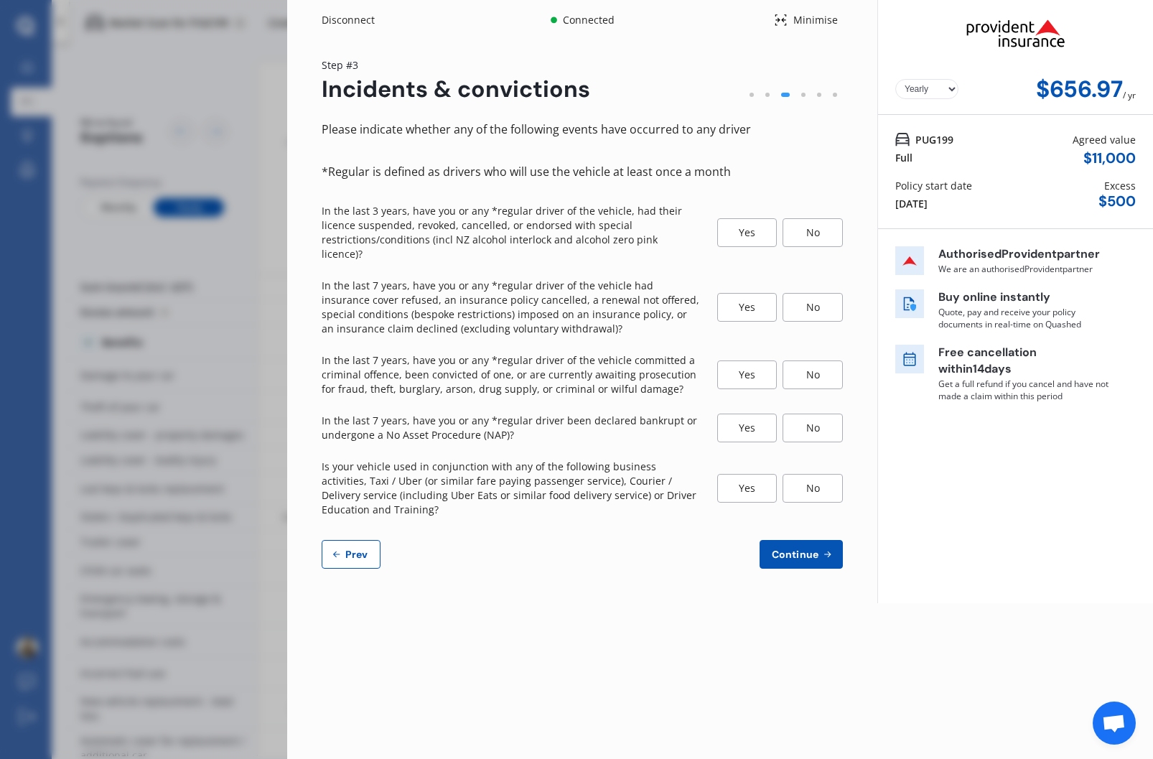
click at [811, 230] on div "No" at bounding box center [813, 232] width 60 height 29
click at [803, 297] on div "No" at bounding box center [813, 307] width 60 height 29
click at [803, 360] on div "No" at bounding box center [813, 374] width 60 height 29
click at [796, 414] on div "No" at bounding box center [813, 428] width 60 height 29
click at [812, 474] on div "No" at bounding box center [813, 488] width 60 height 29
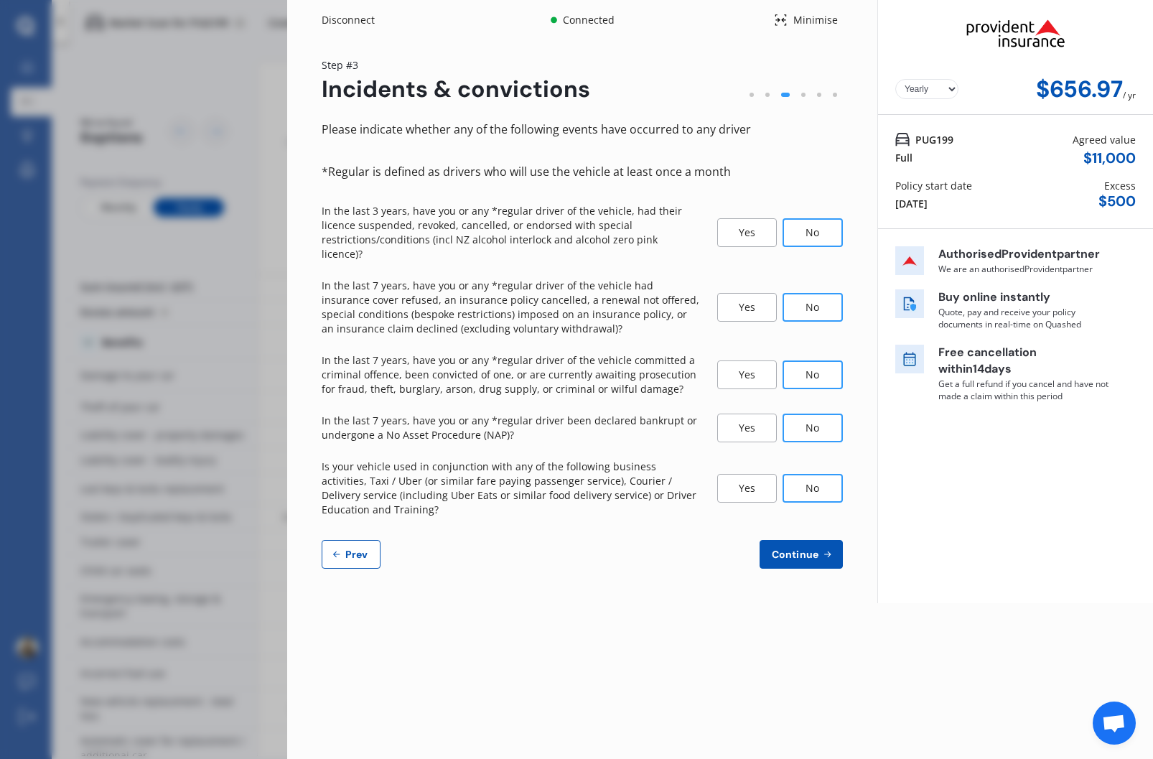
click at [818, 549] on span "Continue" at bounding box center [795, 554] width 52 height 11
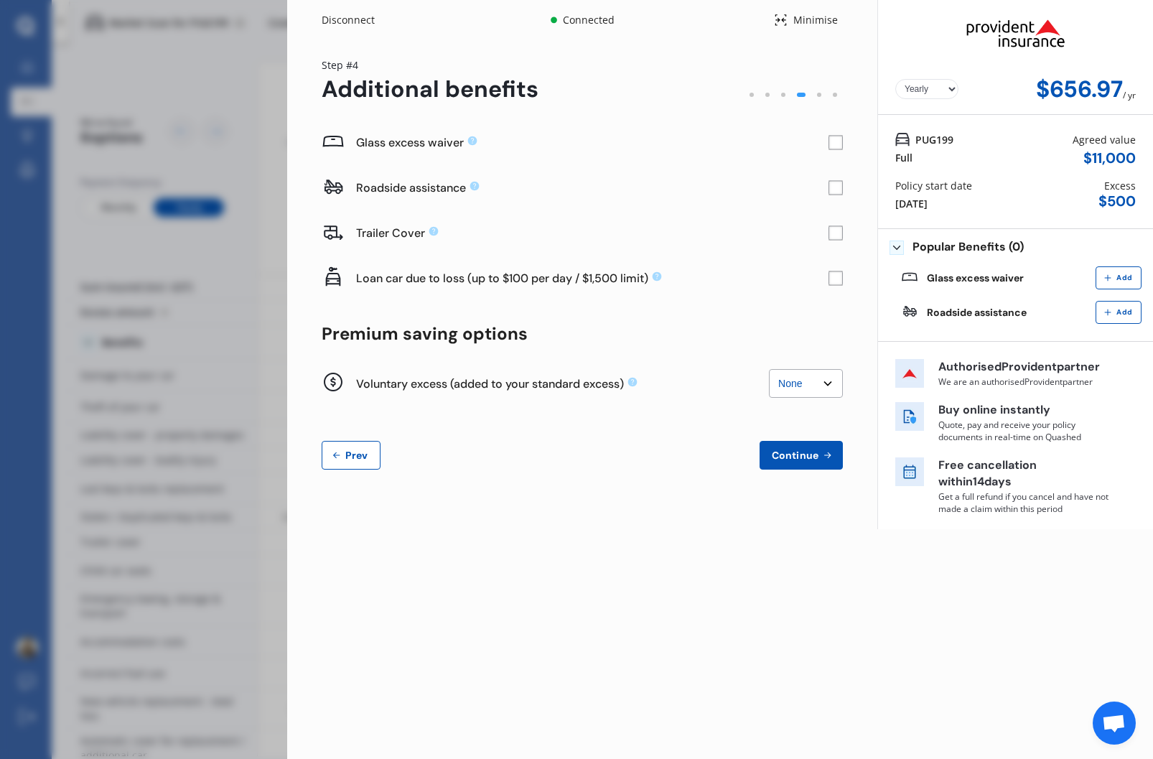
click at [837, 143] on rect at bounding box center [836, 143] width 14 height 14
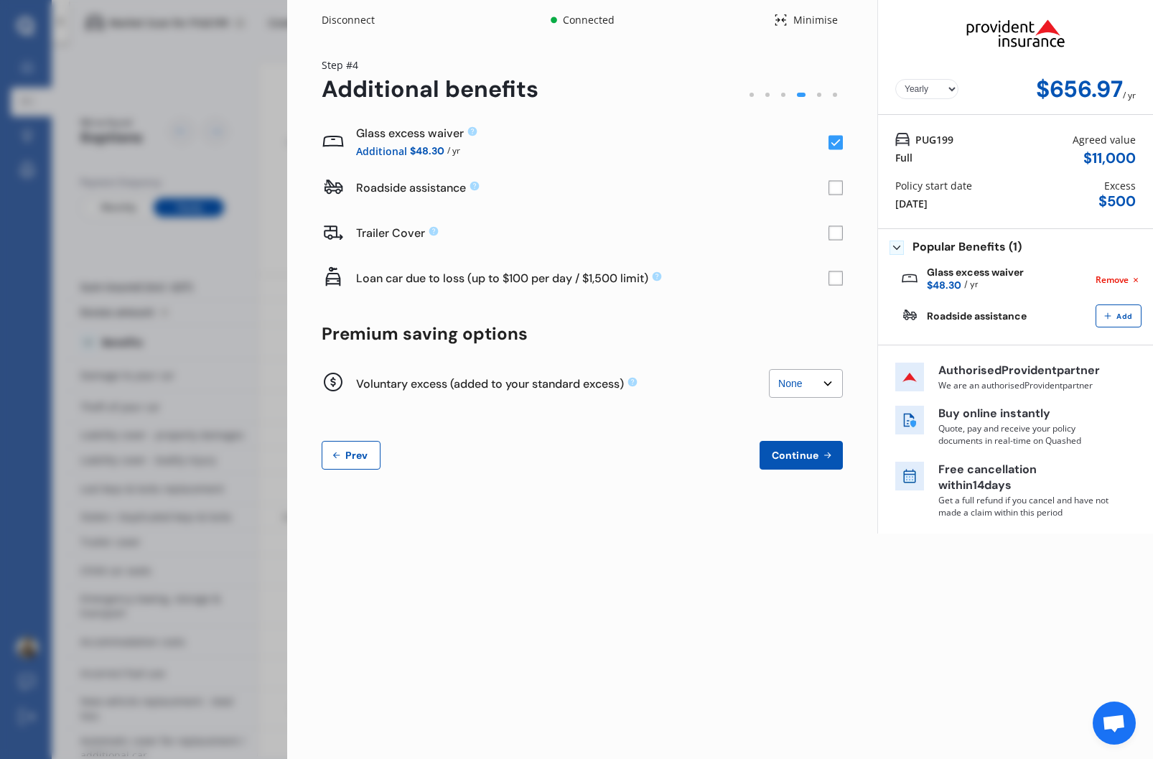
click at [834, 187] on rect at bounding box center [836, 188] width 14 height 14
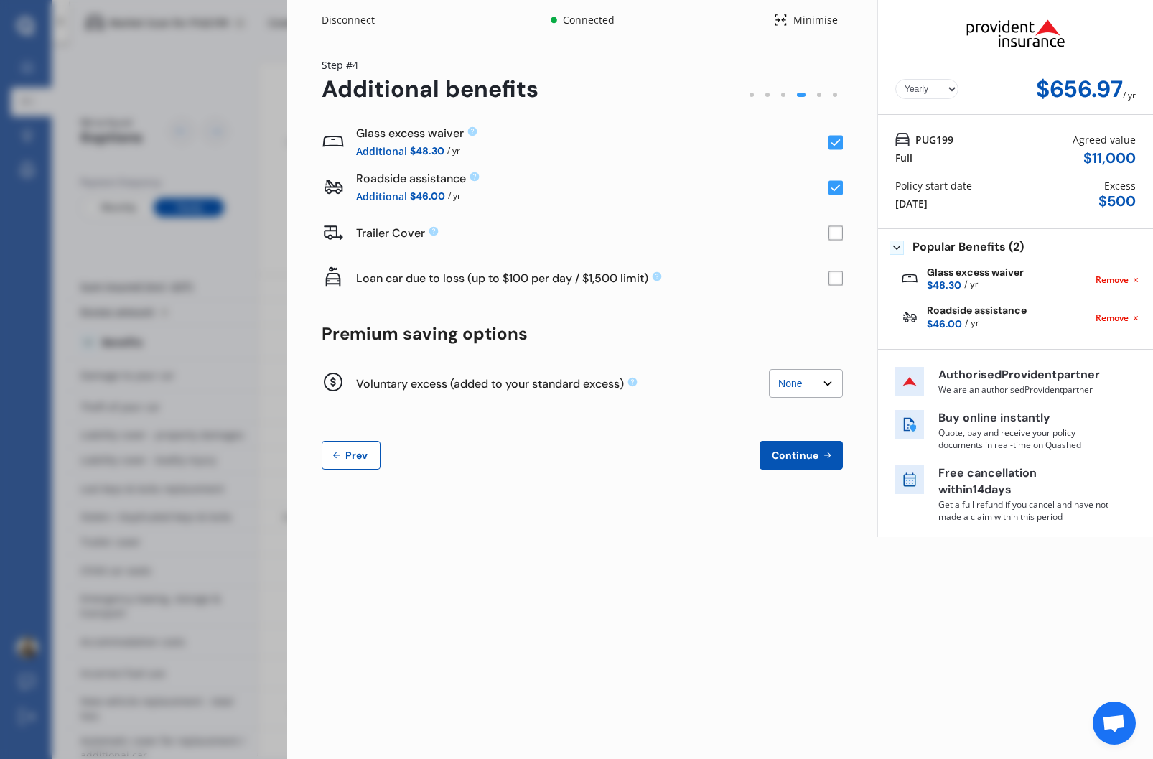
click at [810, 386] on select "None $200 $450 $700 $950 $1,200 $1,700" at bounding box center [806, 383] width 74 height 29
click at [656, 373] on div "Voluntary excess (added to your standard excess) None $200 $450 $700 $950 $1,20…" at bounding box center [562, 384] width 413 height 34
click at [809, 391] on select "None $200 $450 $700 $950 $1,200 $1,700" at bounding box center [806, 383] width 74 height 29
click at [769, 369] on select "None $200 $450 $700 $950 $1,200 $1,700" at bounding box center [806, 383] width 74 height 29
click at [803, 390] on select "None $200 $450 $700 $950 $1,200 $1,700" at bounding box center [806, 383] width 74 height 29
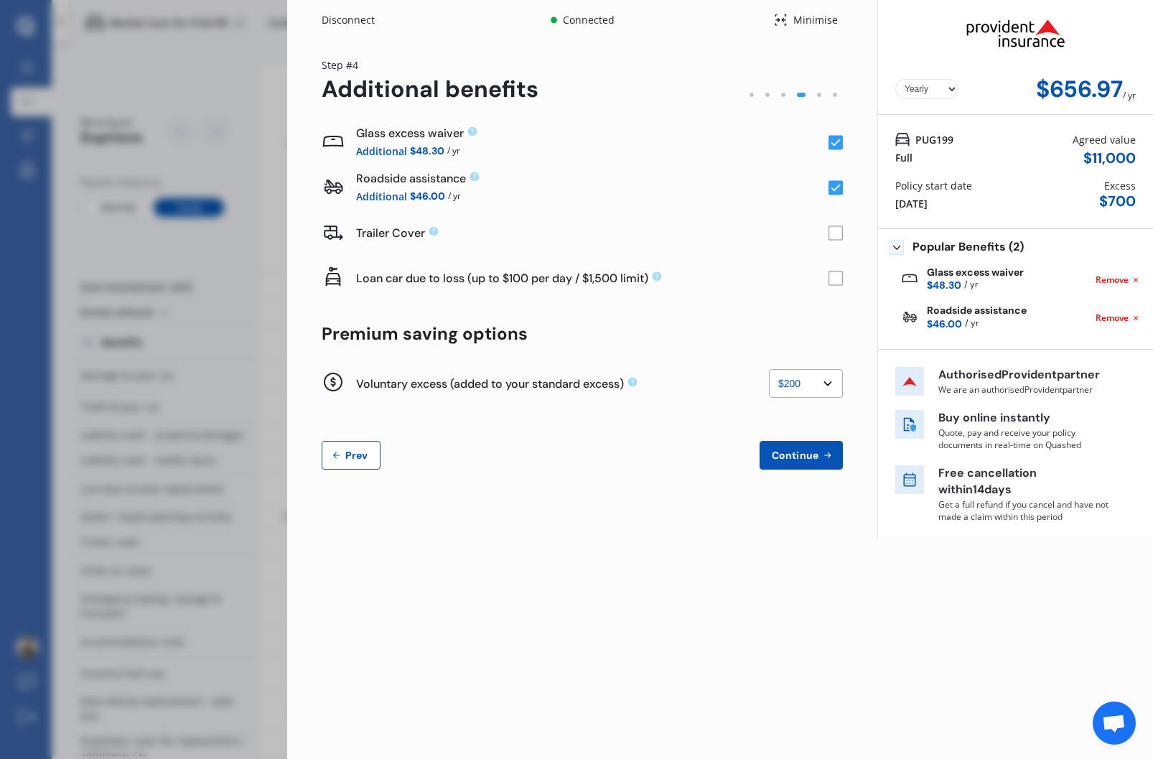
select select "0"
click at [769, 369] on select "None $200 $450 $700 $950 $1,200 $1,700" at bounding box center [806, 383] width 74 height 29
click at [807, 450] on span "Continue" at bounding box center [795, 455] width 52 height 11
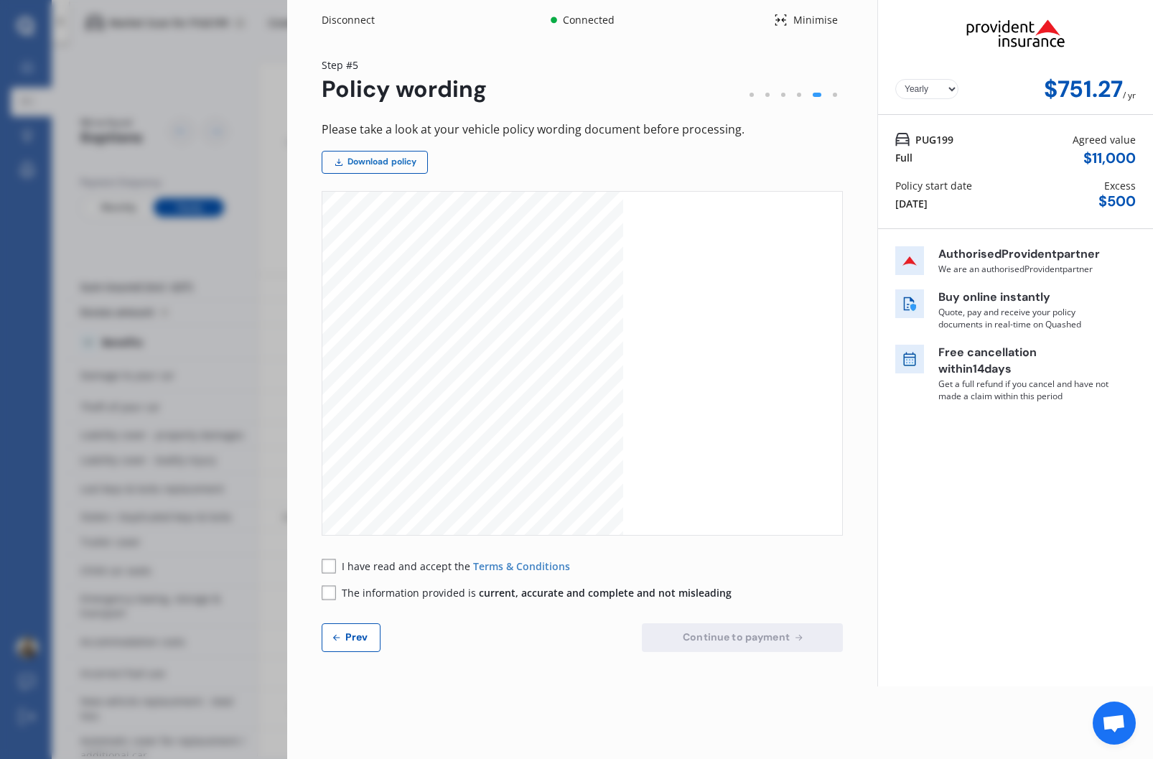
click at [402, 165] on link "Download policy" at bounding box center [375, 162] width 106 height 23
click at [330, 569] on rect at bounding box center [329, 566] width 14 height 14
click at [328, 600] on div "Please take a look at your vehicle policy wording document before processing. D…" at bounding box center [582, 386] width 521 height 532
click at [411, 596] on span "The information provided is current, accurate and complete and not misleading" at bounding box center [537, 593] width 390 height 14
click at [818, 24] on div "Minimise" at bounding box center [815, 20] width 55 height 14
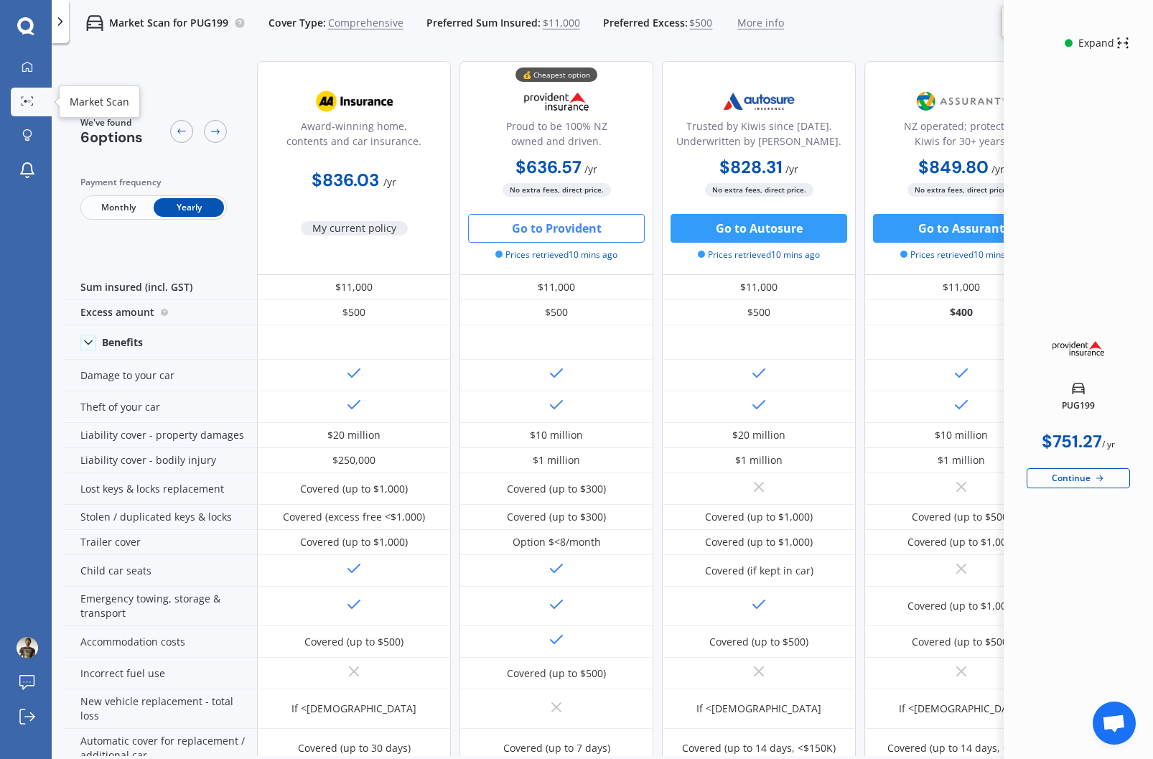
click at [24, 103] on icon at bounding box center [27, 100] width 13 height 9
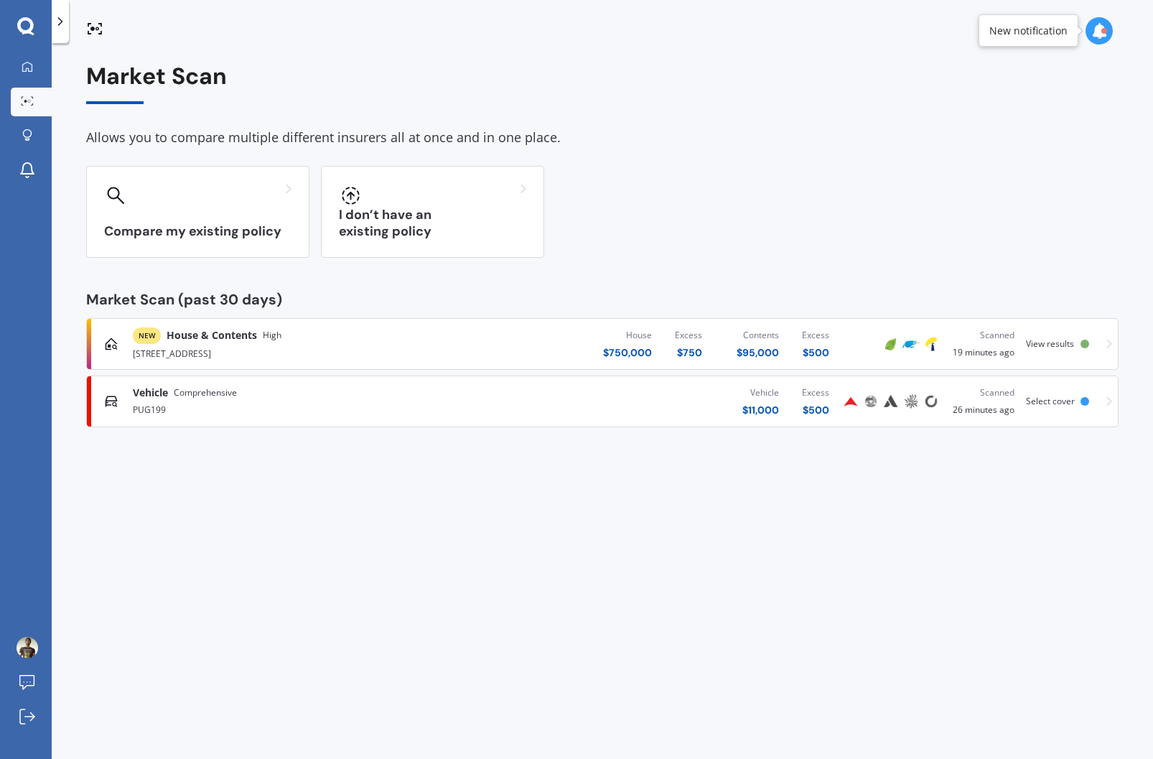
click at [252, 345] on div "[STREET_ADDRESS]" at bounding box center [303, 352] width 340 height 17
